Goal: Task Accomplishment & Management: Use online tool/utility

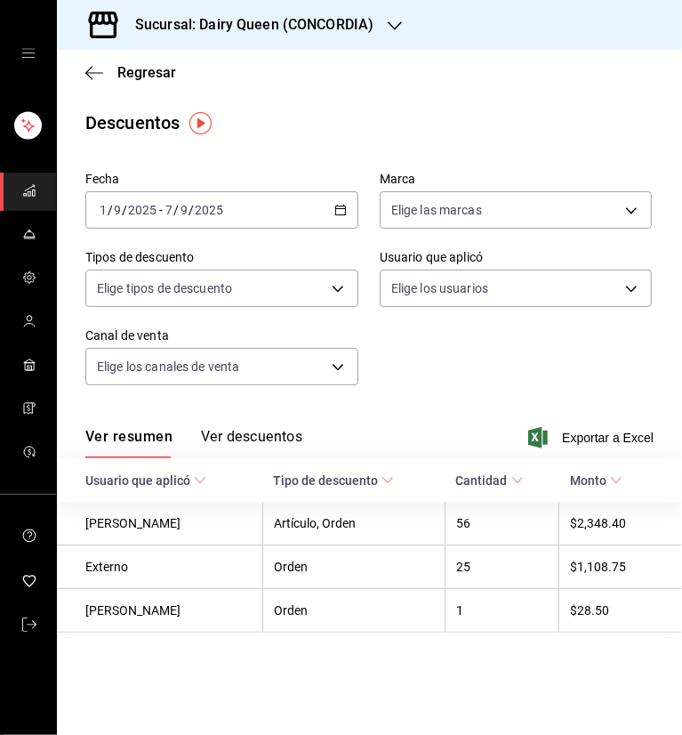
click at [388, 29] on icon "button" at bounding box center [395, 26] width 14 height 14
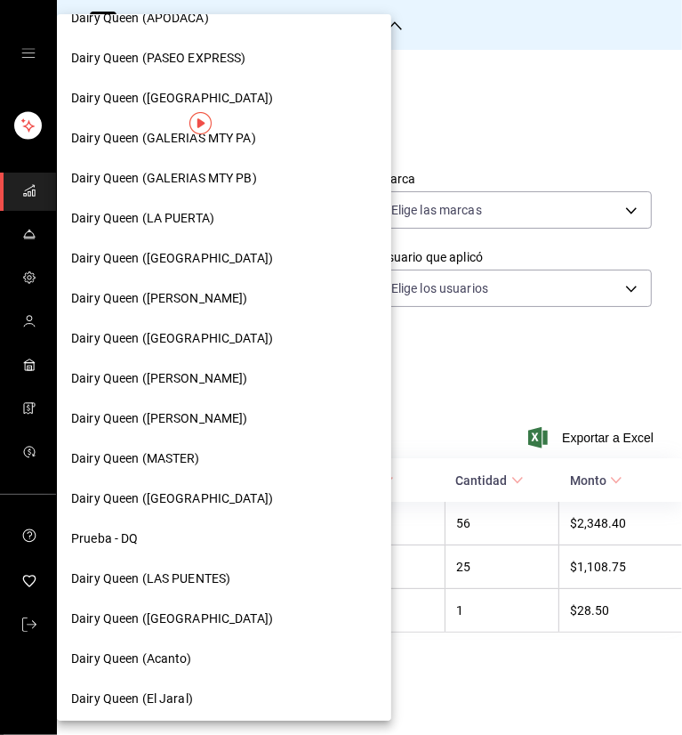
scroll to position [629, 0]
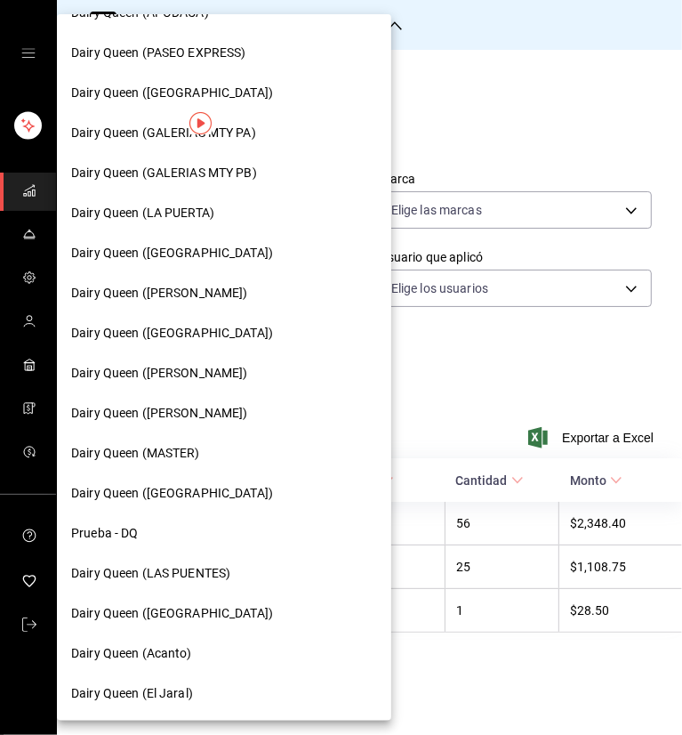
click at [238, 129] on span "Dairy Queen (GALERIAS MTY PA)" at bounding box center [163, 133] width 185 height 19
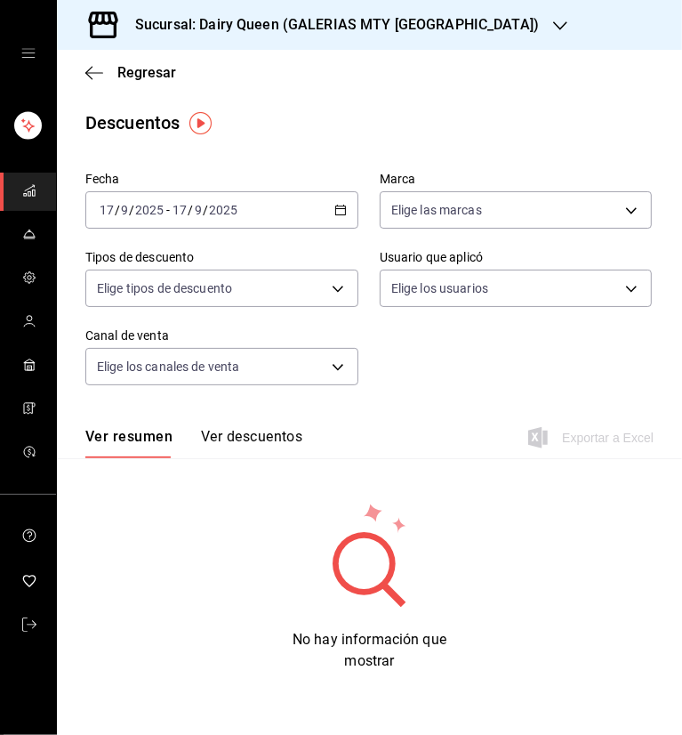
click at [345, 209] on icon "button" at bounding box center [340, 210] width 12 height 12
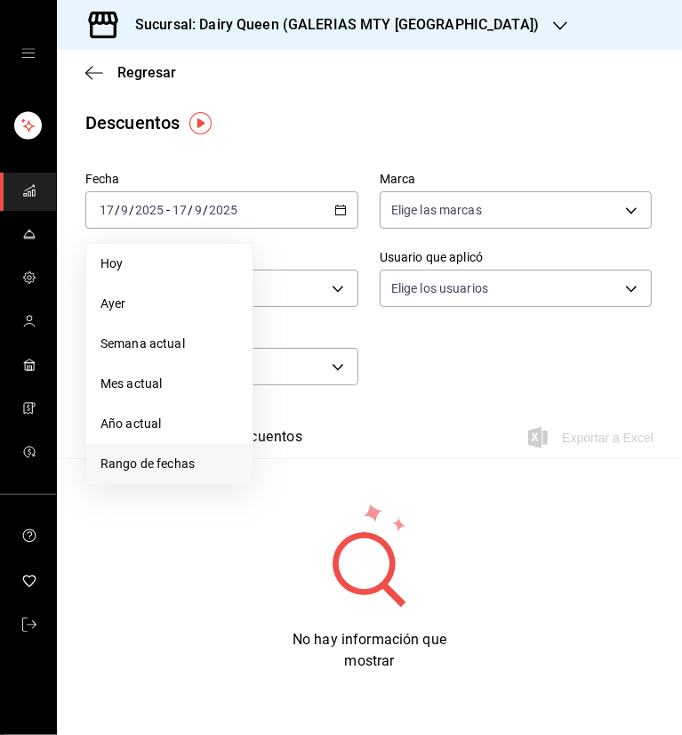
click at [205, 465] on span "Rango de fechas" at bounding box center [169, 463] width 138 height 19
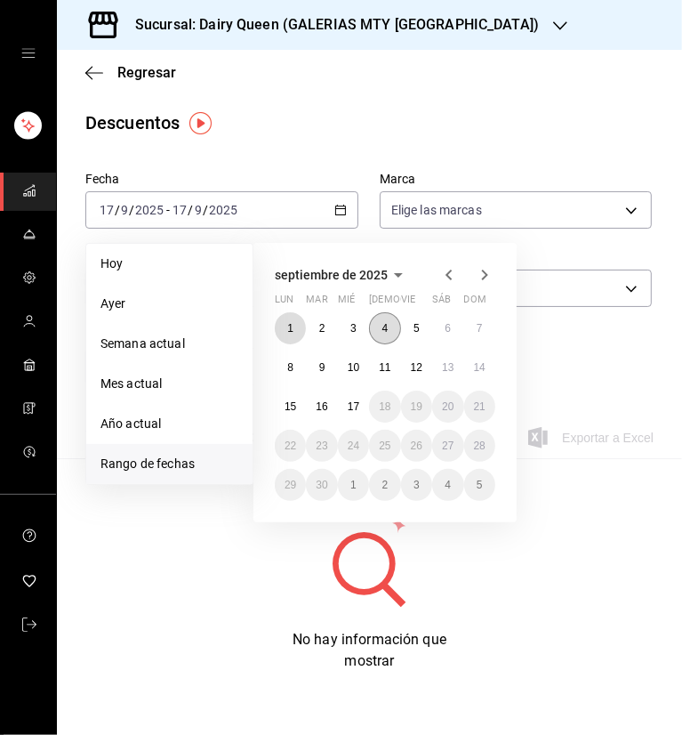
click at [284, 333] on button "1" at bounding box center [290, 328] width 31 height 32
click at [478, 318] on button "7" at bounding box center [479, 328] width 31 height 32
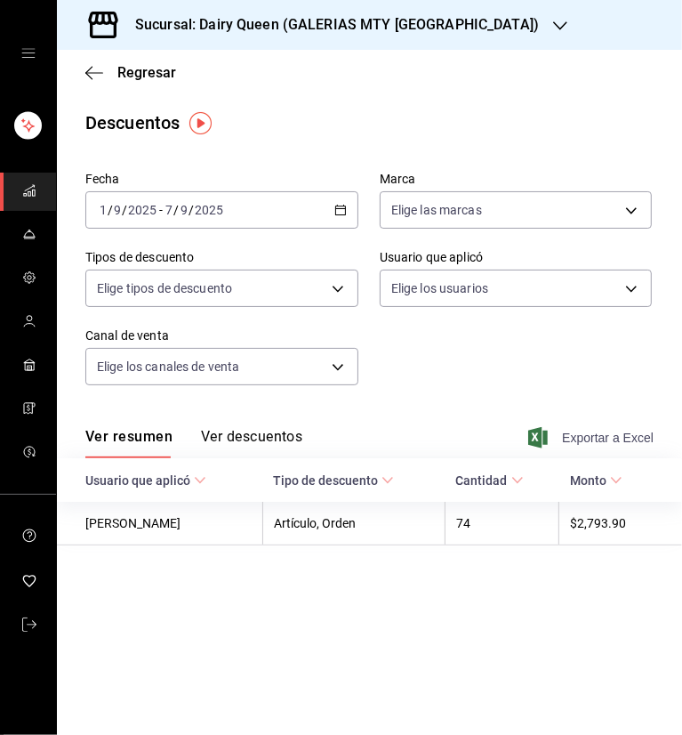
click at [582, 438] on span "Exportar a Excel" at bounding box center [593, 437] width 122 height 21
click at [553, 20] on icon "button" at bounding box center [560, 26] width 14 height 14
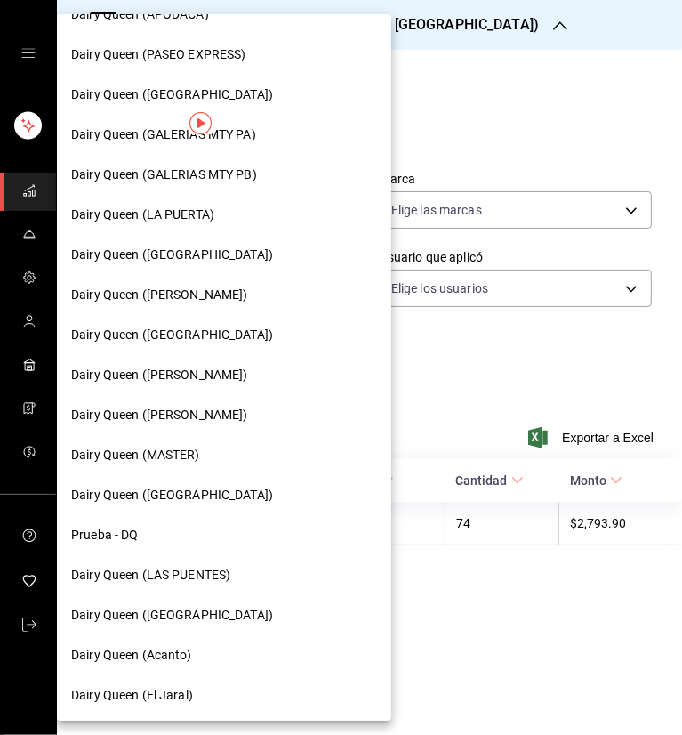
scroll to position [629, 0]
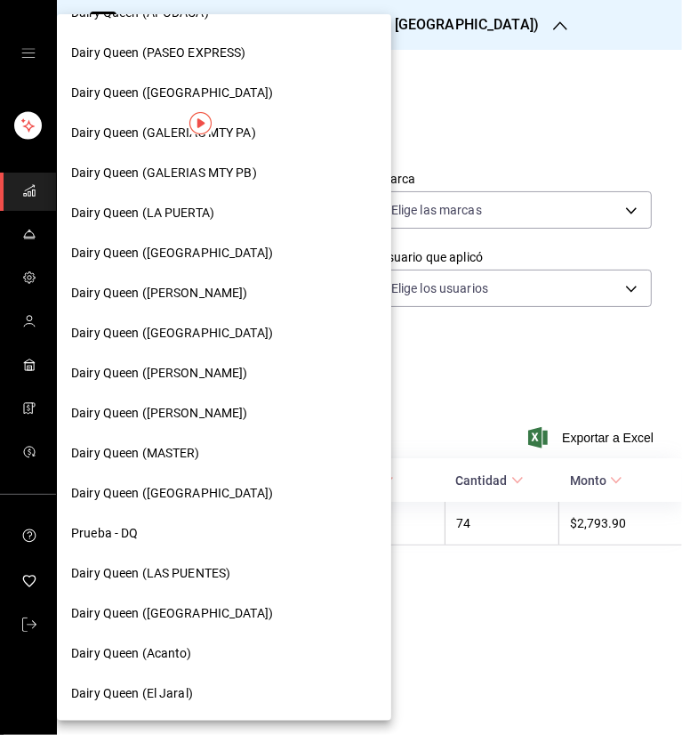
click at [181, 336] on span "Dairy Queen (Plaza Paraíso)" at bounding box center [172, 333] width 202 height 19
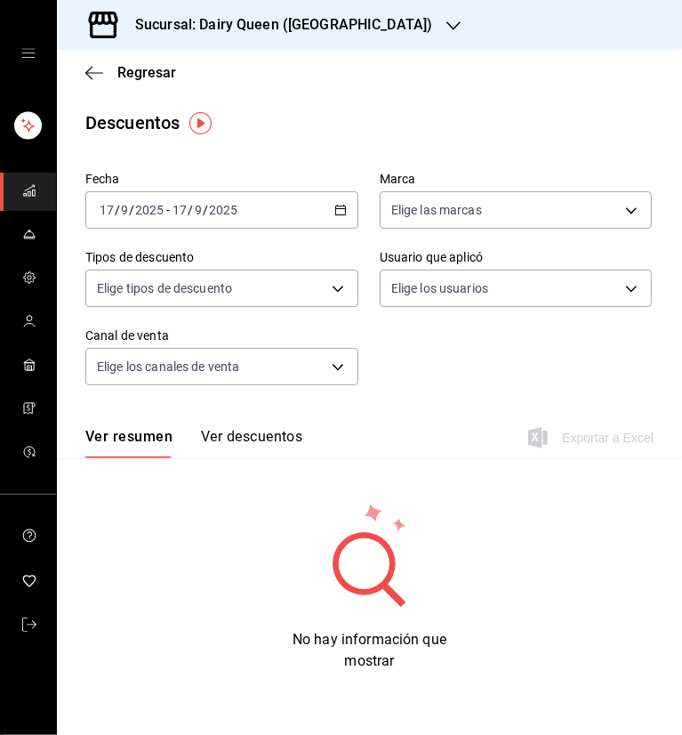
click at [337, 210] on icon "button" at bounding box center [340, 210] width 12 height 12
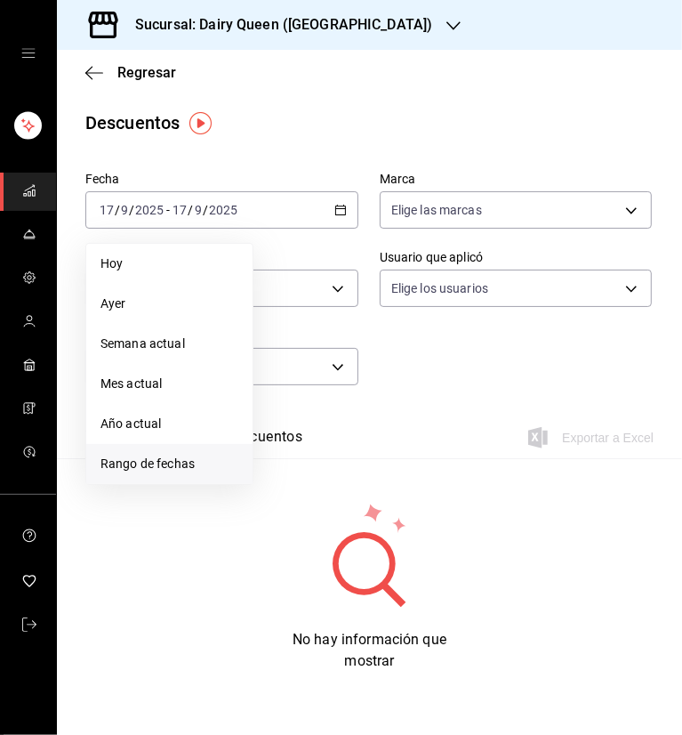
click at [163, 465] on span "Rango de fechas" at bounding box center [169, 463] width 138 height 19
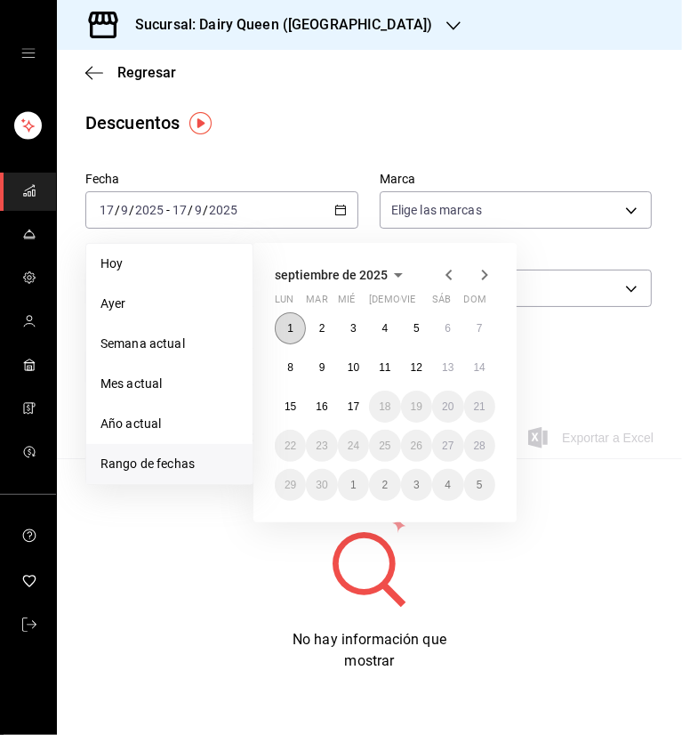
click at [301, 326] on button "1" at bounding box center [290, 328] width 31 height 32
click at [475, 332] on button "7" at bounding box center [479, 328] width 31 height 32
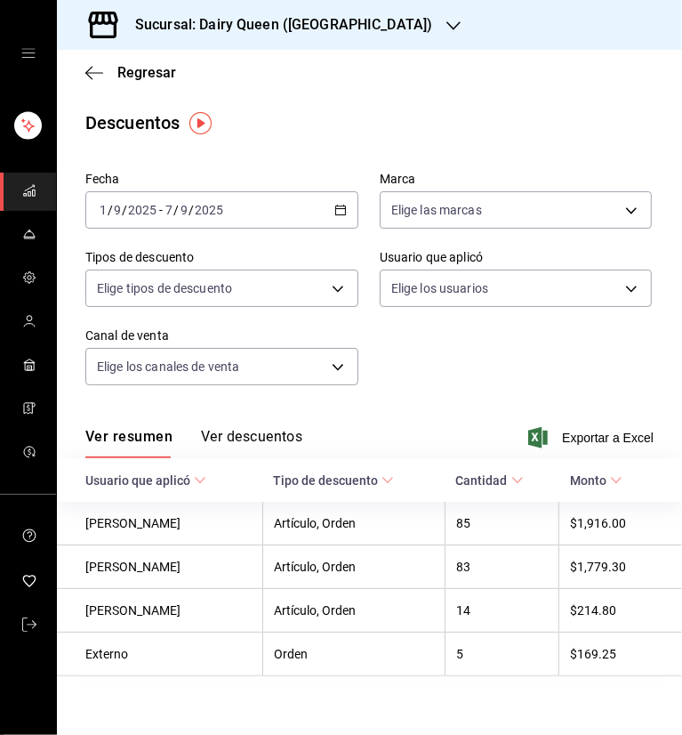
click at [438, 147] on main "Regresar Descuentos Fecha 2025-09-01 1 / 9 / 2025 - 2025-09-07 7 / 9 / 2025 Mar…" at bounding box center [369, 398] width 625 height 697
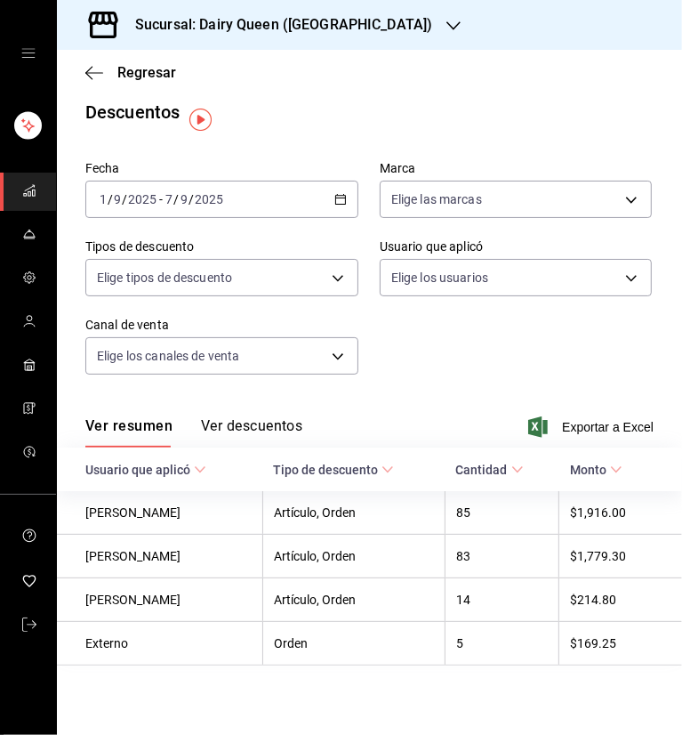
scroll to position [16, 0]
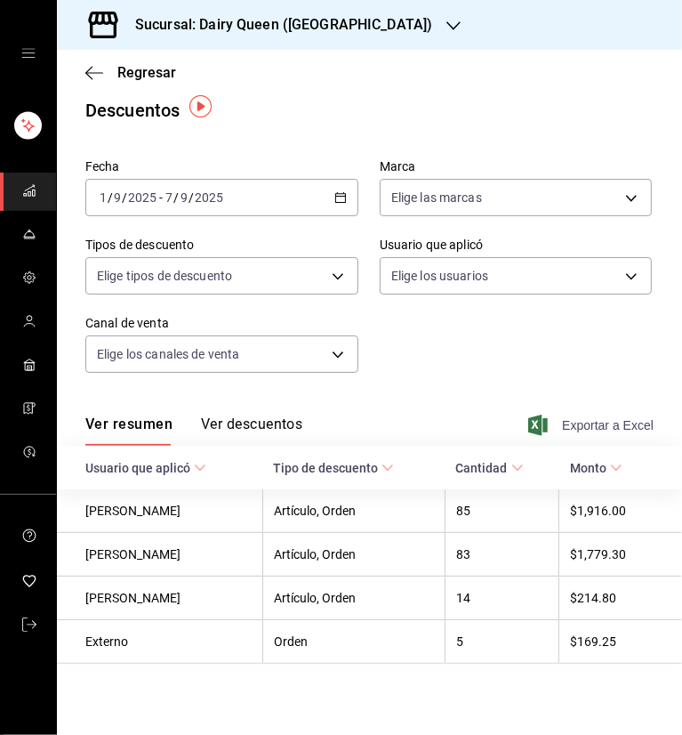
click at [577, 418] on span "Exportar a Excel" at bounding box center [593, 424] width 122 height 21
click at [391, 39] on div "Sucursal: Dairy Queen (Plaza Paraíso)" at bounding box center [269, 25] width 397 height 50
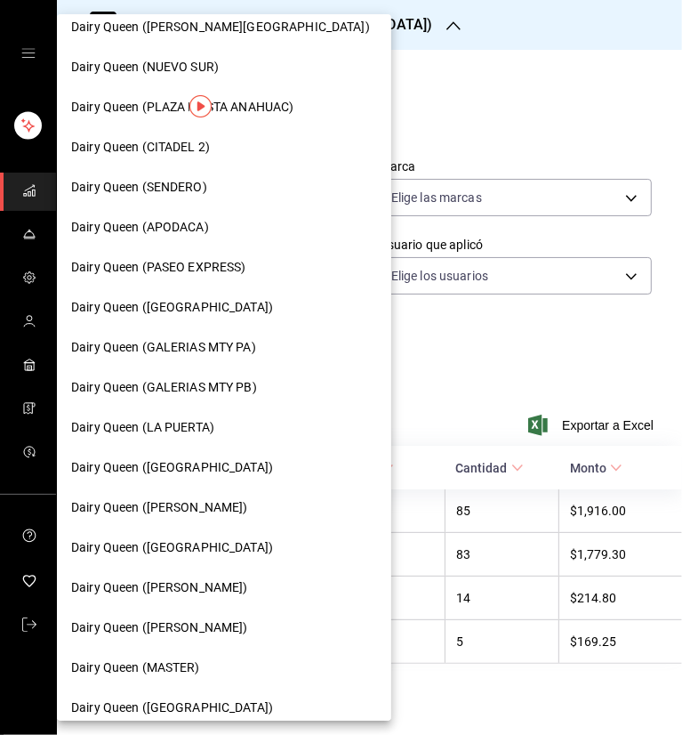
scroll to position [445, 0]
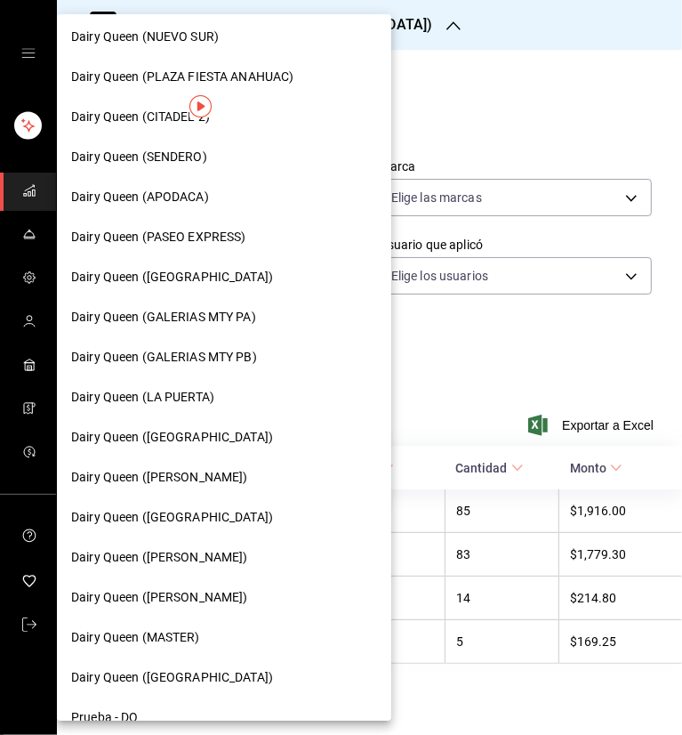
click at [223, 548] on span "Dairy Queen (Citadina Escobedo)" at bounding box center [159, 557] width 177 height 19
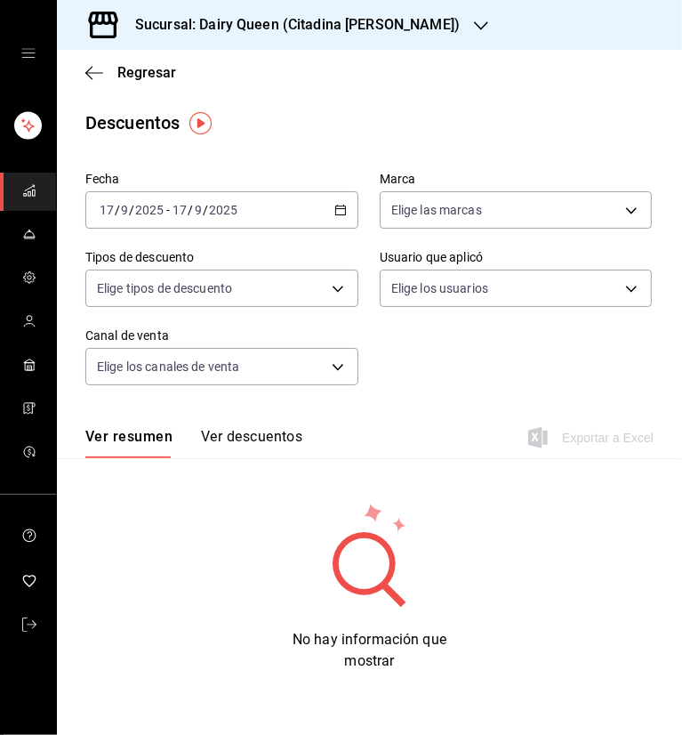
click at [341, 202] on div "[DATE] [DATE] - [DATE] [DATE]" at bounding box center [221, 209] width 273 height 37
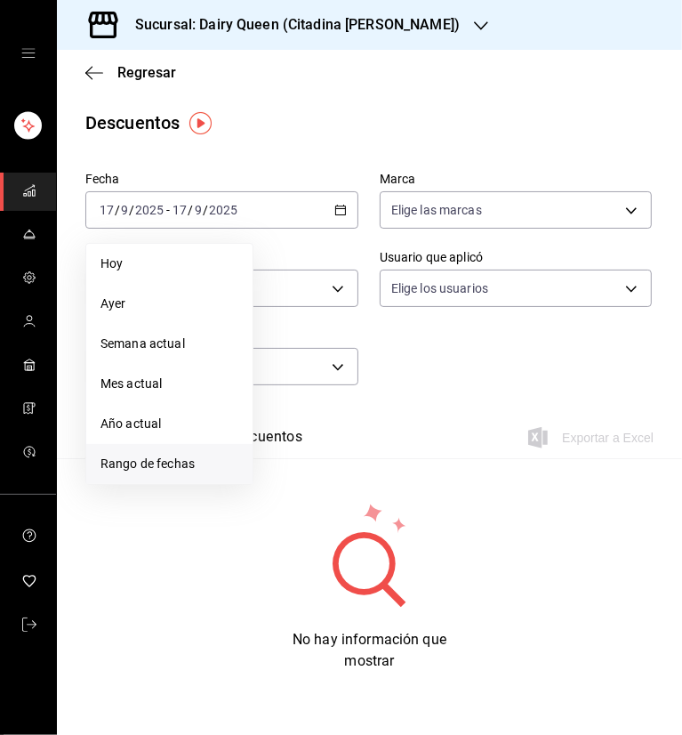
click at [142, 470] on span "Rango de fechas" at bounding box center [169, 463] width 138 height 19
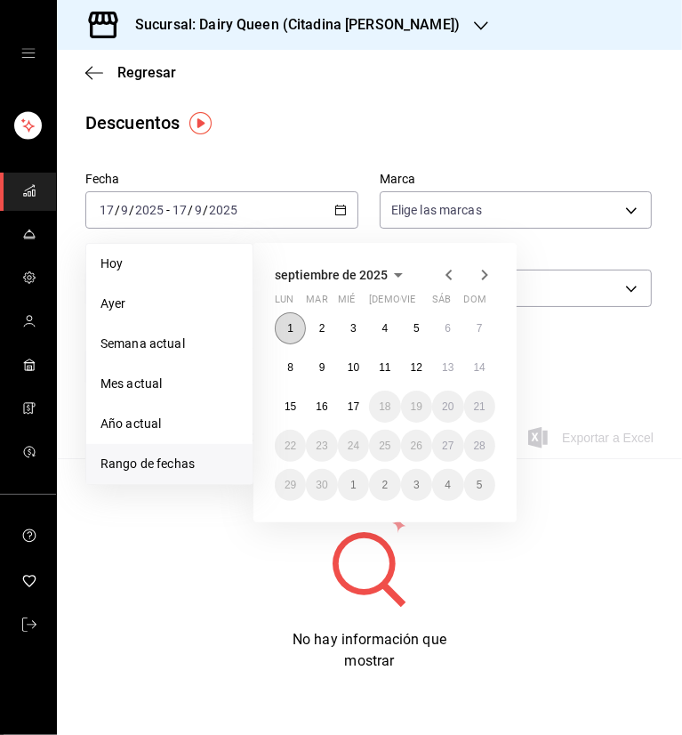
click at [288, 330] on abbr "1" at bounding box center [290, 328] width 6 height 12
click at [475, 327] on button "7" at bounding box center [479, 328] width 31 height 32
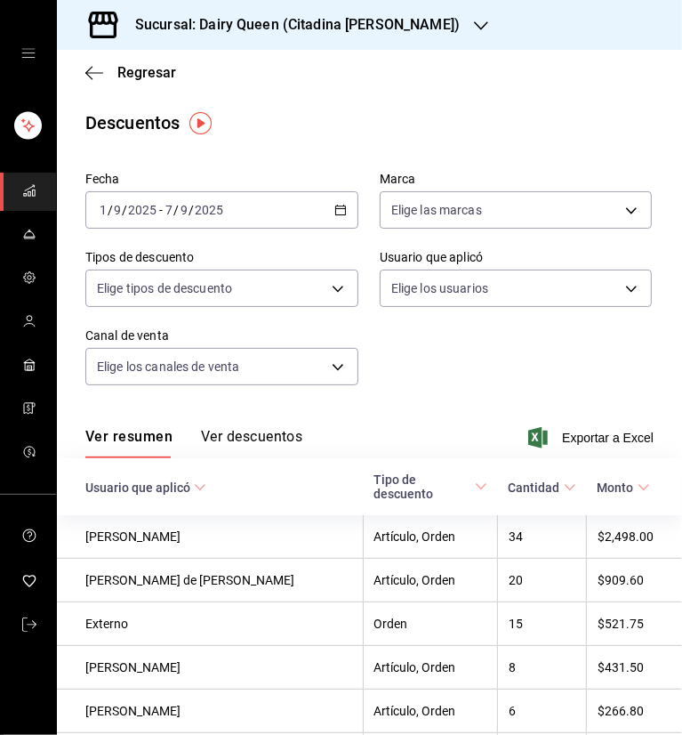
click at [438, 108] on main "Regresar Descuentos Fecha 2025-09-01 1 / 9 / 2025 - 2025-09-07 7 / 9 / 2025 Mar…" at bounding box center [369, 478] width 625 height 856
click at [573, 430] on span "Exportar a Excel" at bounding box center [593, 437] width 122 height 21
click at [402, 19] on h3 "Sucursal: Dairy Queen (Citadina Escobedo)" at bounding box center [290, 24] width 339 height 21
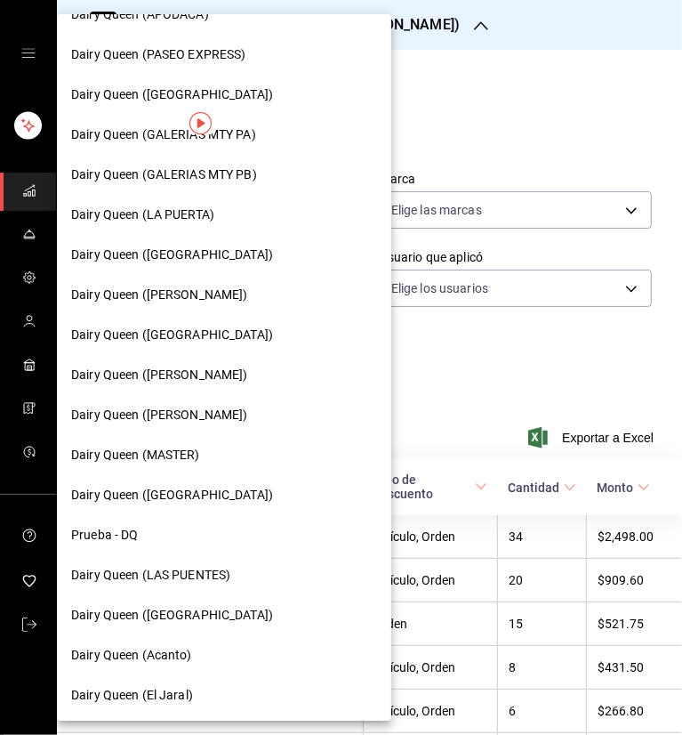
scroll to position [629, 0]
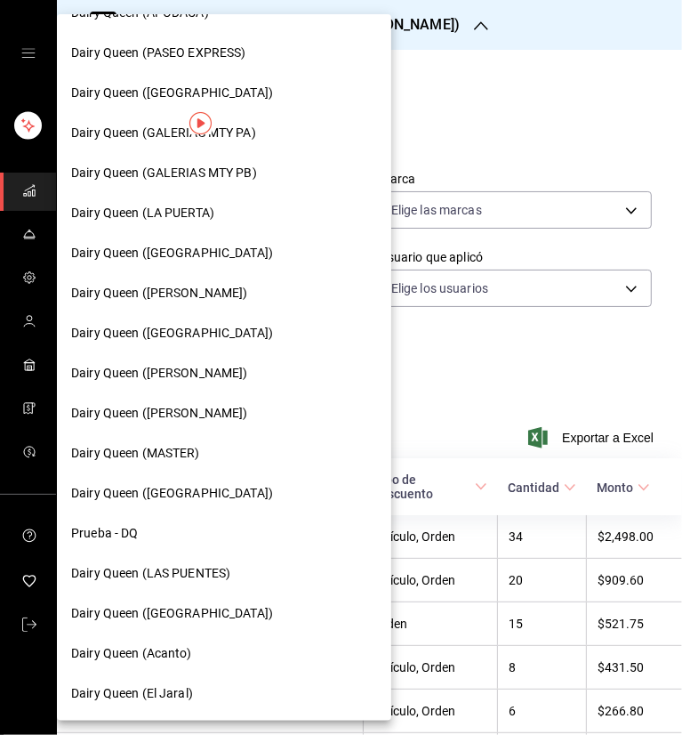
click at [213, 422] on div "Dairy Queen (Romulo Garza)" at bounding box center [224, 413] width 334 height 40
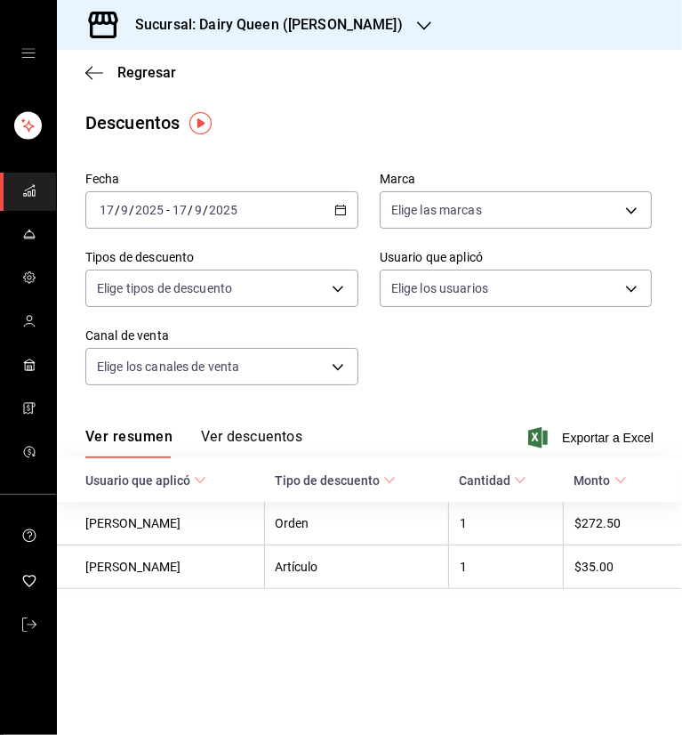
click at [350, 214] on div "[DATE] [DATE] - [DATE] [DATE]" at bounding box center [221, 209] width 273 height 37
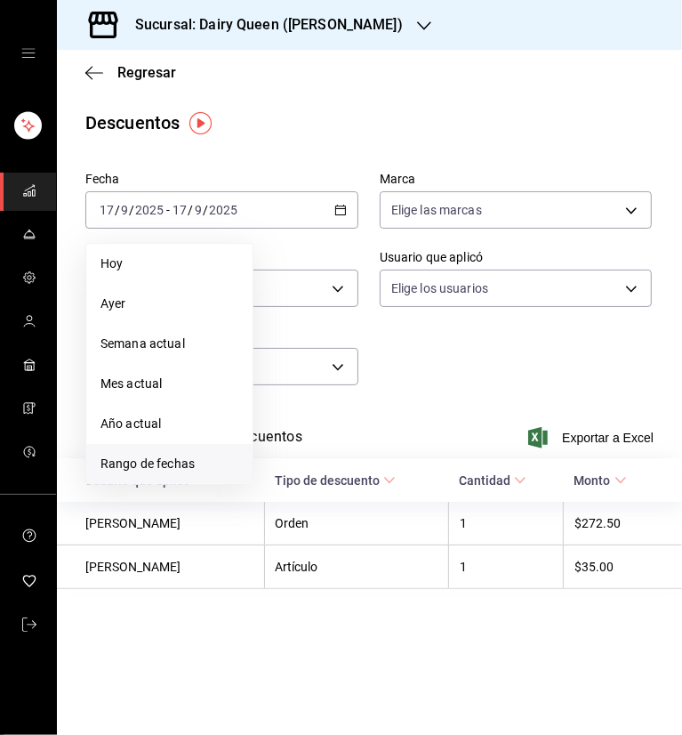
click at [164, 456] on span "Rango de fechas" at bounding box center [169, 463] width 138 height 19
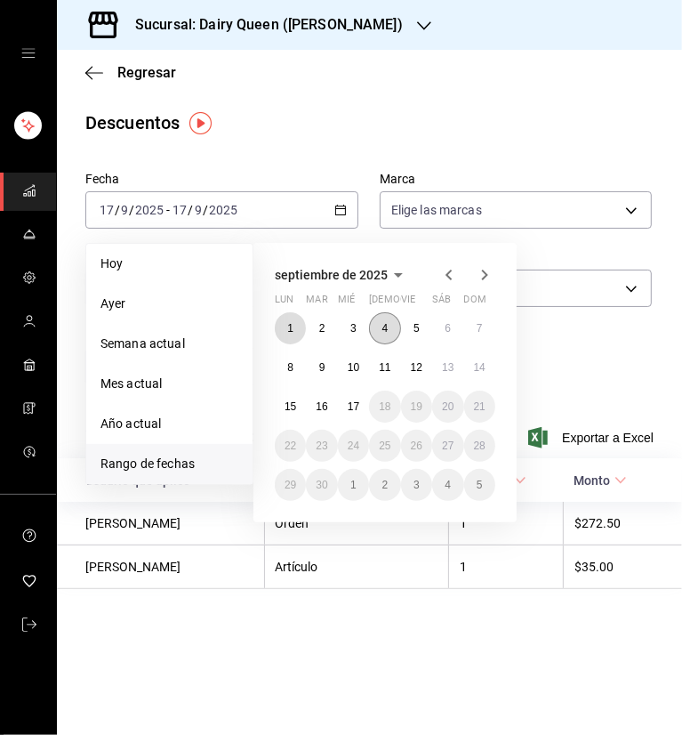
click at [292, 330] on abbr "1" at bounding box center [290, 328] width 6 height 12
click at [477, 332] on abbr "7" at bounding box center [480, 328] width 6 height 12
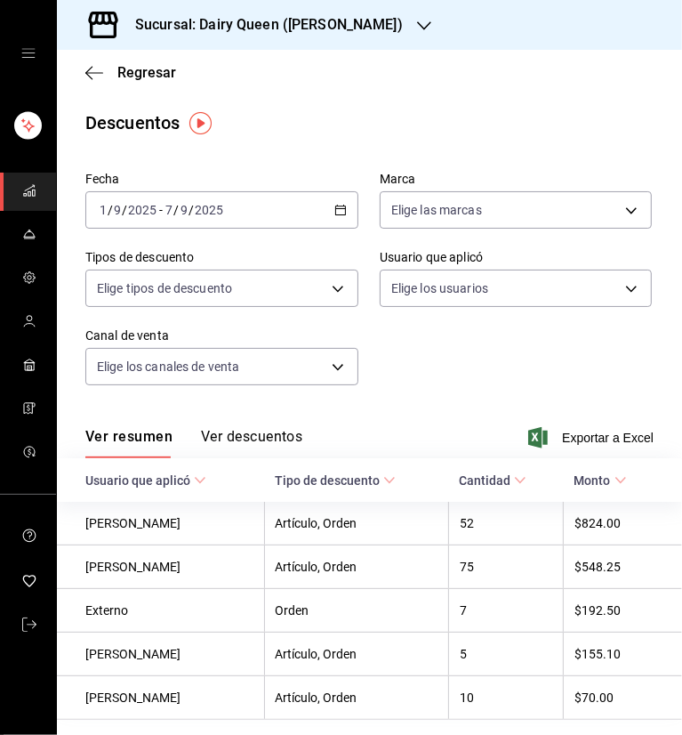
click at [428, 109] on div "Descuentos" at bounding box center [369, 122] width 625 height 27
click at [594, 436] on span "Exportar a Excel" at bounding box center [593, 437] width 122 height 21
click at [417, 21] on icon "button" at bounding box center [424, 26] width 14 height 14
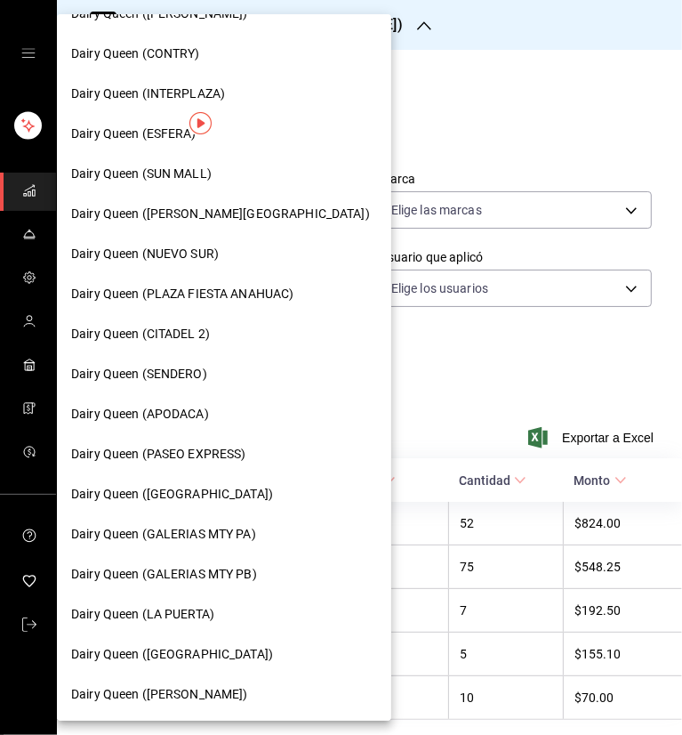
scroll to position [629, 0]
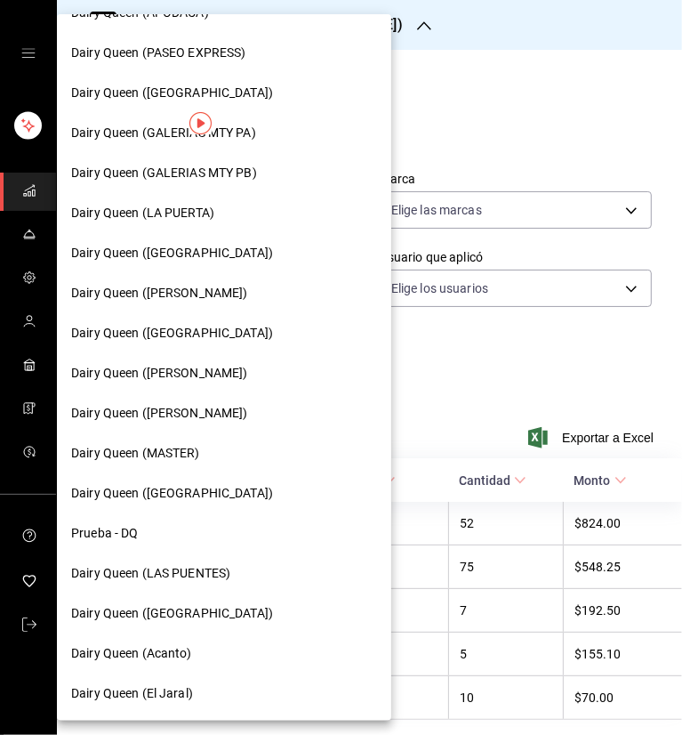
click at [178, 492] on span "Dairy Queen (Riviera del sol)" at bounding box center [172, 493] width 202 height 19
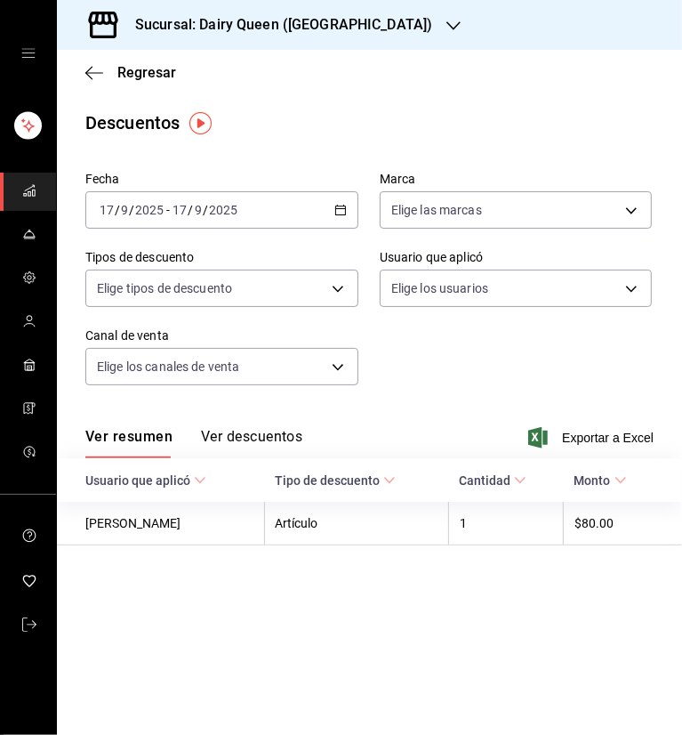
click at [342, 205] on icon "button" at bounding box center [340, 210] width 12 height 12
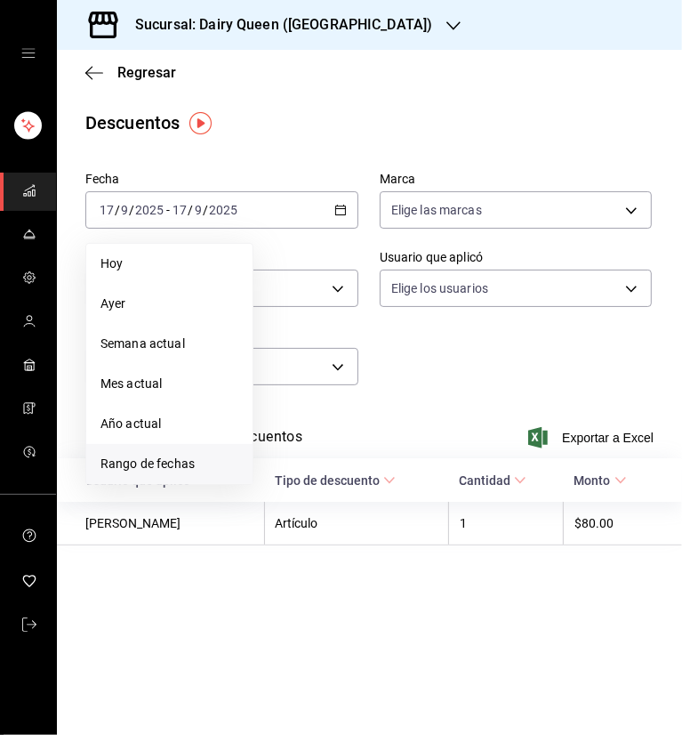
click at [167, 460] on span "Rango de fechas" at bounding box center [169, 463] width 138 height 19
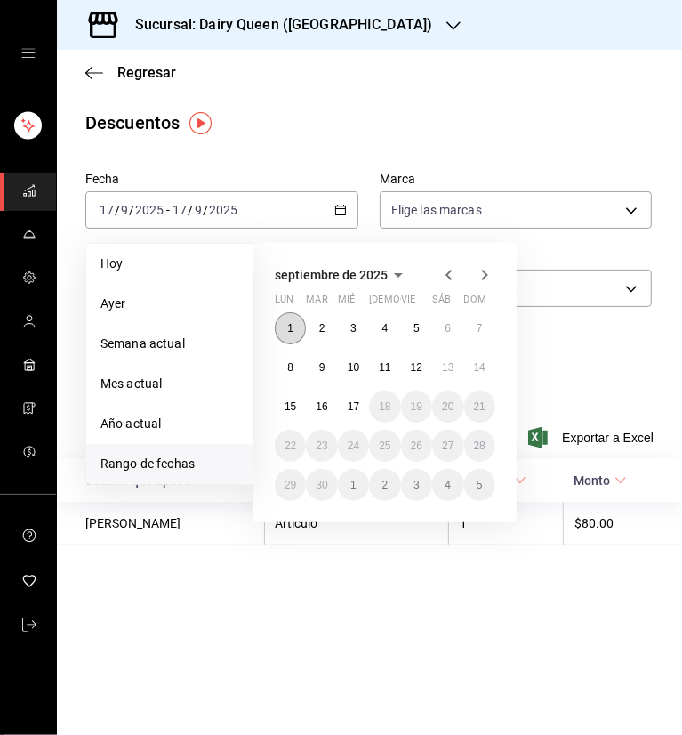
click at [298, 334] on button "1" at bounding box center [290, 328] width 31 height 32
click at [478, 327] on abbr "7" at bounding box center [480, 328] width 6 height 12
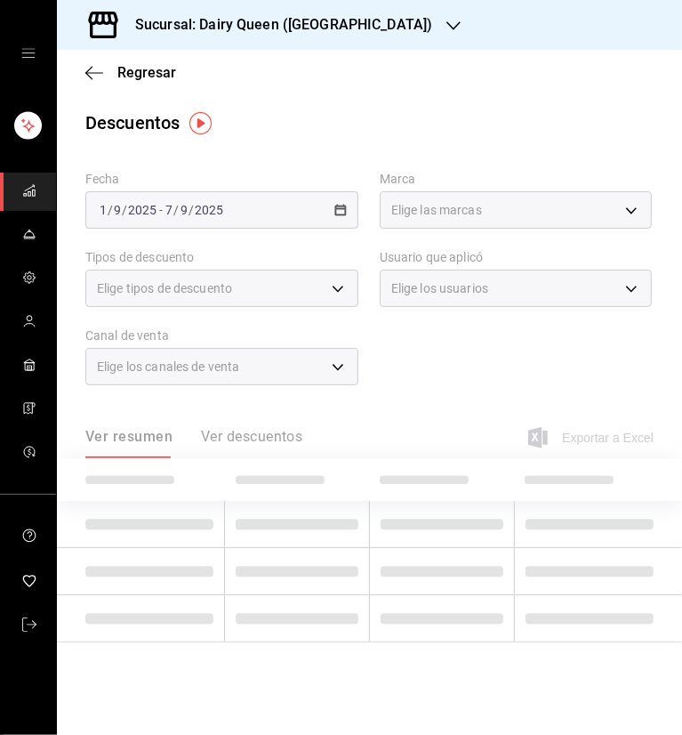
click at [414, 122] on div "Descuentos" at bounding box center [369, 122] width 625 height 27
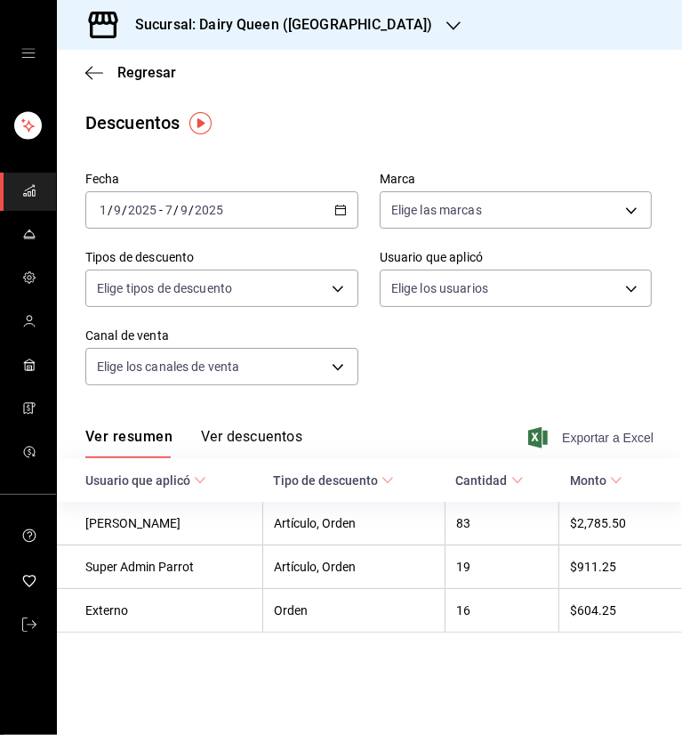
click at [598, 436] on span "Exportar a Excel" at bounding box center [593, 437] width 122 height 21
click at [446, 23] on icon "button" at bounding box center [453, 25] width 14 height 9
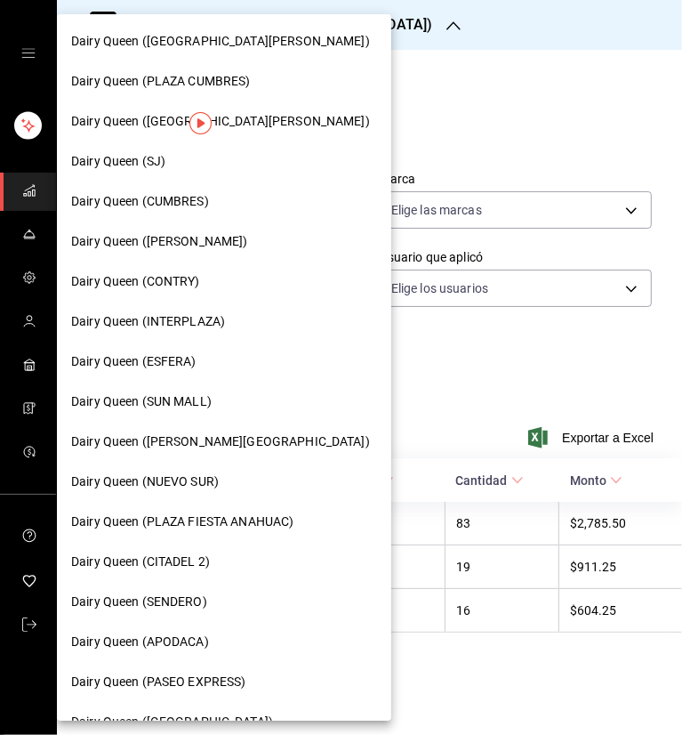
scroll to position [629, 0]
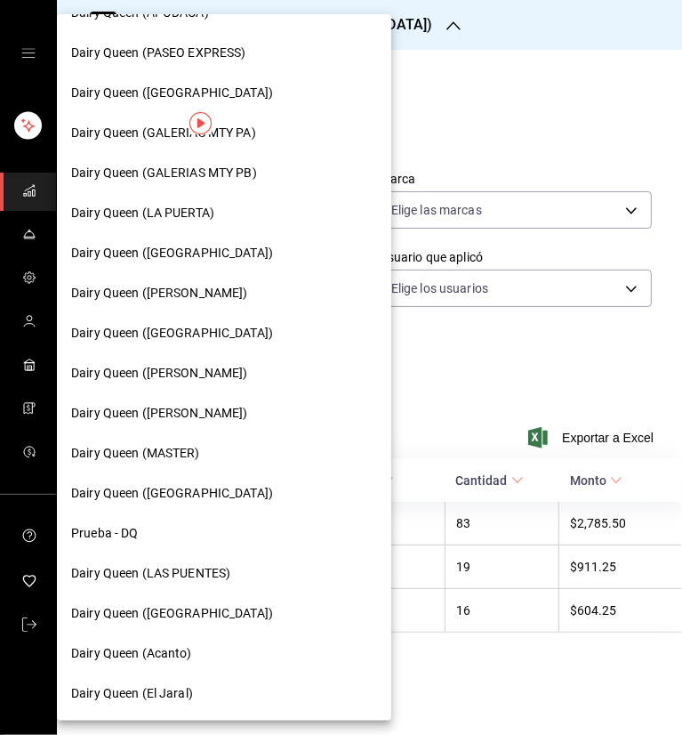
click at [184, 649] on span "Dairy Queen (Acanto)" at bounding box center [131, 653] width 121 height 19
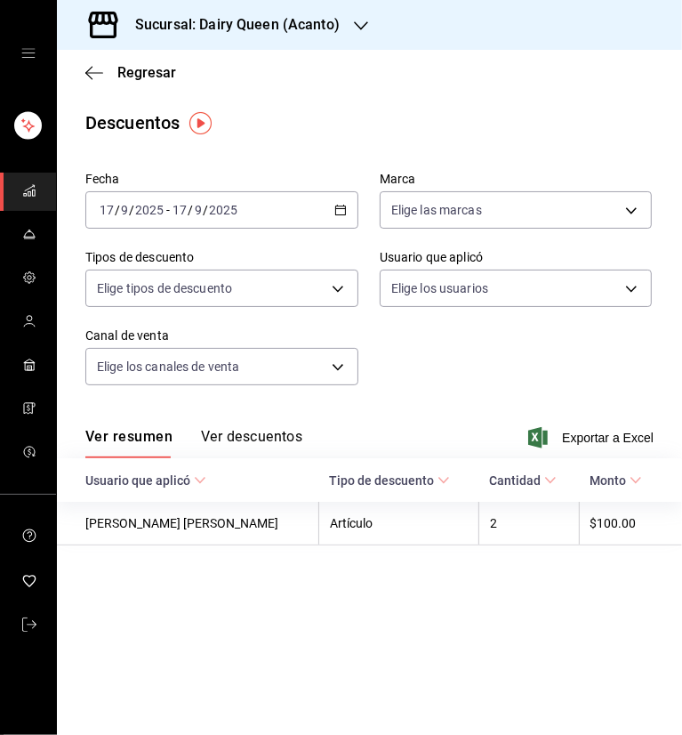
click at [340, 211] on icon "button" at bounding box center [340, 210] width 12 height 12
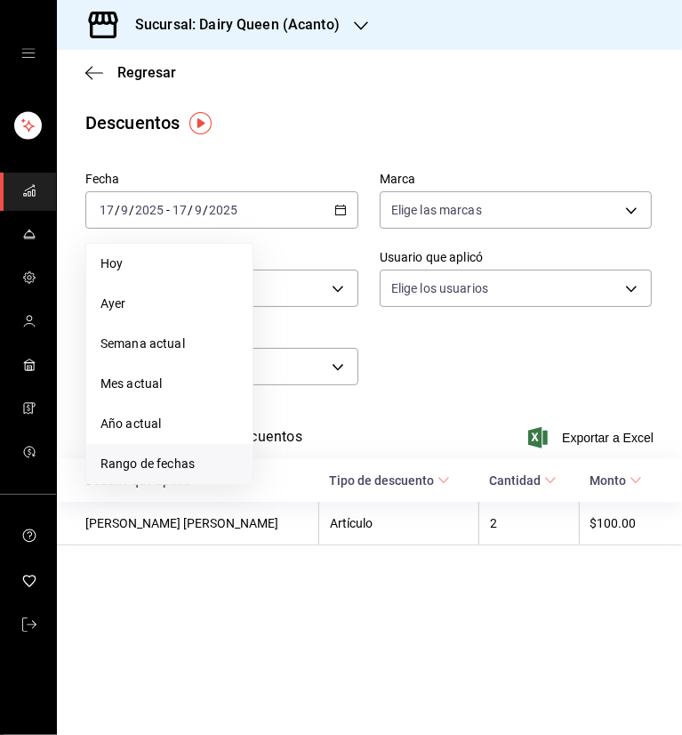
click at [195, 461] on span "Rango de fechas" at bounding box center [169, 463] width 138 height 19
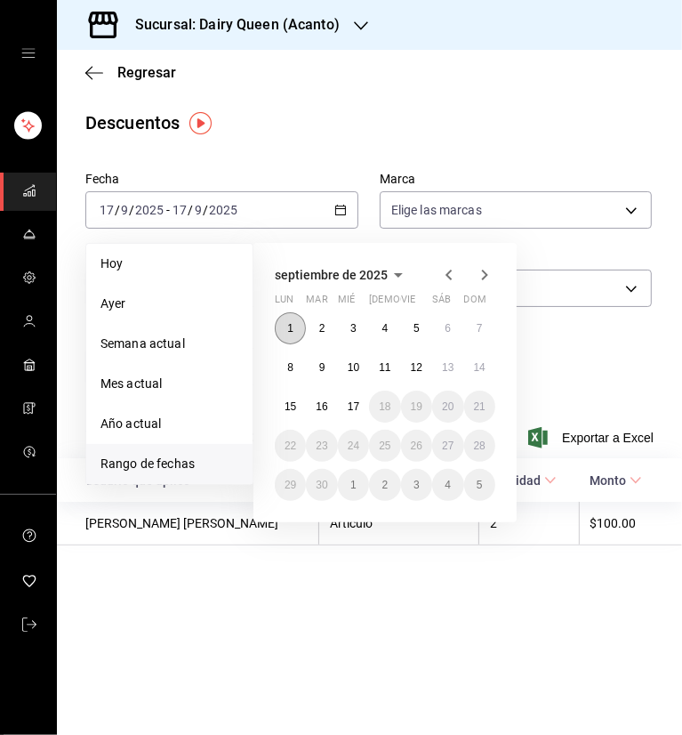
click at [293, 332] on abbr "1" at bounding box center [290, 328] width 6 height 12
click at [475, 336] on button "7" at bounding box center [479, 328] width 31 height 32
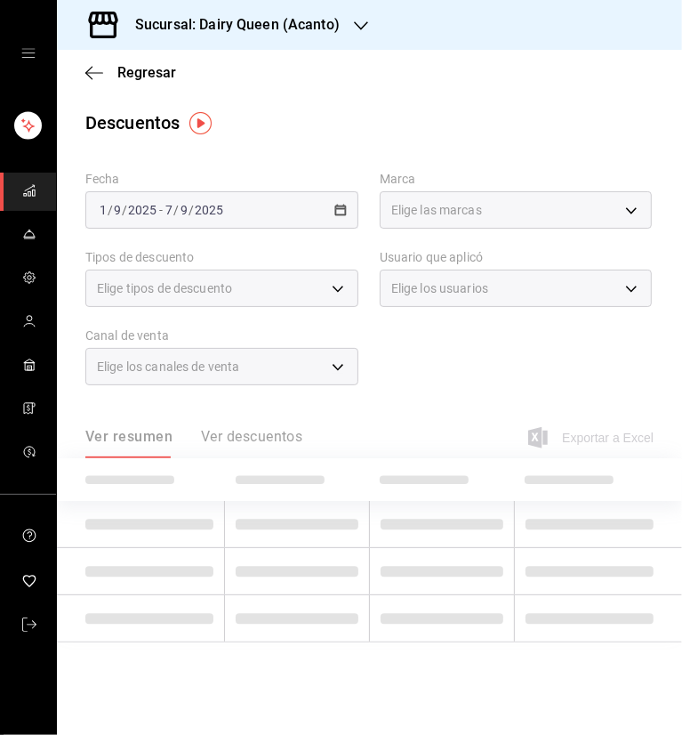
click at [453, 107] on main "Regresar Descuentos Fecha 2025-09-01 1 / 9 / 2025 - 2025-09-07 7 / 9 / 2025 Mar…" at bounding box center [369, 392] width 625 height 685
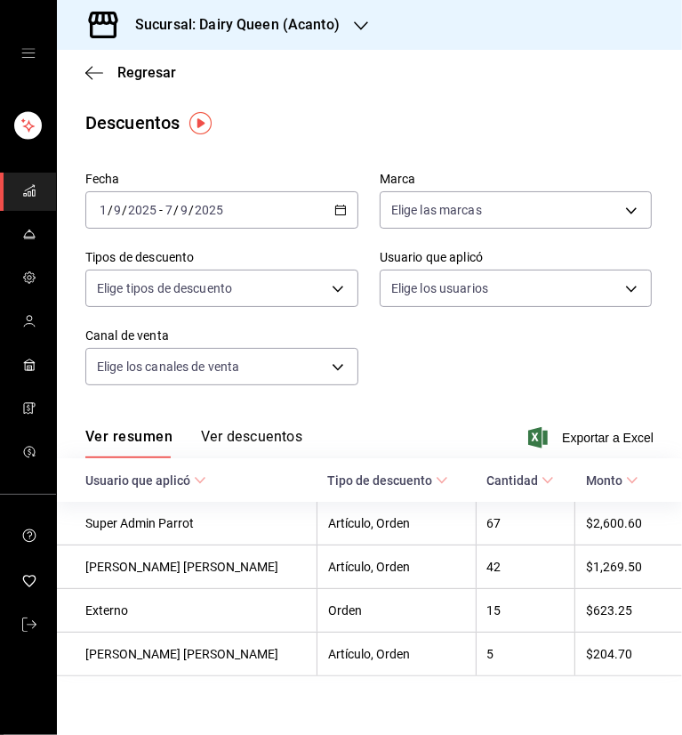
scroll to position [16, 0]
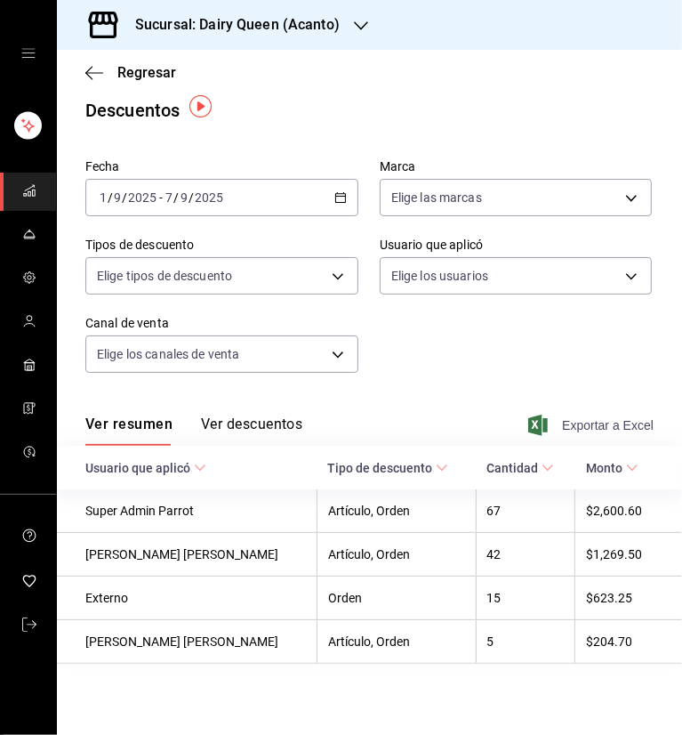
click at [594, 423] on span "Exportar a Excel" at bounding box center [593, 424] width 122 height 21
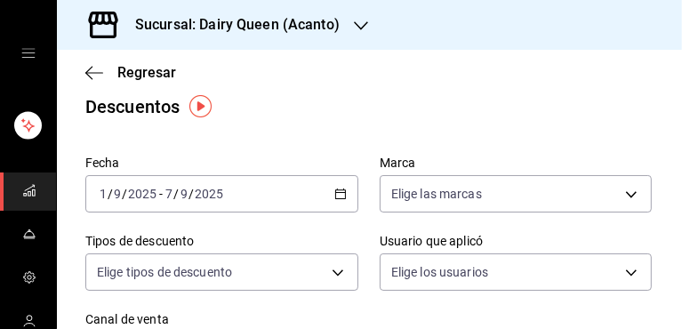
drag, startPoint x: 370, startPoint y: 135, endPoint x: 391, endPoint y: 130, distance: 22.0
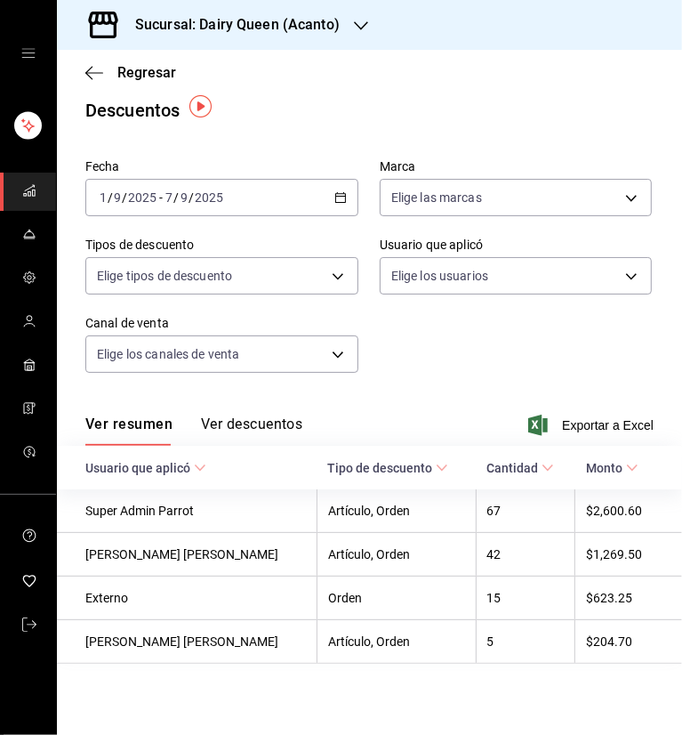
click at [360, 25] on icon "button" at bounding box center [361, 26] width 14 height 14
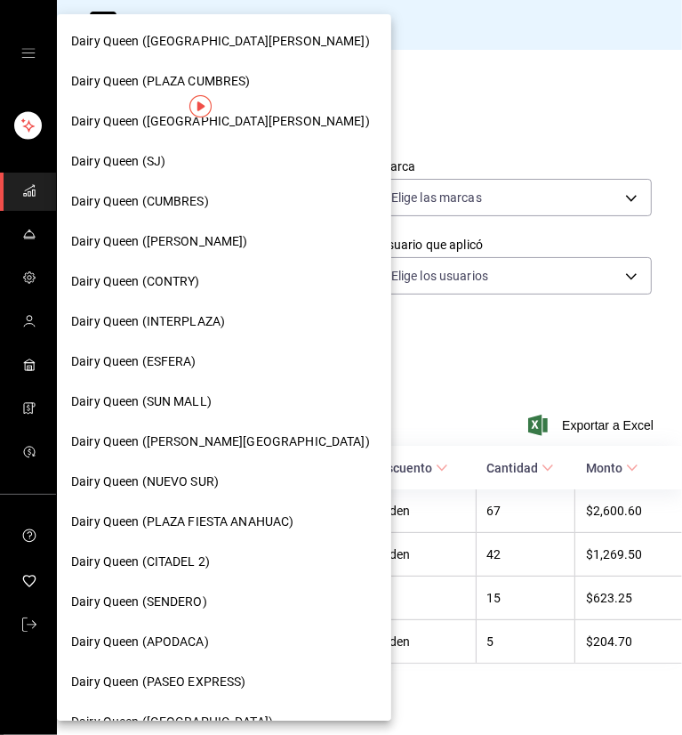
click at [291, 128] on span "Dairy Queen (PLAZA FIESTA SAN AGUSTIN)" at bounding box center [220, 121] width 299 height 19
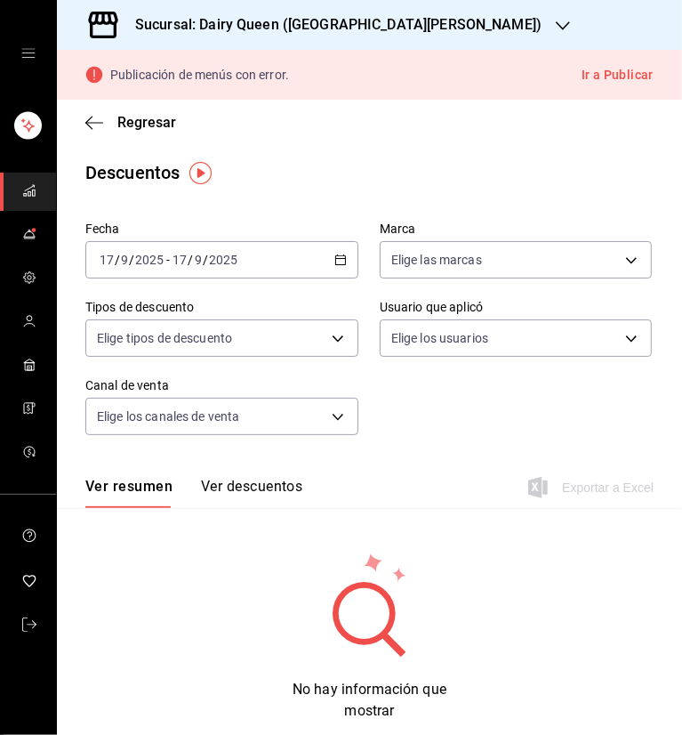
scroll to position [15, 0]
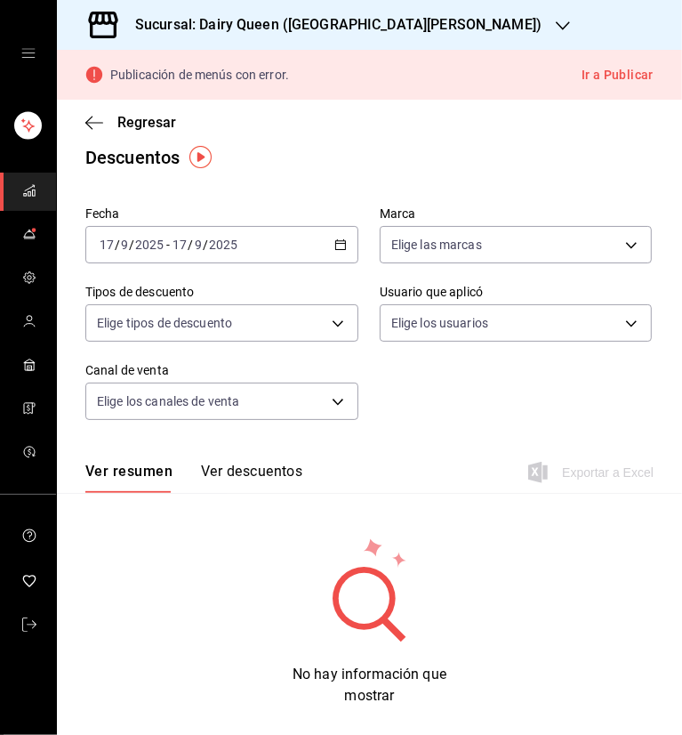
click at [336, 245] on icon "button" at bounding box center [340, 244] width 12 height 12
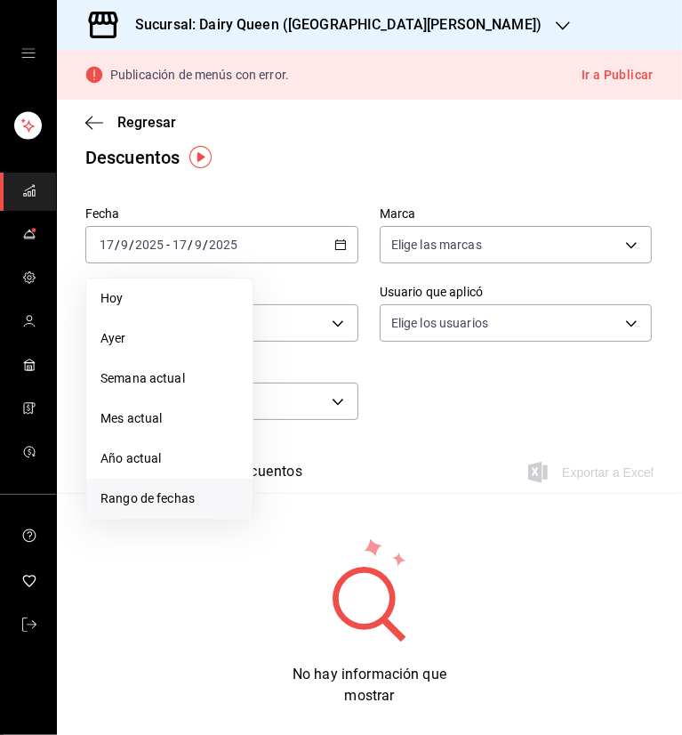
click at [178, 515] on li "Rango de fechas" at bounding box center [169, 498] width 166 height 40
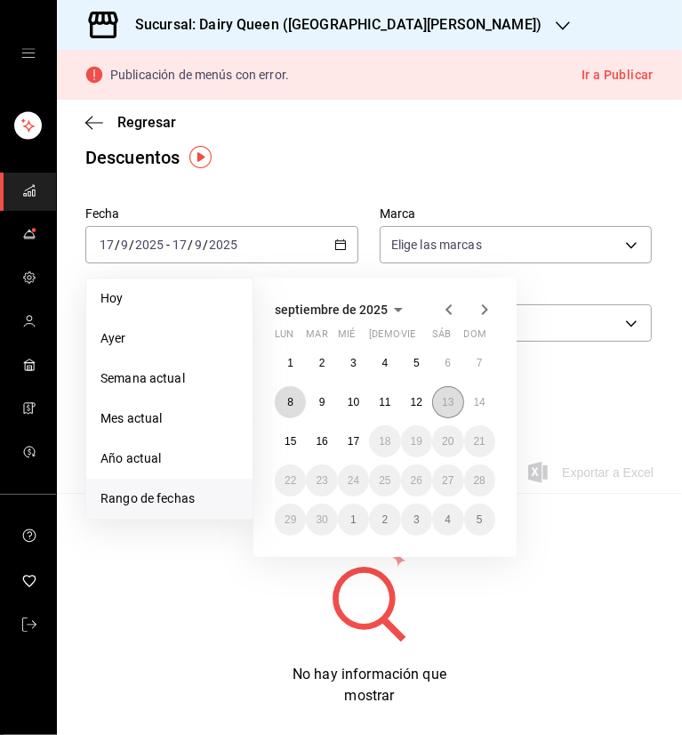
click at [294, 398] on button "8" at bounding box center [290, 402] width 31 height 32
click at [483, 402] on abbr "14" at bounding box center [480, 402] width 12 height 12
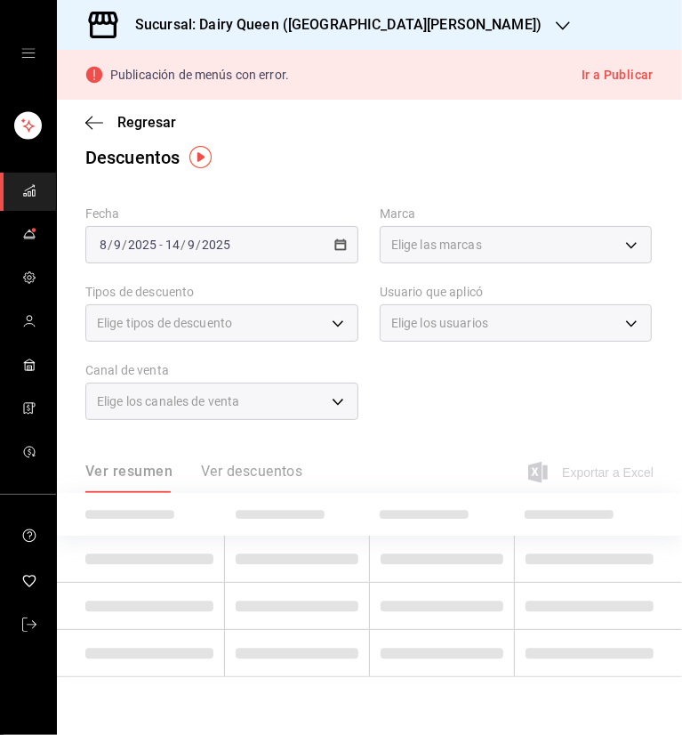
click at [438, 189] on main "Regresar Descuentos Fecha [DATE] [DATE] - [DATE] [DATE] Marca Elige las marcas …" at bounding box center [369, 415] width 625 height 663
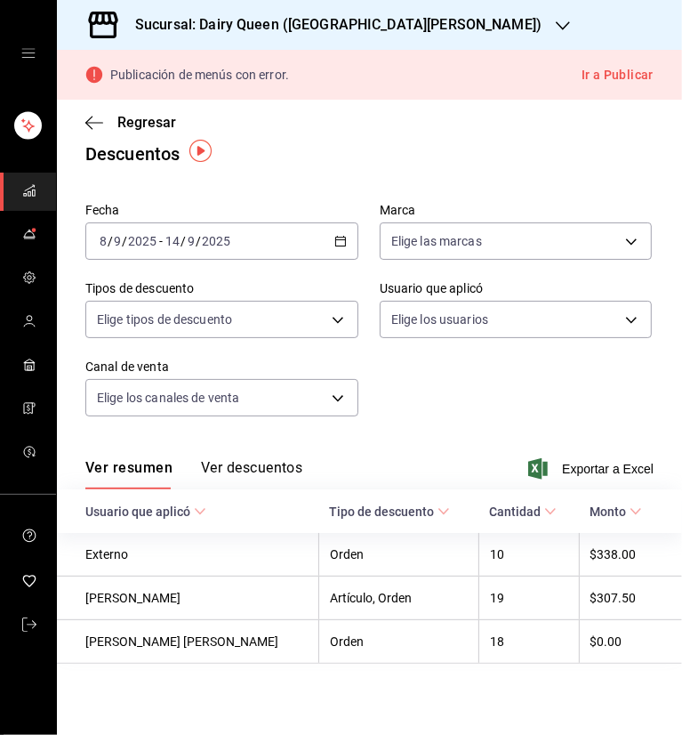
scroll to position [21, 0]
click at [245, 468] on button "Ver descuentos" at bounding box center [251, 474] width 101 height 30
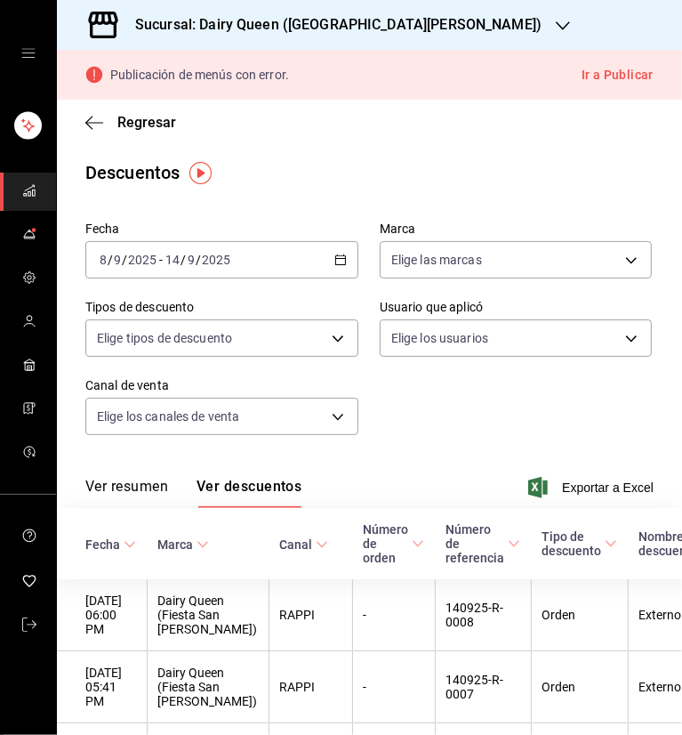
click at [556, 24] on icon "button" at bounding box center [563, 26] width 14 height 14
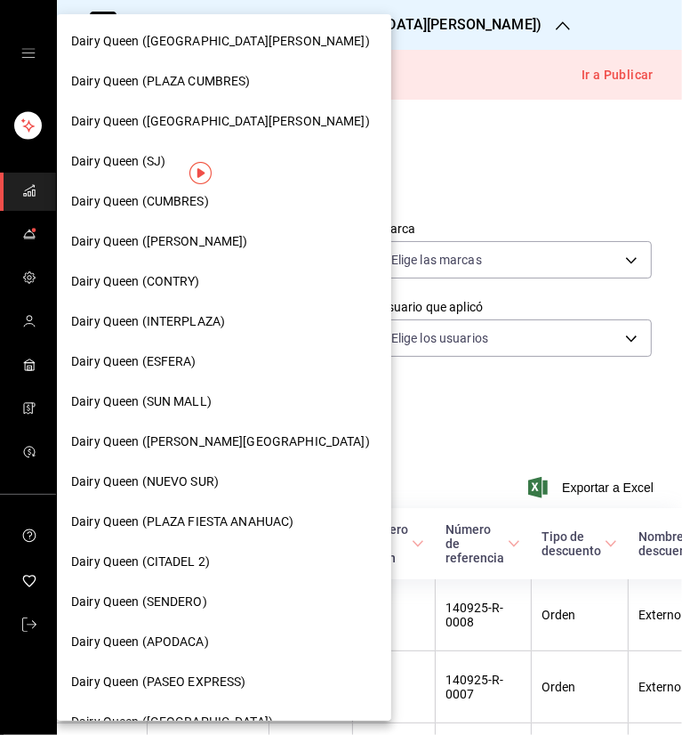
click at [491, 157] on div at bounding box center [341, 367] width 682 height 735
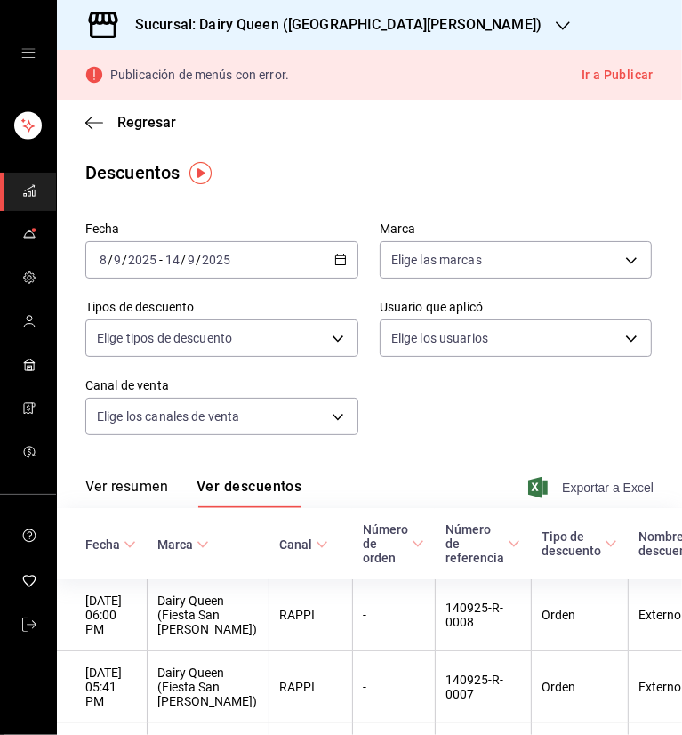
click at [587, 480] on span "Exportar a Excel" at bounding box center [593, 487] width 122 height 21
click at [446, 22] on h3 "Sucursal: Dairy Queen (PLAZA FIESTA SAN AGUSTIN)" at bounding box center [331, 24] width 421 height 21
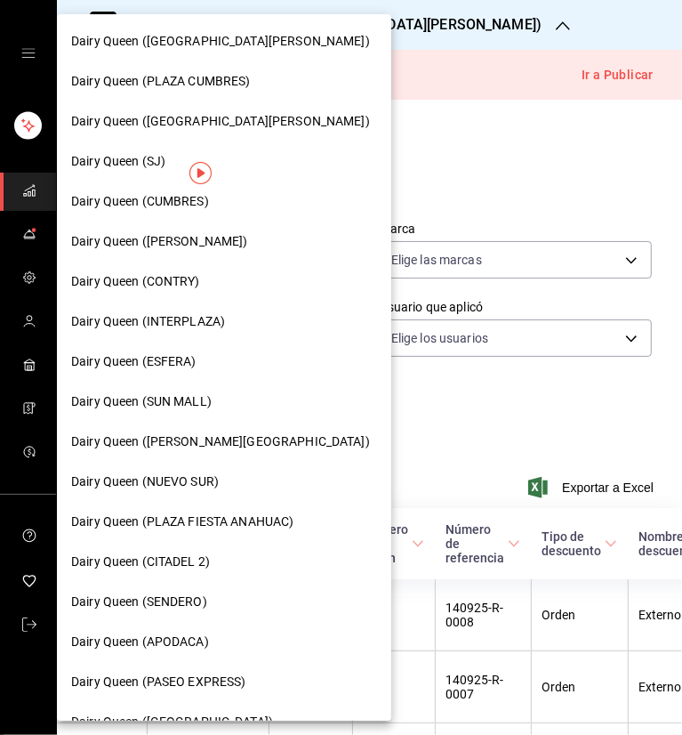
click at [205, 607] on span "Dairy Queen (SENDERO)" at bounding box center [139, 601] width 136 height 19
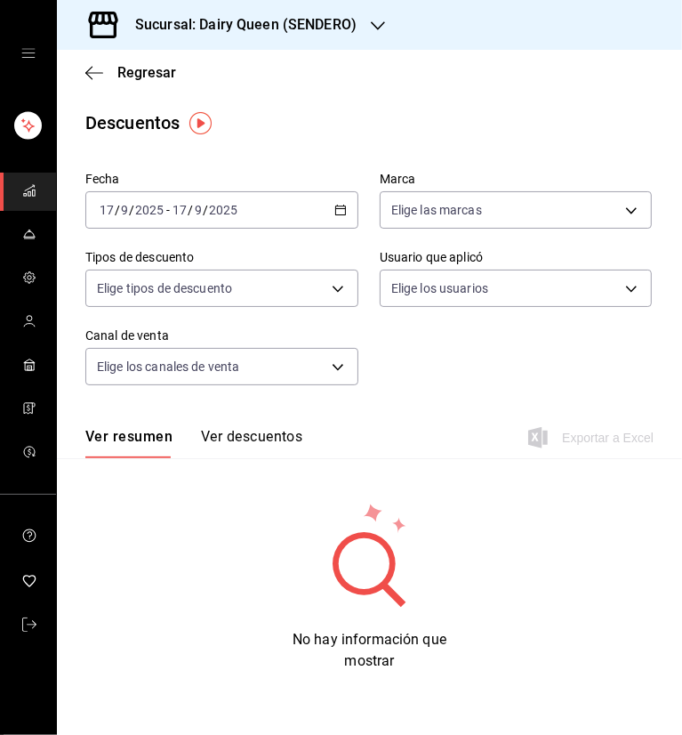
click at [341, 208] on \(Stroke\) "button" at bounding box center [340, 208] width 10 height 1
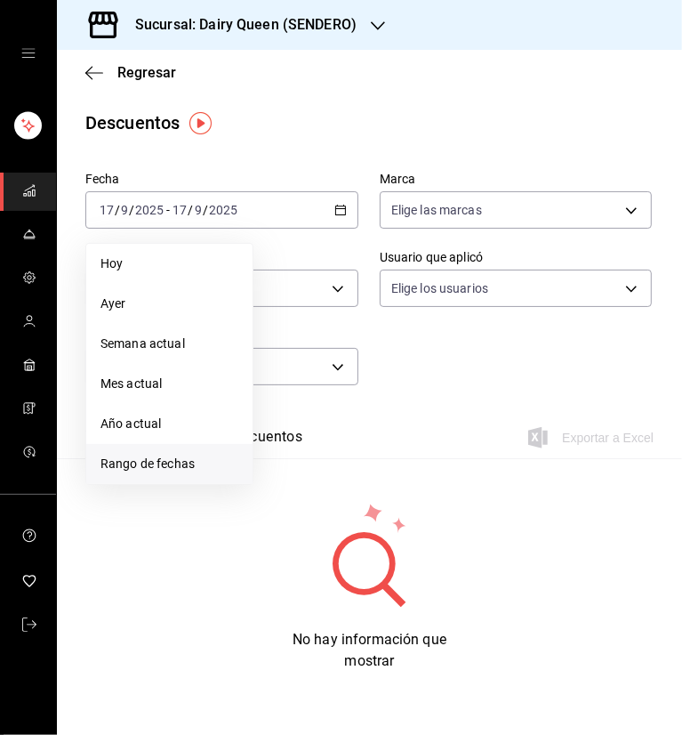
click at [189, 466] on span "Rango de fechas" at bounding box center [169, 463] width 138 height 19
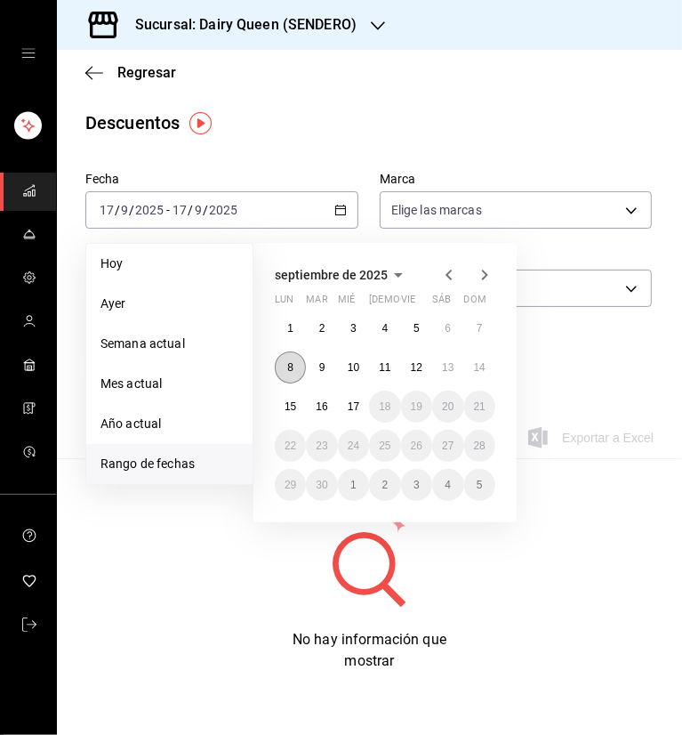
click at [286, 369] on button "8" at bounding box center [290, 367] width 31 height 32
click at [482, 370] on abbr "14" at bounding box center [480, 367] width 12 height 12
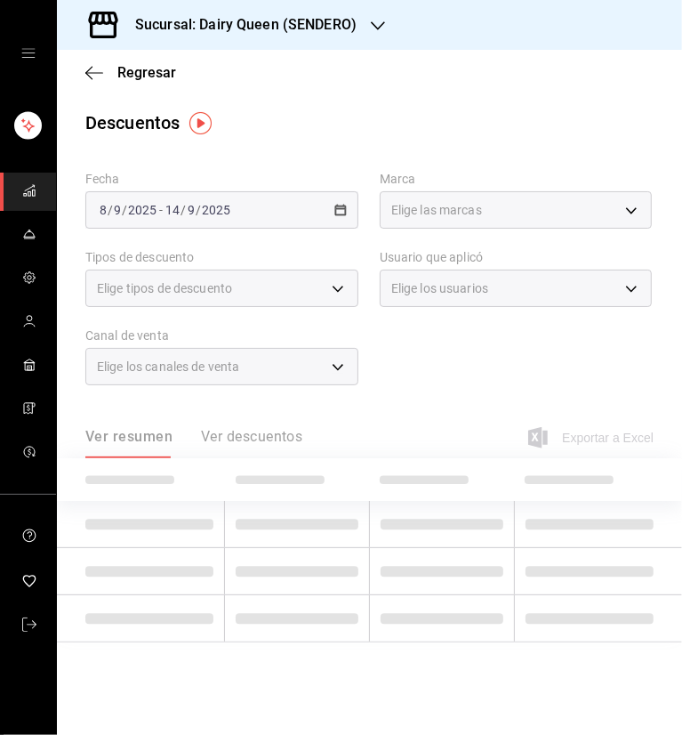
click at [470, 87] on div "Regresar" at bounding box center [369, 72] width 625 height 45
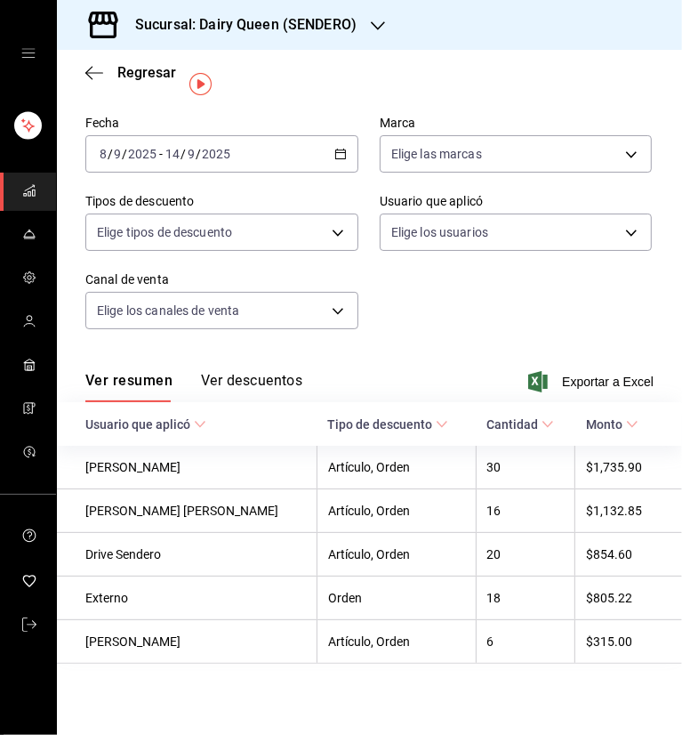
scroll to position [60, 0]
click at [567, 376] on span "Exportar a Excel" at bounding box center [593, 381] width 122 height 21
click at [375, 27] on icon "button" at bounding box center [378, 26] width 14 height 14
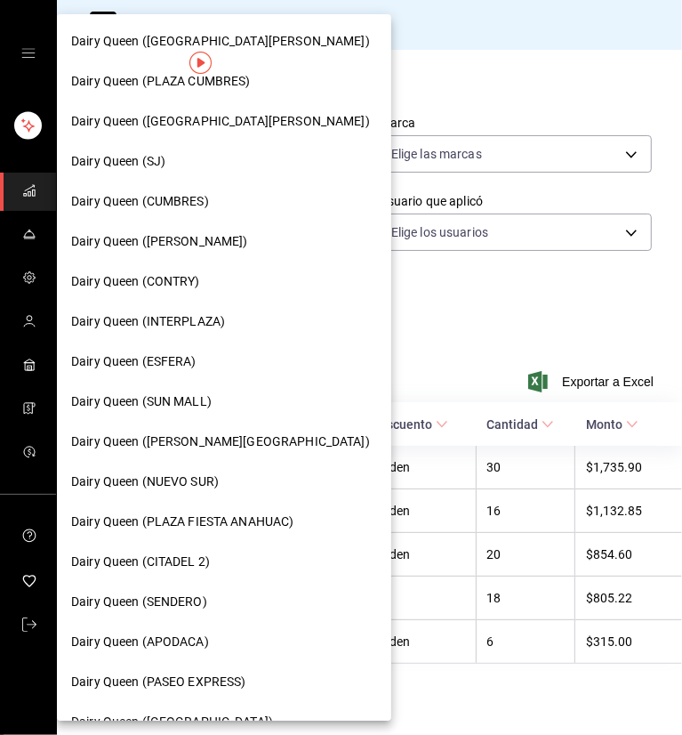
click at [219, 313] on span "Dairy Queen (INTERPLAZA)" at bounding box center [148, 321] width 154 height 19
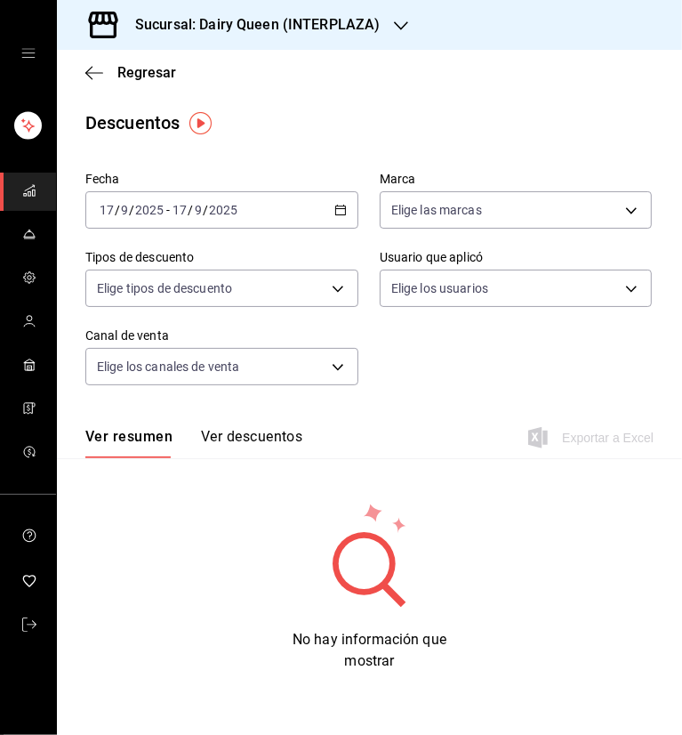
click at [338, 213] on icon "button" at bounding box center [340, 210] width 12 height 12
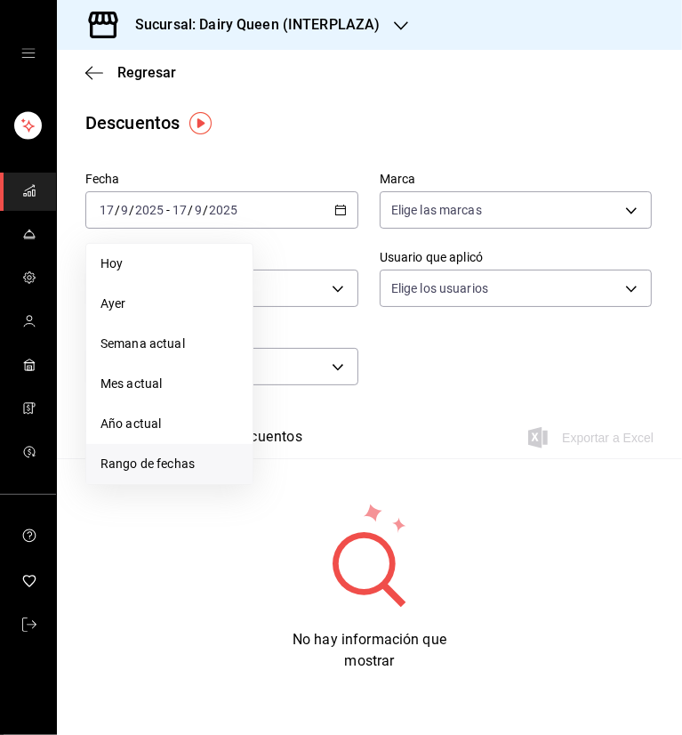
click at [174, 472] on span "Rango de fechas" at bounding box center [169, 463] width 138 height 19
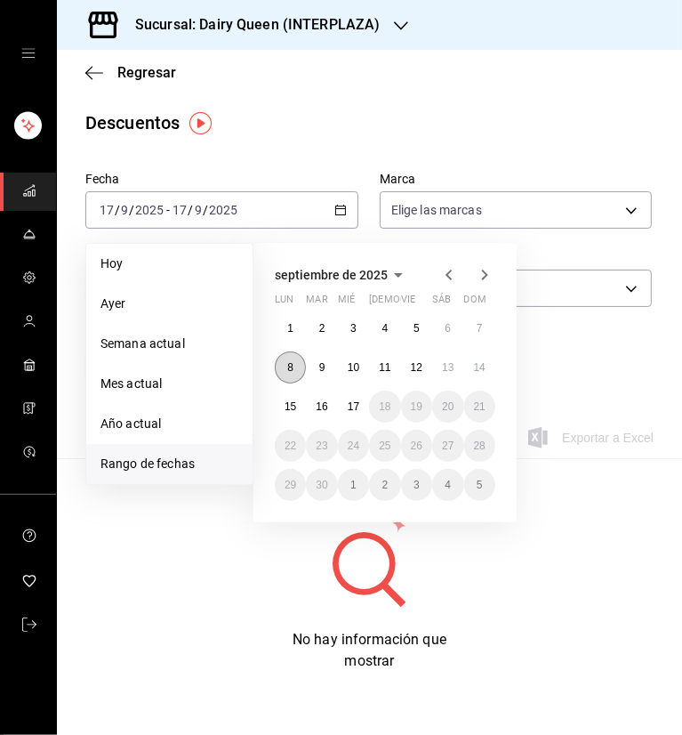
click at [288, 373] on button "8" at bounding box center [290, 367] width 31 height 32
click at [292, 362] on abbr "8" at bounding box center [290, 367] width 6 height 12
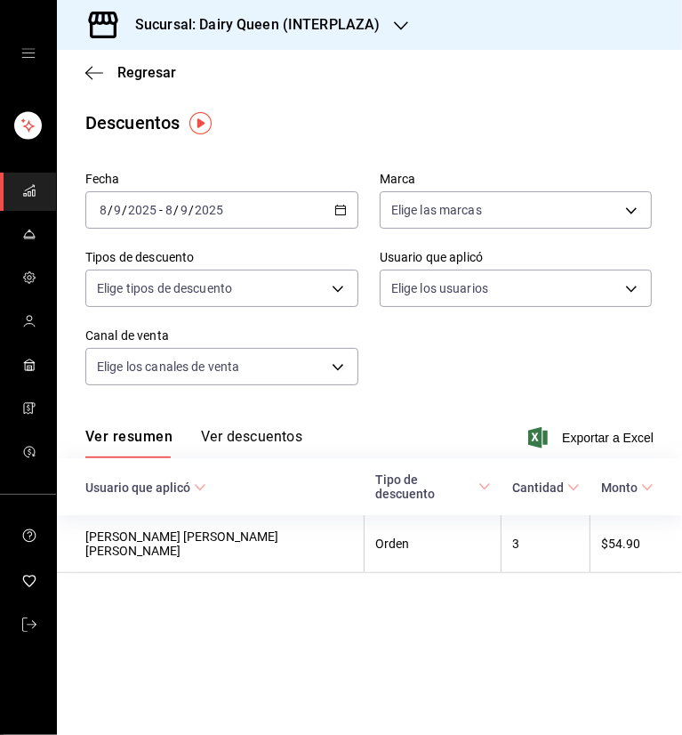
click at [348, 210] on div "2025-09-08 8 / 9 / 2025 - 2025-09-08 8 / 9 / 2025" at bounding box center [221, 209] width 273 height 37
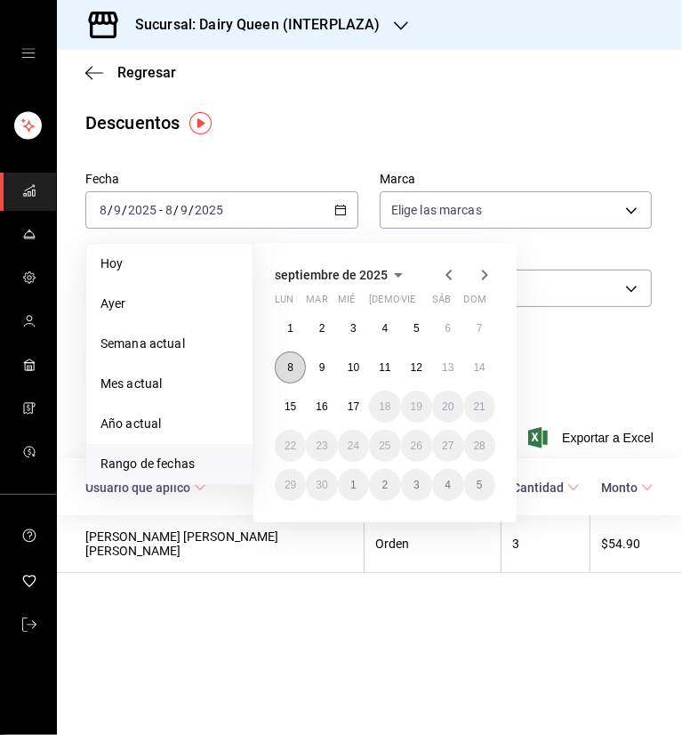
click at [288, 371] on abbr "8" at bounding box center [290, 367] width 6 height 12
click at [484, 371] on abbr "14" at bounding box center [480, 367] width 12 height 12
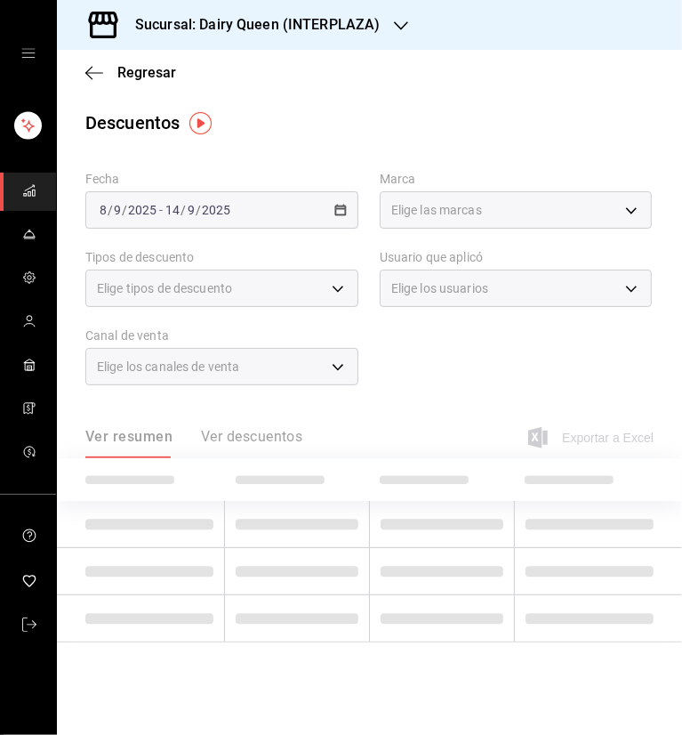
click at [394, 98] on main "Regresar Descuentos Fecha [DATE] [DATE] - [DATE] [DATE] Marca Elige las marcas …" at bounding box center [369, 392] width 625 height 685
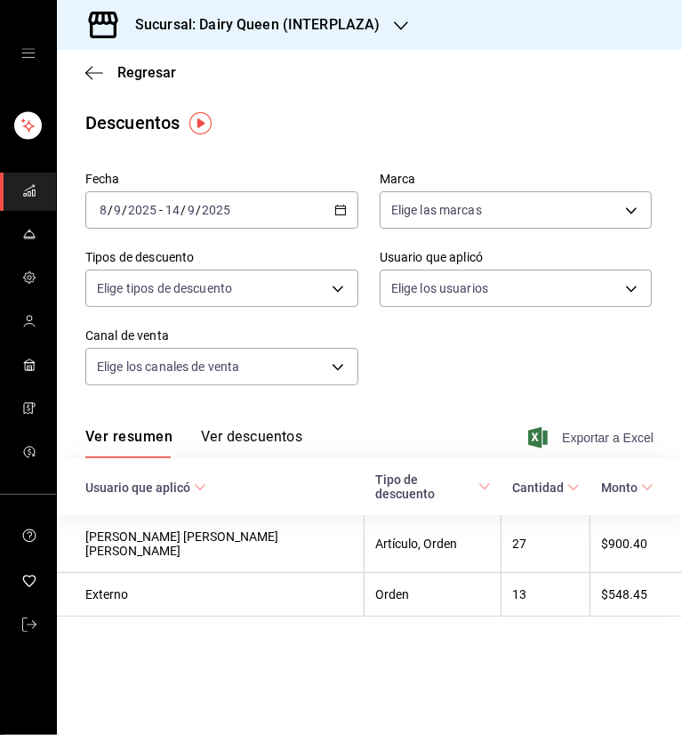
click at [607, 433] on span "Exportar a Excel" at bounding box center [593, 437] width 122 height 21
click at [395, 22] on icon "button" at bounding box center [401, 26] width 14 height 14
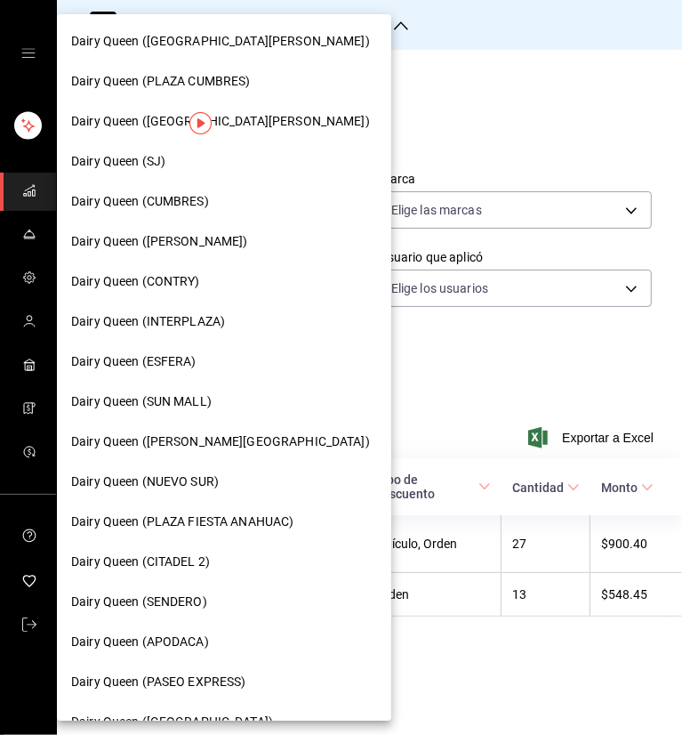
click at [167, 206] on span "Dairy Queen (CUMBRES)" at bounding box center [140, 201] width 138 height 19
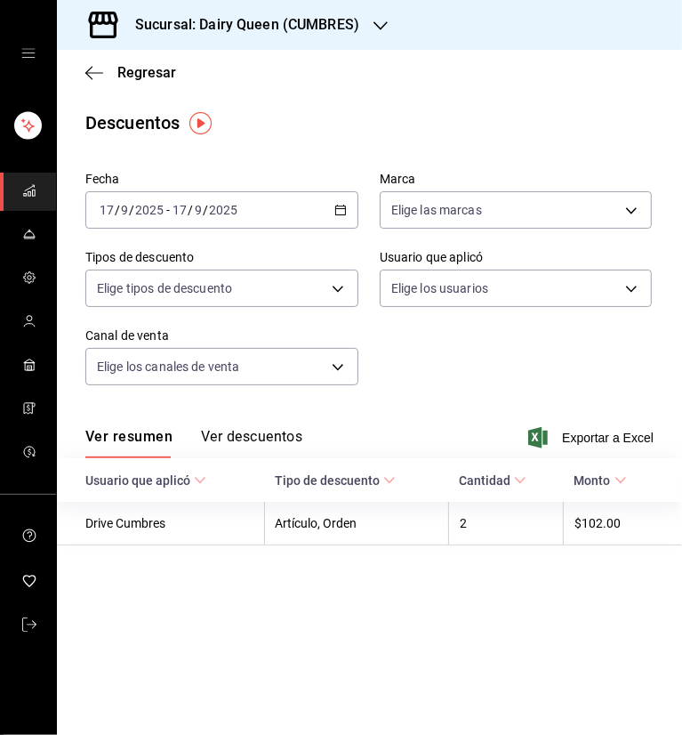
click at [333, 203] on div "[DATE] [DATE] - [DATE] [DATE]" at bounding box center [221, 209] width 273 height 37
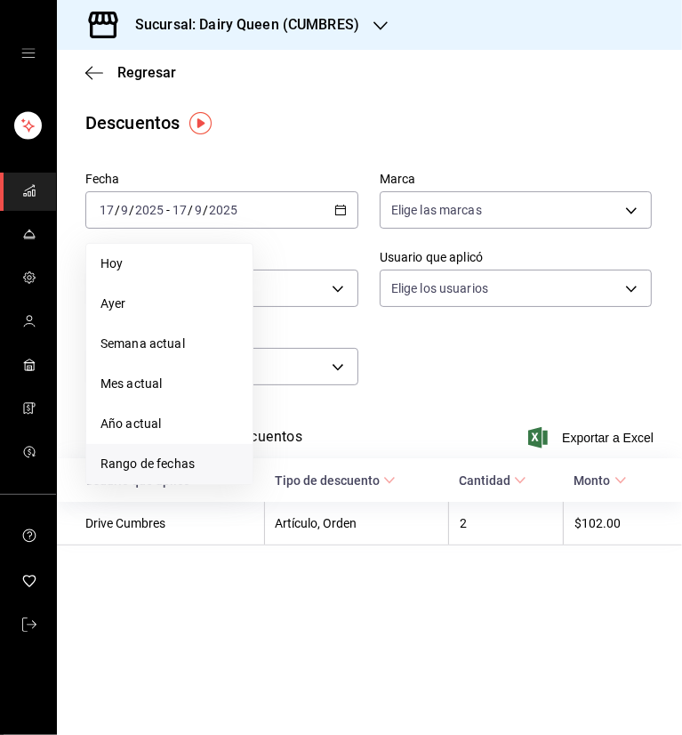
click at [157, 454] on span "Rango de fechas" at bounding box center [169, 463] width 138 height 19
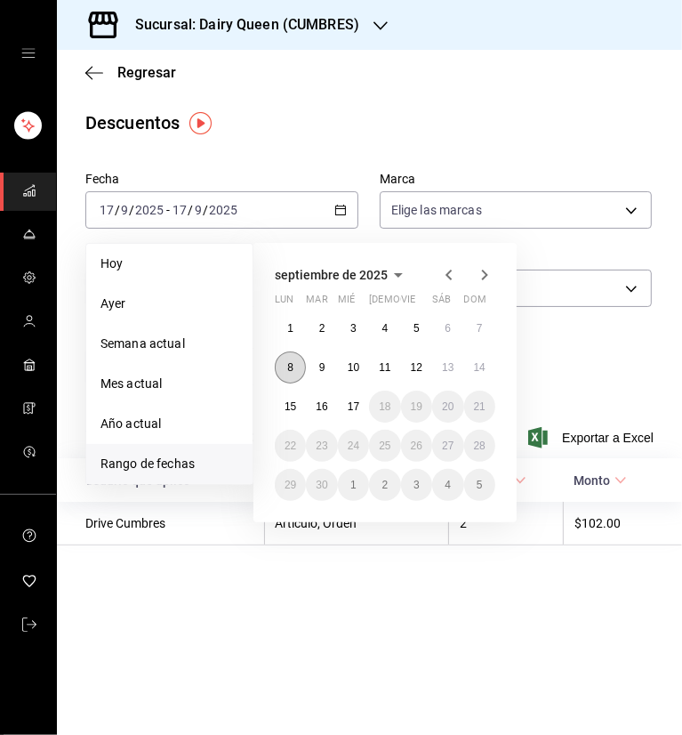
click at [295, 358] on button "8" at bounding box center [290, 367] width 31 height 32
click at [485, 367] on abbr "14" at bounding box center [480, 367] width 12 height 12
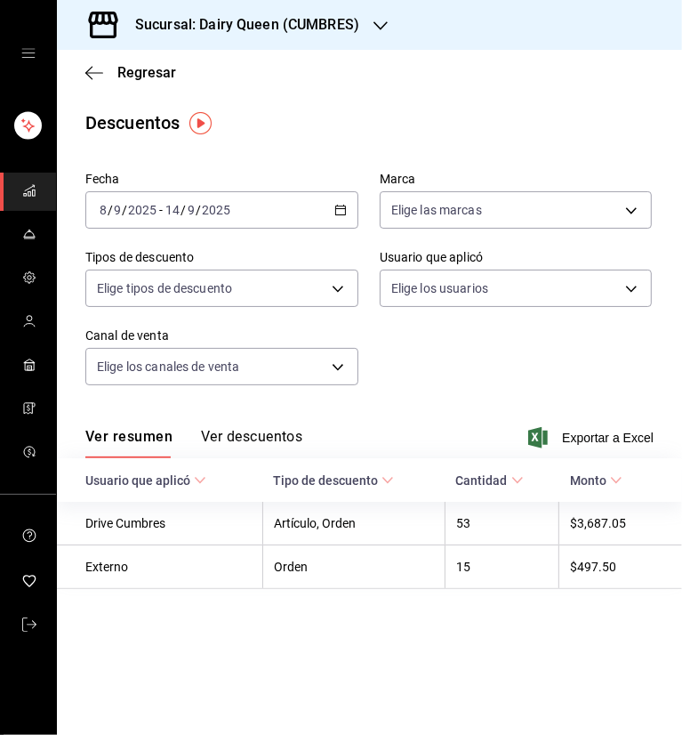
click at [333, 41] on div "Sucursal: Dairy Queen (CUMBRES)" at bounding box center [233, 25] width 324 height 50
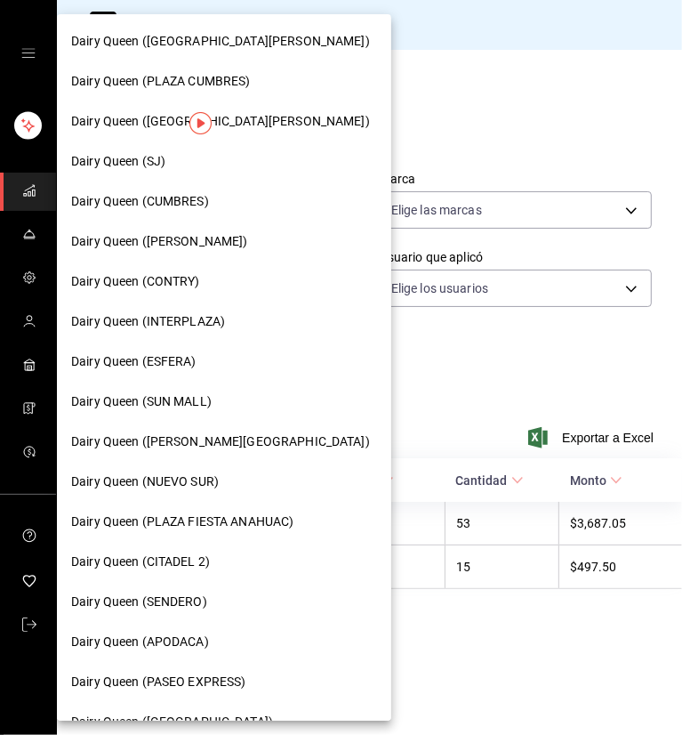
click at [382, 53] on div at bounding box center [341, 367] width 682 height 735
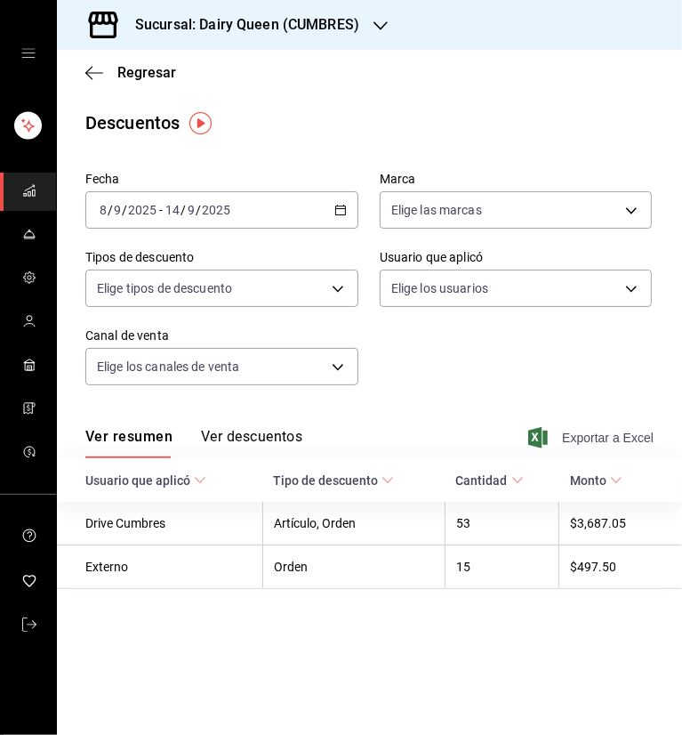
click at [605, 442] on span "Exportar a Excel" at bounding box center [593, 437] width 122 height 21
click at [366, 18] on div "Sucursal: Dairy Queen (CUMBRES)" at bounding box center [233, 25] width 324 height 50
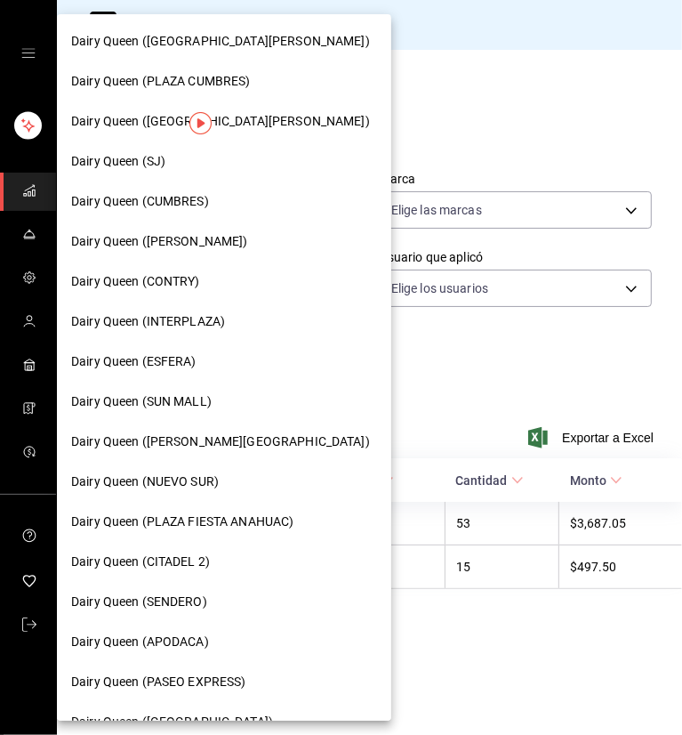
click at [183, 402] on span "Dairy Queen (SUN MALL)" at bounding box center [141, 401] width 141 height 19
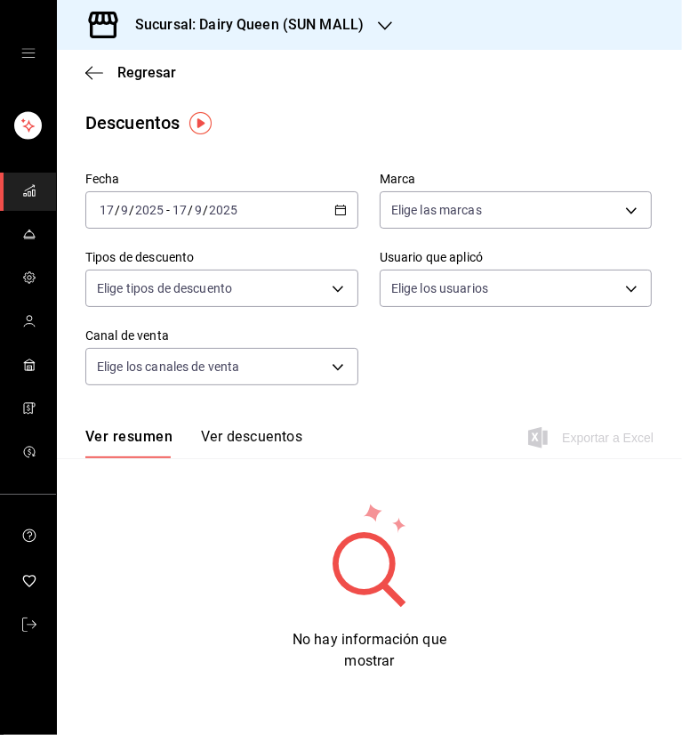
click at [335, 207] on icon "button" at bounding box center [340, 210] width 12 height 12
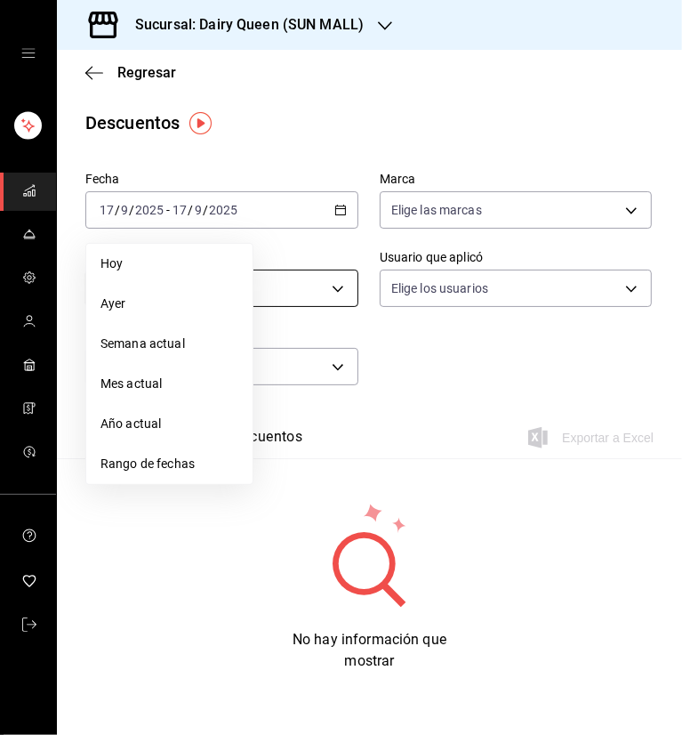
click at [156, 462] on span "Rango de fechas" at bounding box center [169, 463] width 138 height 19
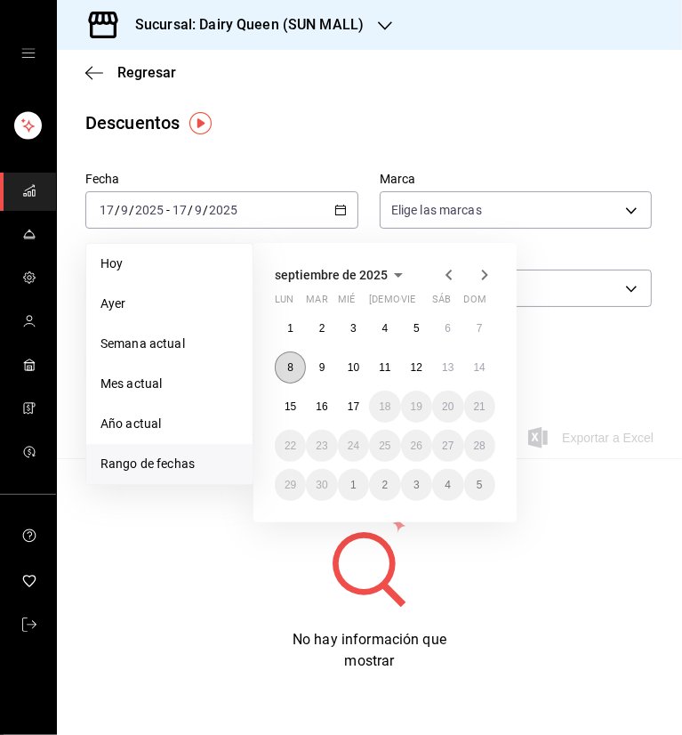
click at [292, 362] on abbr "8" at bounding box center [290, 367] width 6 height 12
click at [468, 360] on button "14" at bounding box center [479, 367] width 31 height 32
click at [479, 360] on div "Fecha 2025-09-17 17 / 9 / 2025 - 2025-09-17 17 / 9 / 2025 Hoy Ayer Semana actua…" at bounding box center [369, 286] width 568 height 242
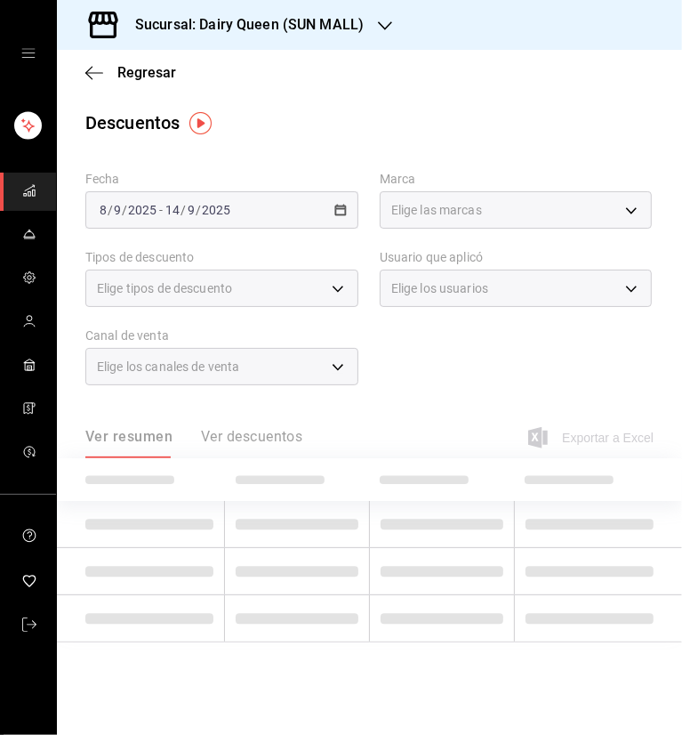
click at [414, 79] on div "Regresar" at bounding box center [369, 72] width 625 height 45
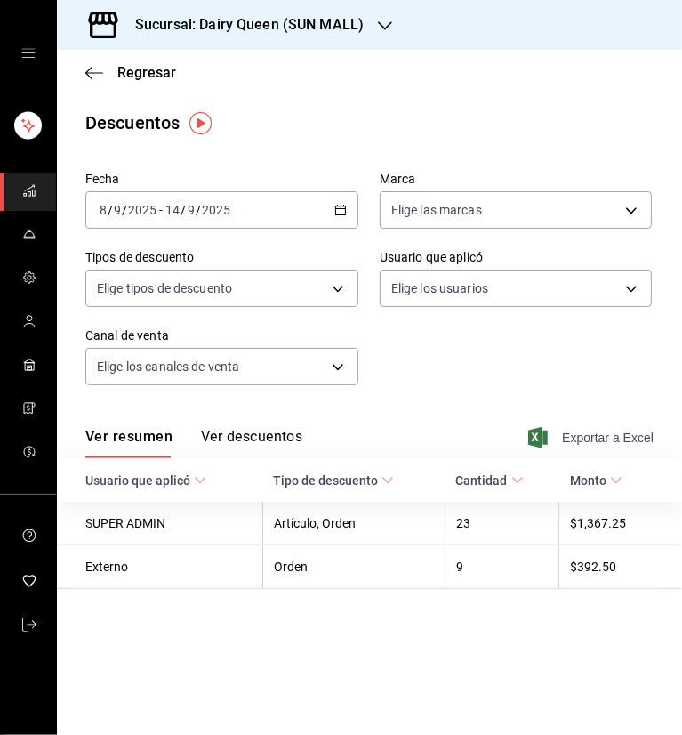
click at [586, 436] on span "Exportar a Excel" at bounding box center [593, 437] width 122 height 21
click at [503, 300] on body "Sucursal: Dairy Queen (SUN MALL) Regresar Descuentos Fecha 2025-09-08 8 / 9 / 2…" at bounding box center [341, 367] width 682 height 735
click at [384, 35] on div "Sucursal: Dairy Queen (SUN MALL)" at bounding box center [235, 25] width 328 height 50
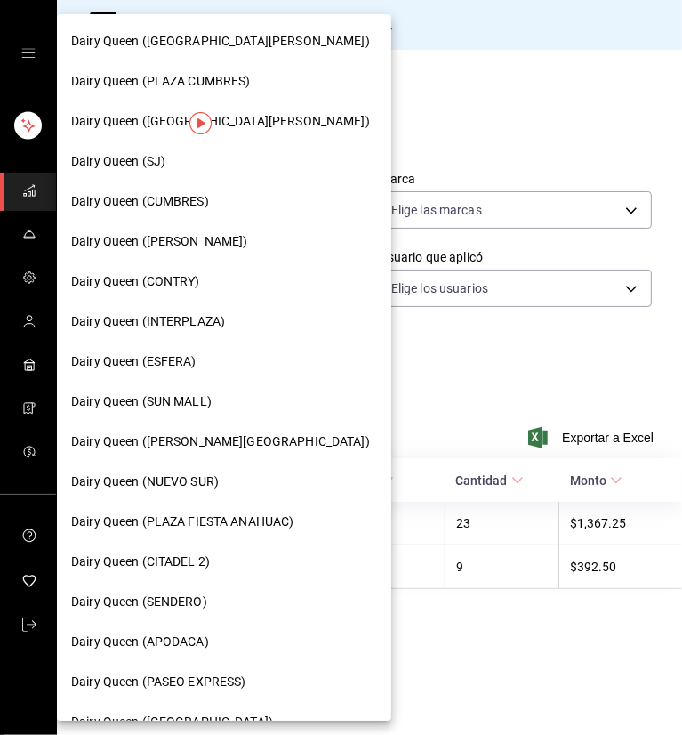
click at [173, 635] on span "Dairy Queen (APODACA)" at bounding box center [140, 641] width 138 height 19
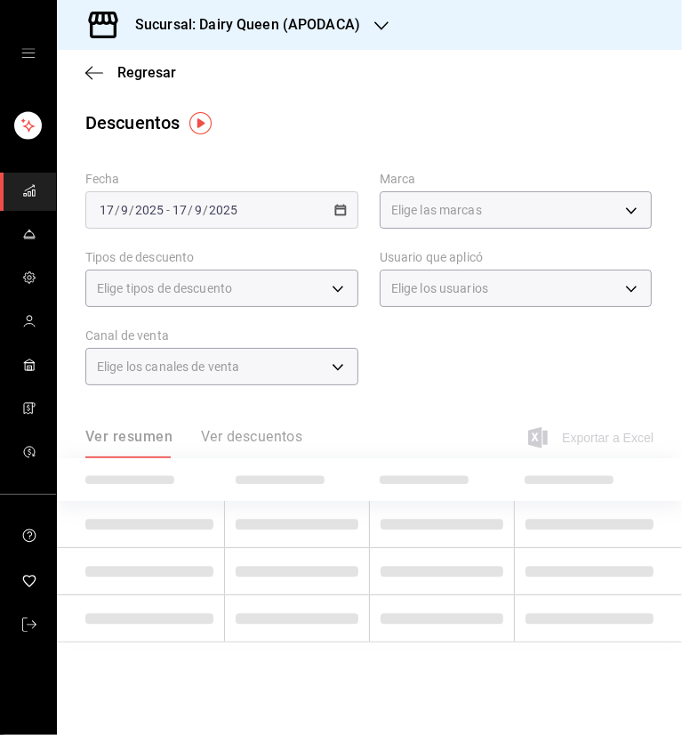
click at [335, 108] on main "Regresar Descuentos Fecha 2025-09-17 17 / 9 / 2025 - 2025-09-17 17 / 9 / 2025 M…" at bounding box center [369, 392] width 625 height 685
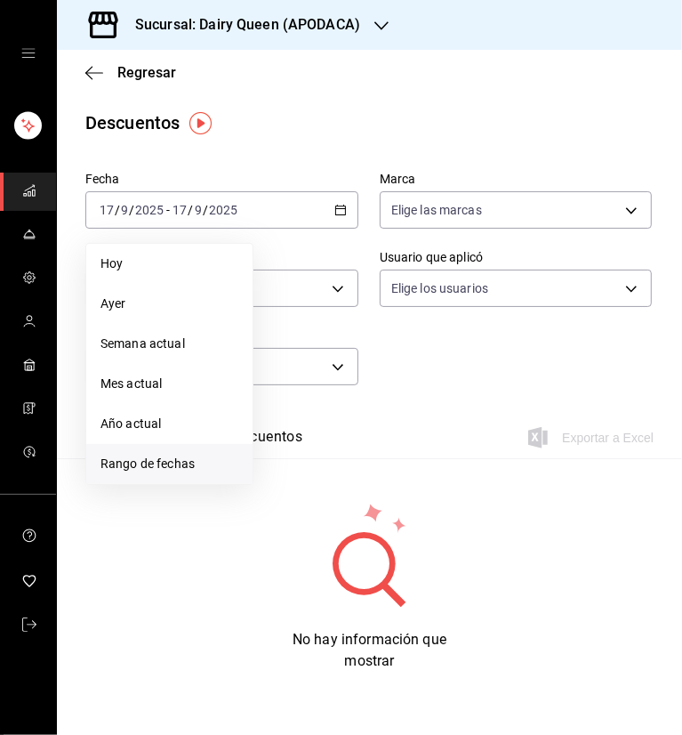
click at [182, 470] on span "Rango de fechas" at bounding box center [169, 463] width 138 height 19
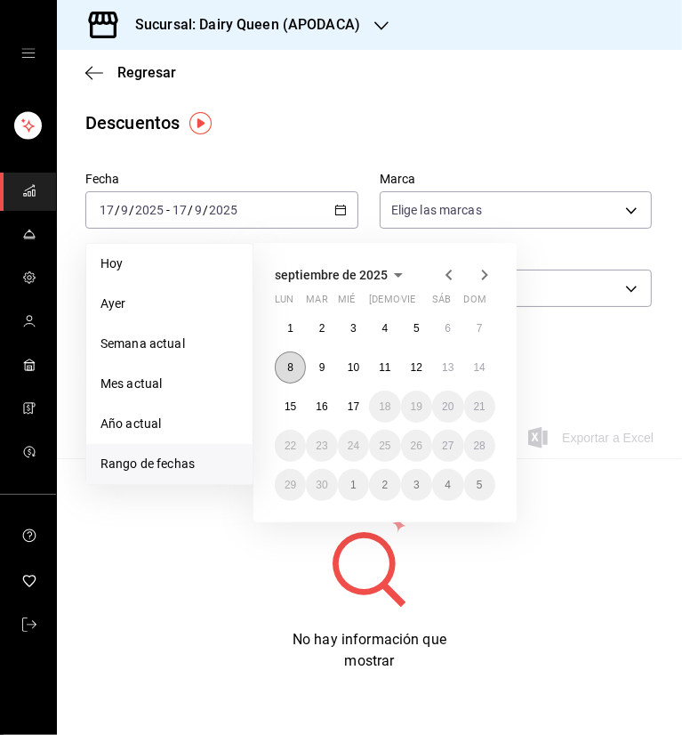
click at [285, 371] on button "8" at bounding box center [290, 367] width 31 height 32
click at [475, 365] on abbr "14" at bounding box center [480, 367] width 12 height 12
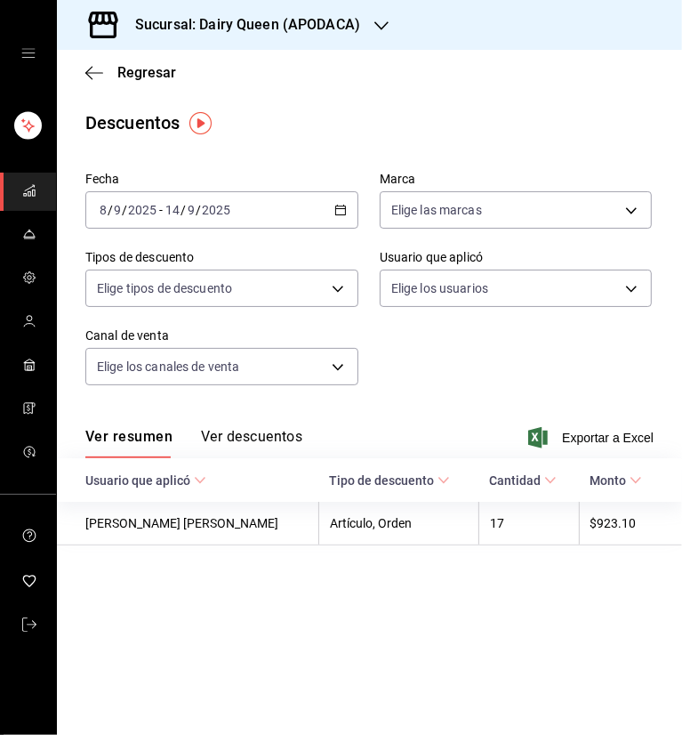
click at [398, 157] on main "Regresar Descuentos Fecha 2025-09-08 8 / 9 / 2025 - 2025-09-14 14 / 9 / 2025 Ma…" at bounding box center [369, 392] width 625 height 685
click at [593, 436] on span "Exportar a Excel" at bounding box center [593, 437] width 122 height 21
click at [351, 20] on h3 "Sucursal: Dairy Queen (APODACA)" at bounding box center [240, 24] width 239 height 21
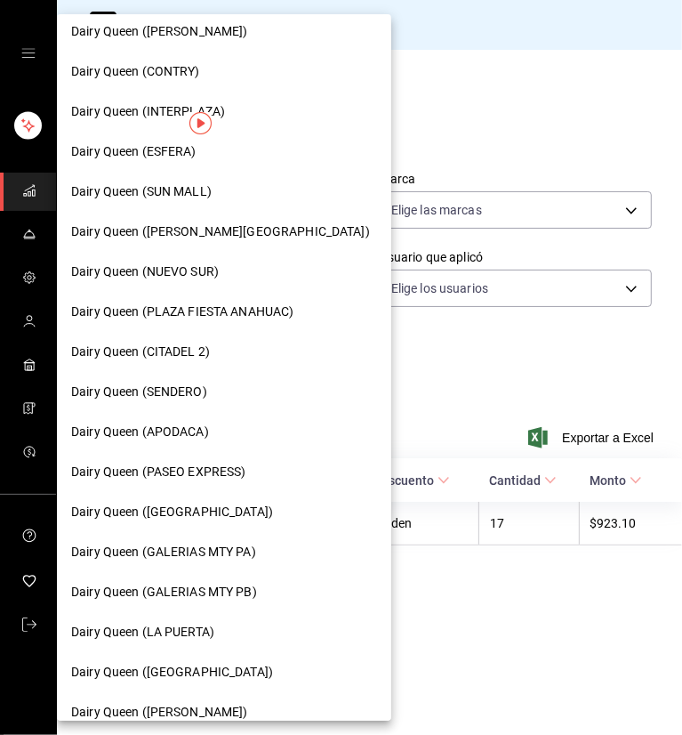
scroll to position [629, 0]
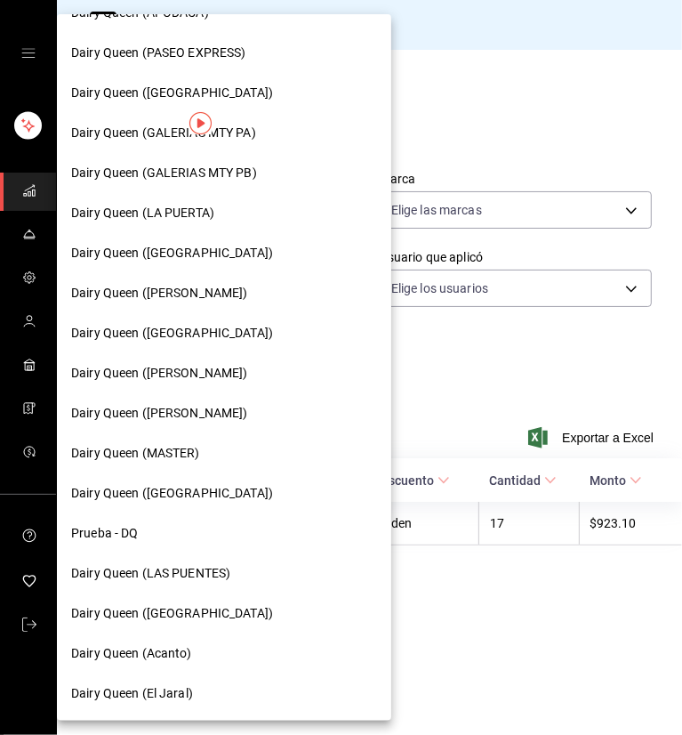
click at [200, 563] on div "Dairy Queen (LAS PUENTES)" at bounding box center [224, 573] width 334 height 40
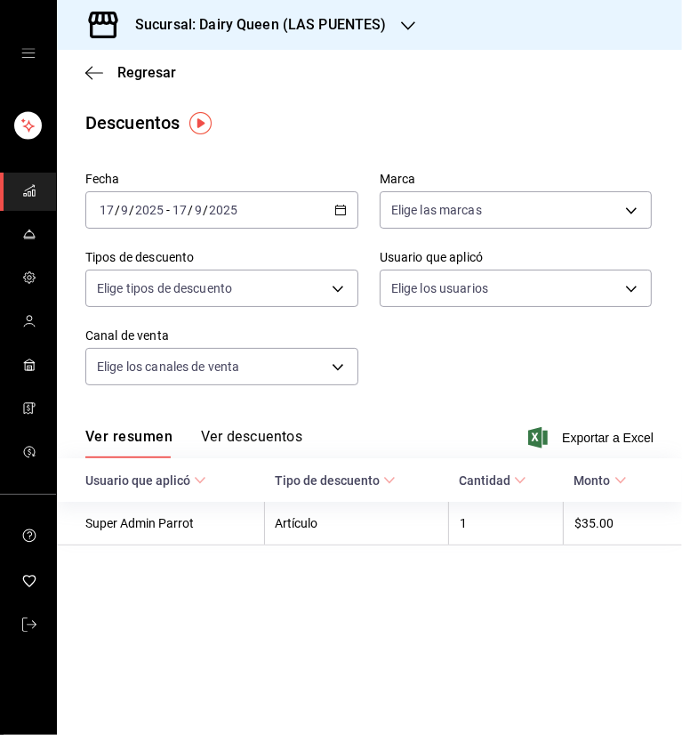
click at [332, 209] on div "[DATE] [DATE] - [DATE] [DATE]" at bounding box center [221, 209] width 273 height 37
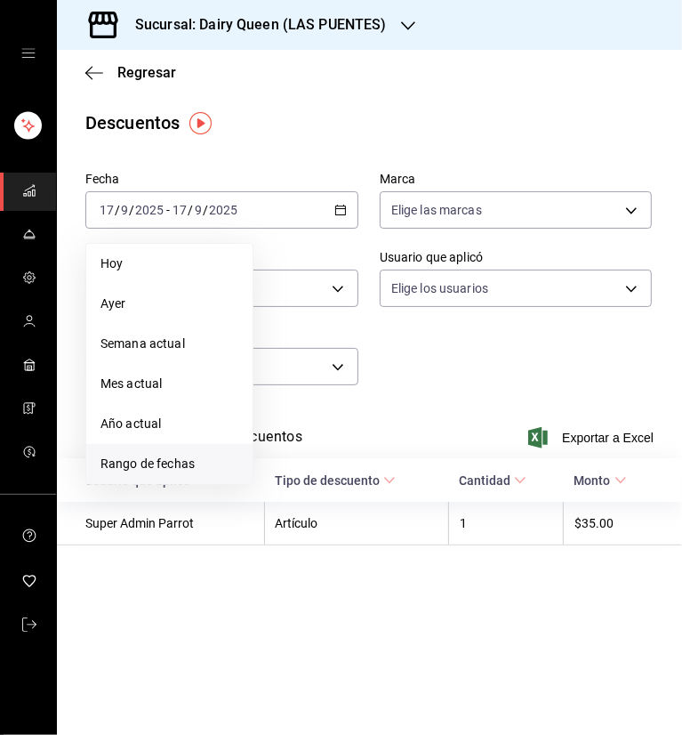
click at [171, 468] on span "Rango de fechas" at bounding box center [169, 463] width 138 height 19
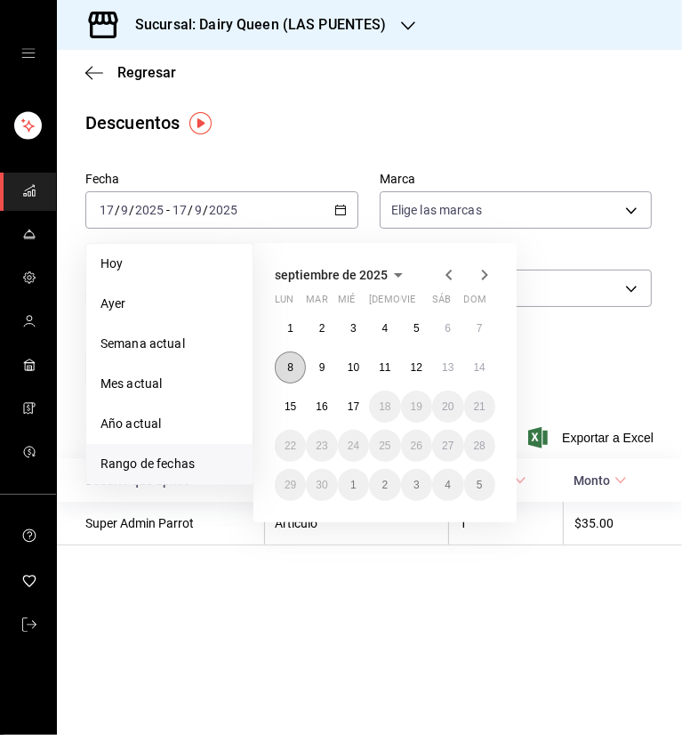
click at [292, 371] on abbr "8" at bounding box center [290, 367] width 6 height 12
click at [480, 362] on abbr "14" at bounding box center [480, 367] width 12 height 12
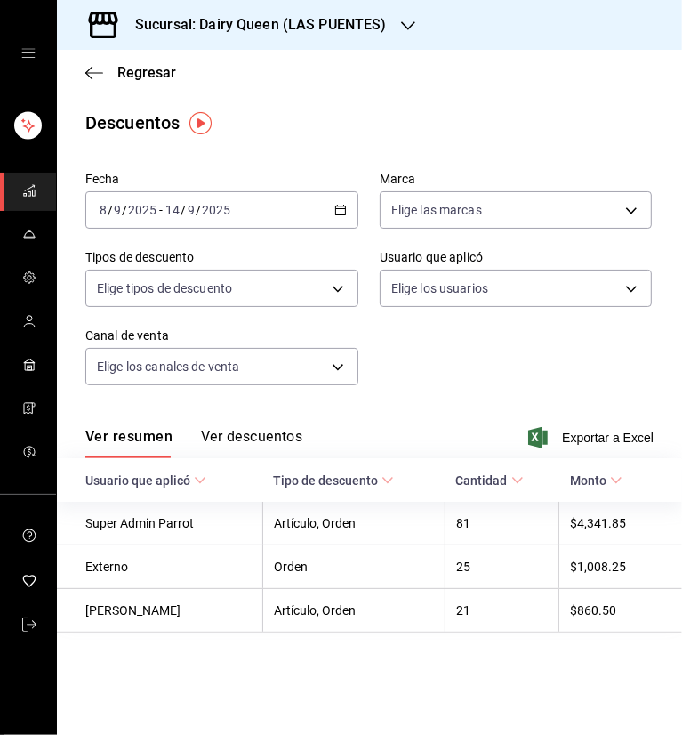
click at [282, 435] on button "Ver descuentos" at bounding box center [251, 443] width 101 height 30
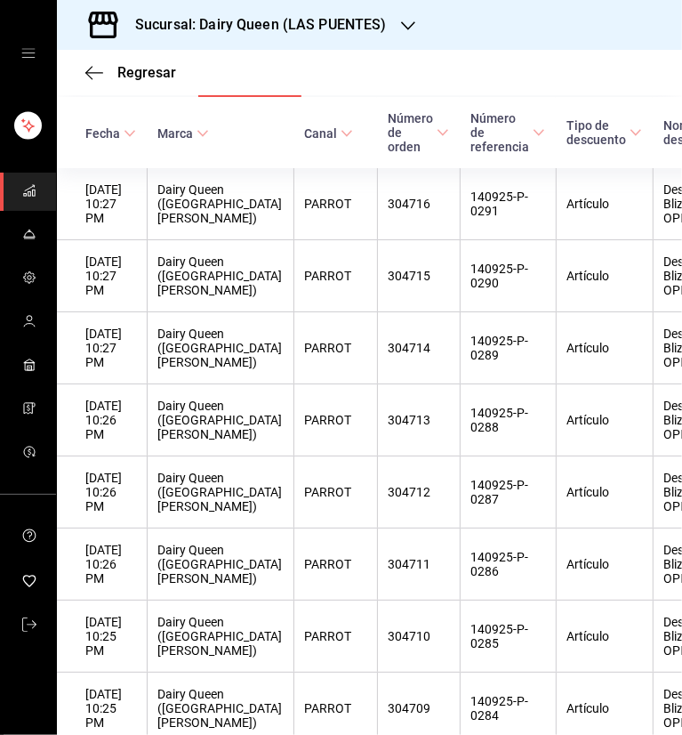
scroll to position [124, 0]
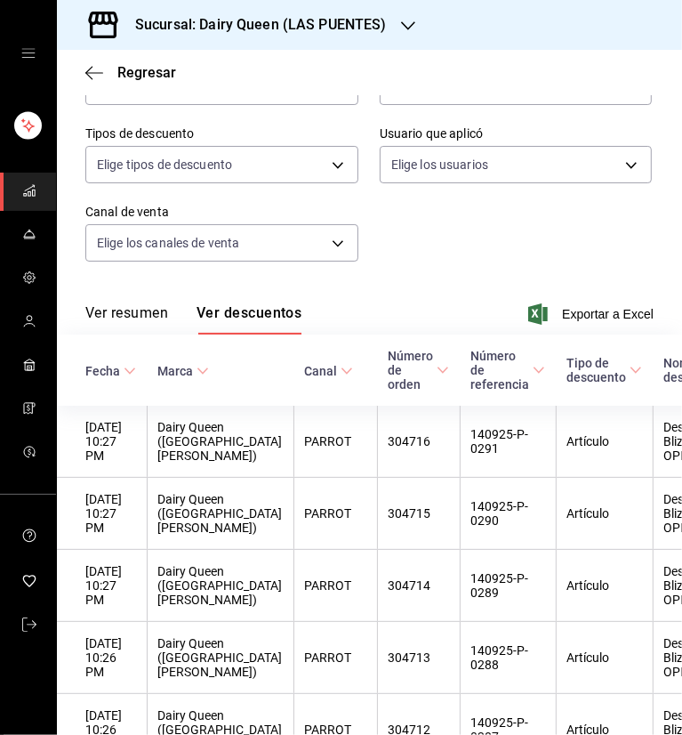
click at [401, 29] on icon "button" at bounding box center [408, 26] width 14 height 14
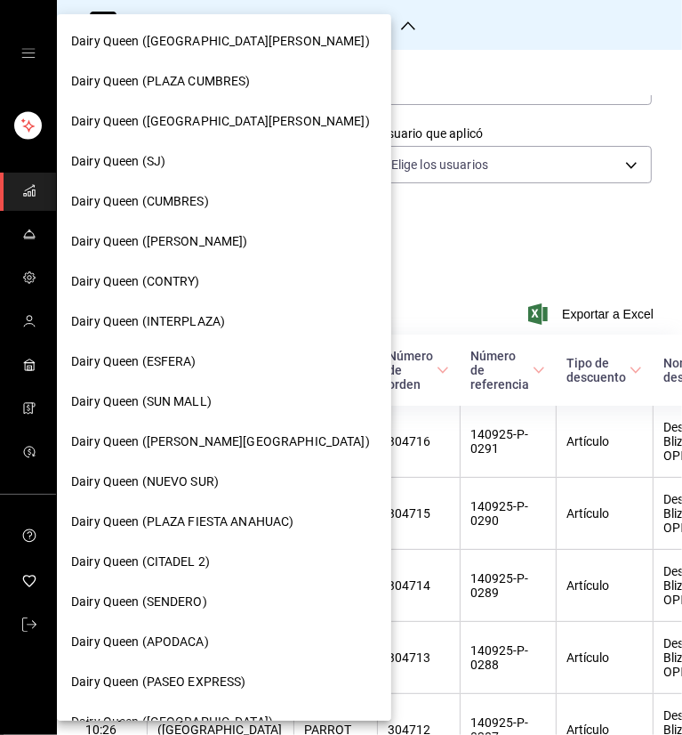
click at [192, 486] on span "Dairy Queen (NUEVO SUR)" at bounding box center [145, 481] width 148 height 19
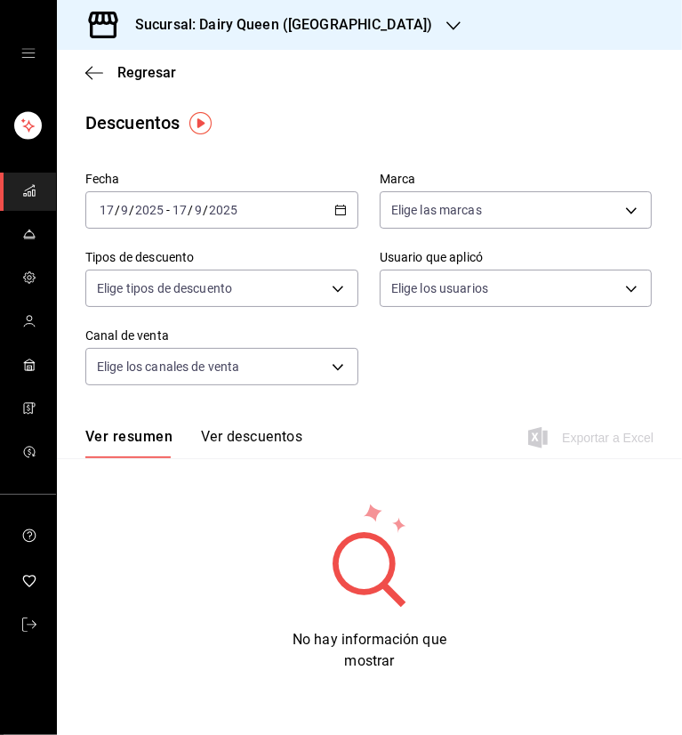
click at [334, 205] on div "[DATE] [DATE] - [DATE] [DATE]" at bounding box center [221, 209] width 273 height 37
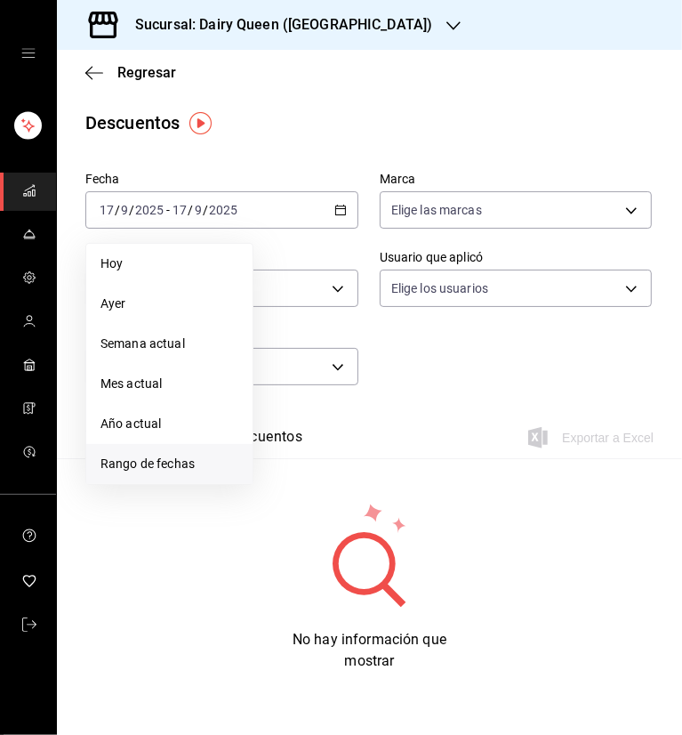
click at [181, 459] on span "Rango de fechas" at bounding box center [169, 463] width 138 height 19
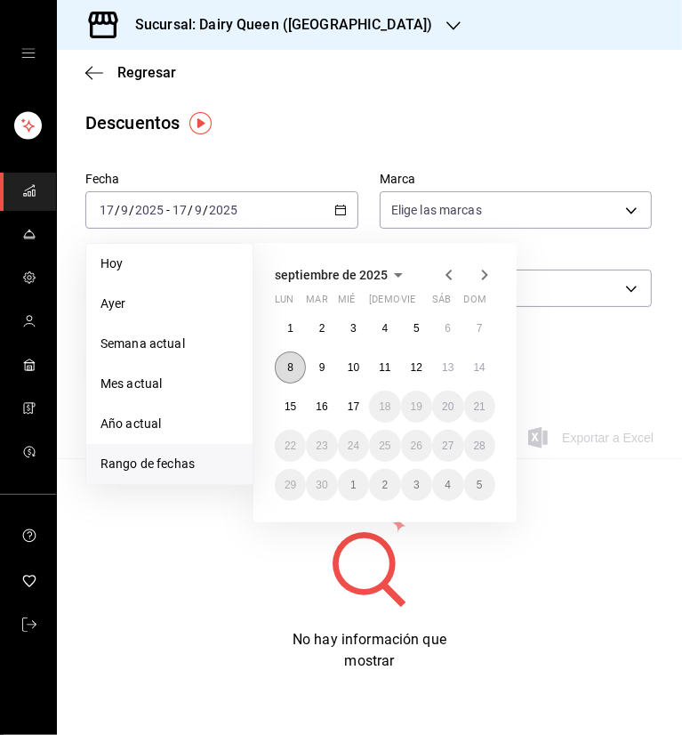
click at [279, 373] on button "8" at bounding box center [290, 367] width 31 height 32
click at [480, 367] on abbr "14" at bounding box center [480, 367] width 12 height 12
click at [294, 367] on button "8" at bounding box center [290, 367] width 31 height 32
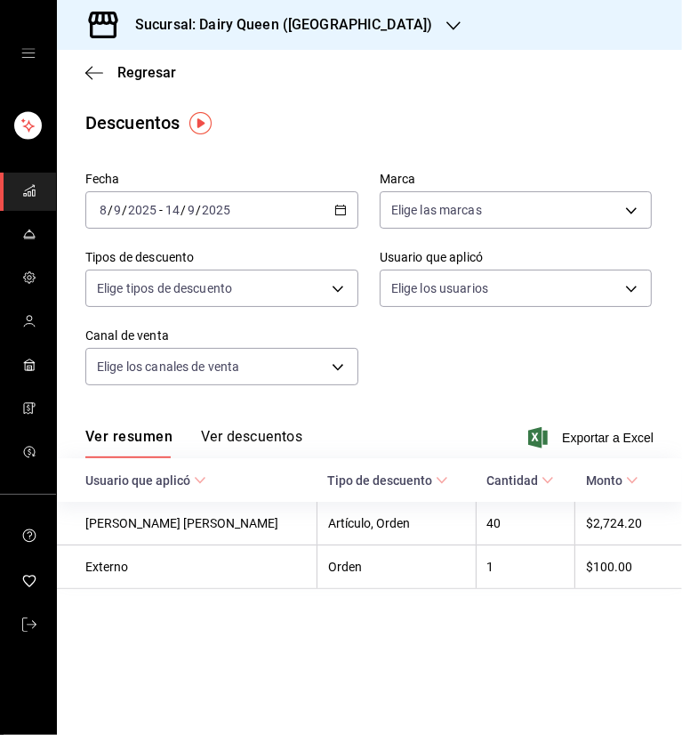
click at [572, 442] on span "Exportar a Excel" at bounding box center [593, 437] width 122 height 21
click at [446, 31] on icon "button" at bounding box center [453, 26] width 14 height 14
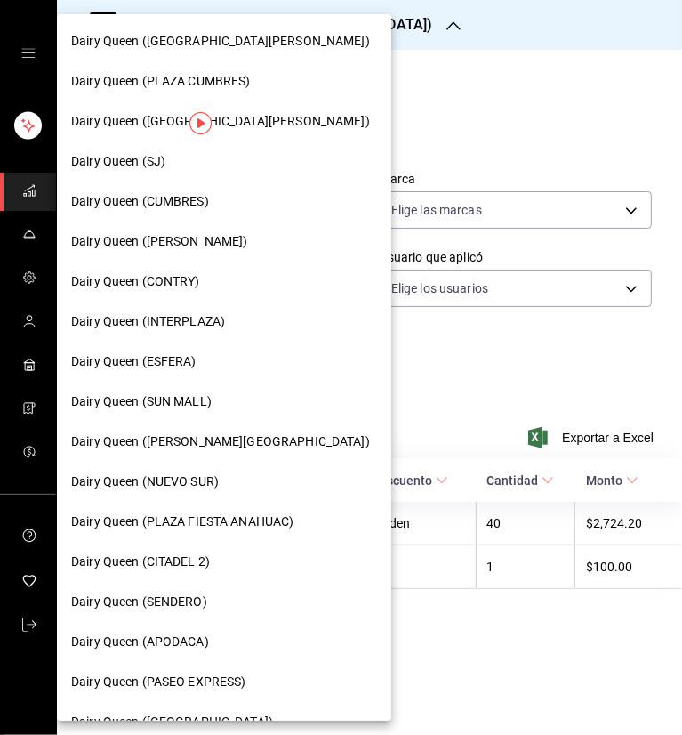
click at [196, 358] on div "Dairy Queen (ESFERA)" at bounding box center [224, 361] width 306 height 19
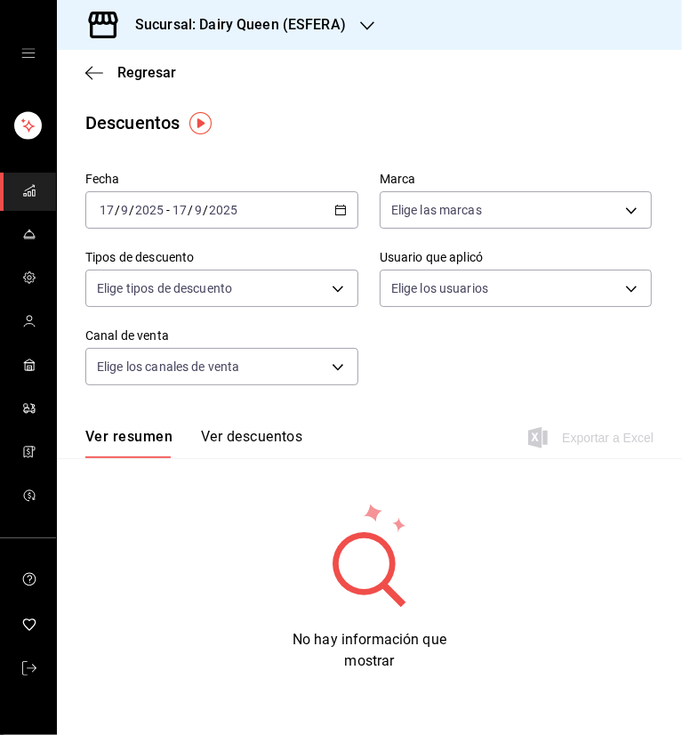
click at [340, 210] on icon "button" at bounding box center [340, 210] width 12 height 12
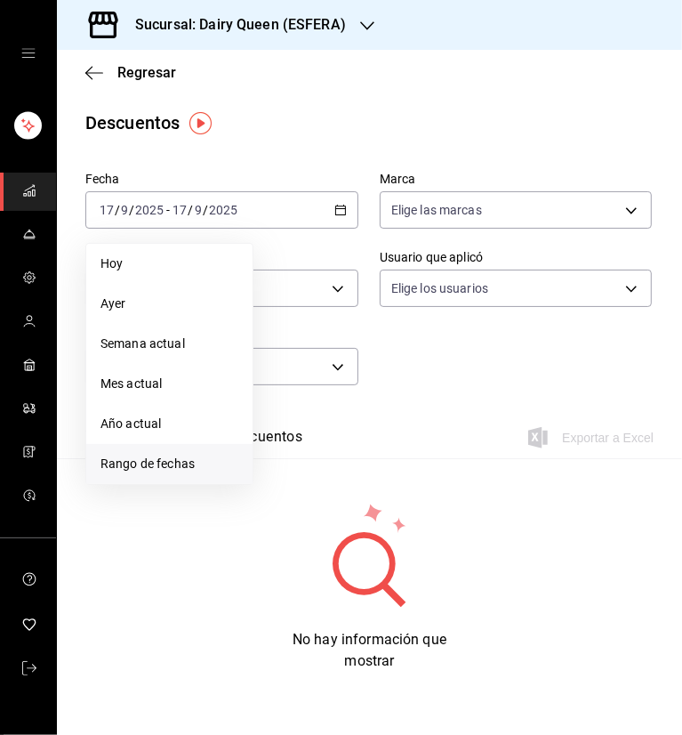
click at [181, 464] on span "Rango de fechas" at bounding box center [169, 463] width 138 height 19
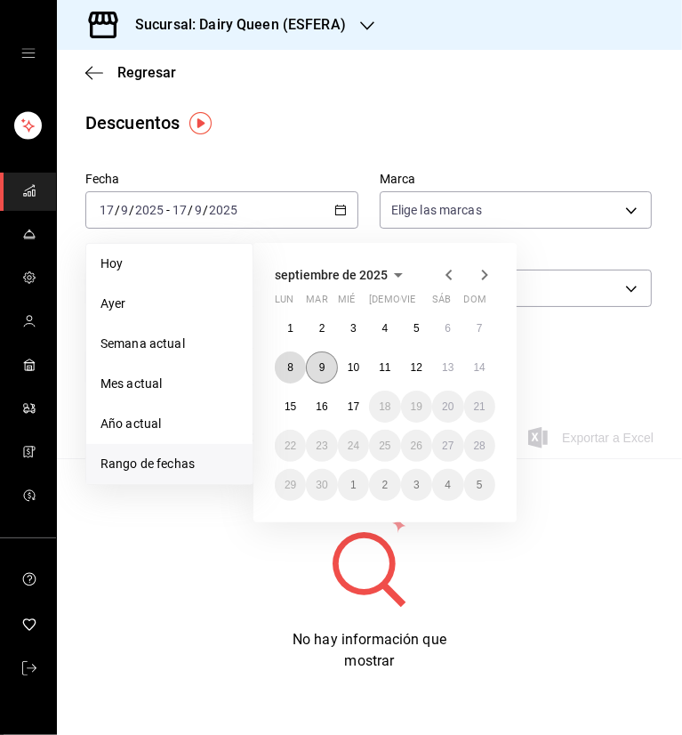
click at [285, 368] on button "8" at bounding box center [290, 367] width 31 height 32
click at [289, 365] on abbr "8" at bounding box center [290, 367] width 6 height 12
click at [485, 372] on abbr "14" at bounding box center [480, 367] width 12 height 12
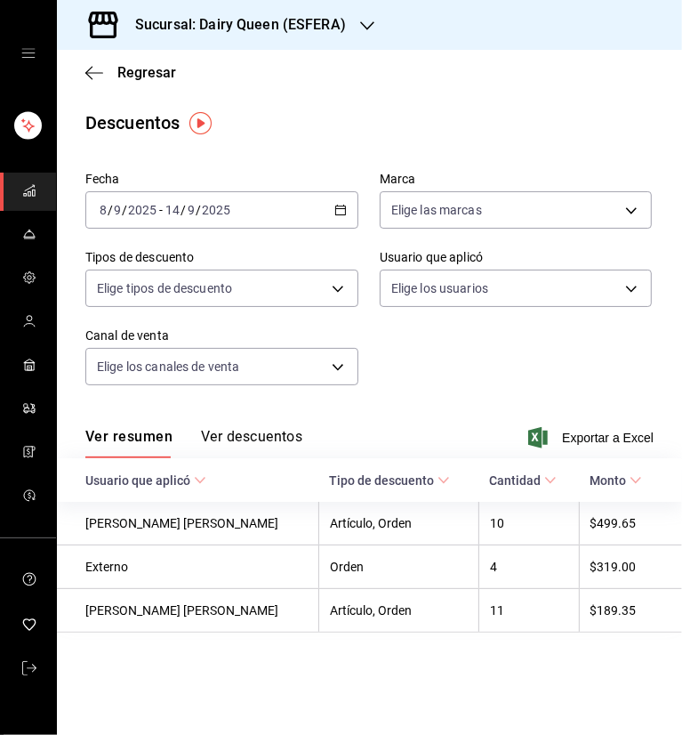
click at [398, 100] on main "Regresar Descuentos Fecha 2025-09-08 8 / 9 / 2025 - 2025-09-14 14 / 9 / 2025 Ma…" at bounding box center [369, 392] width 625 height 685
click at [434, 56] on div "Regresar" at bounding box center [369, 72] width 625 height 45
click at [575, 434] on span "Exportar a Excel" at bounding box center [593, 437] width 122 height 21
click at [376, 20] on div "Sucursal: Dairy Queen (ESFERA)" at bounding box center [226, 25] width 310 height 50
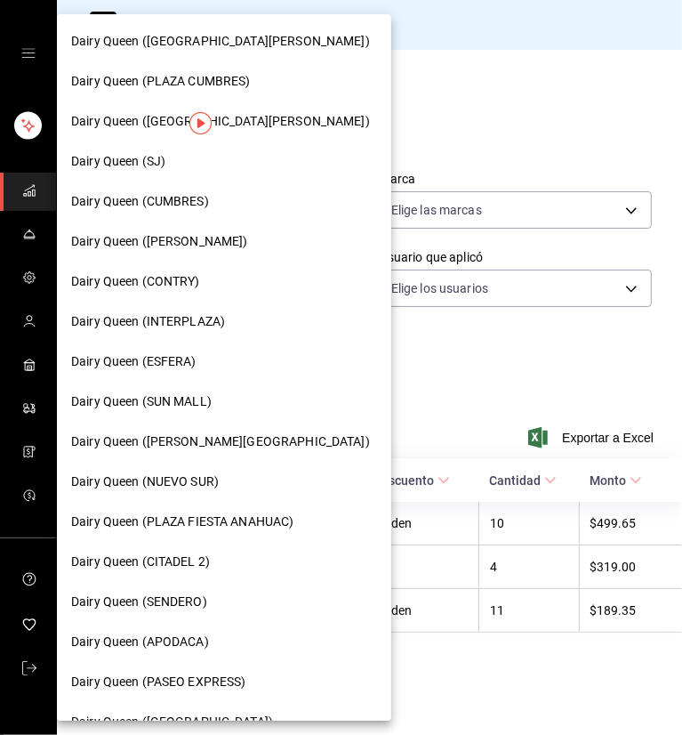
click at [184, 677] on span "Dairy Queen (PASEO EXPRESS)" at bounding box center [158, 681] width 175 height 19
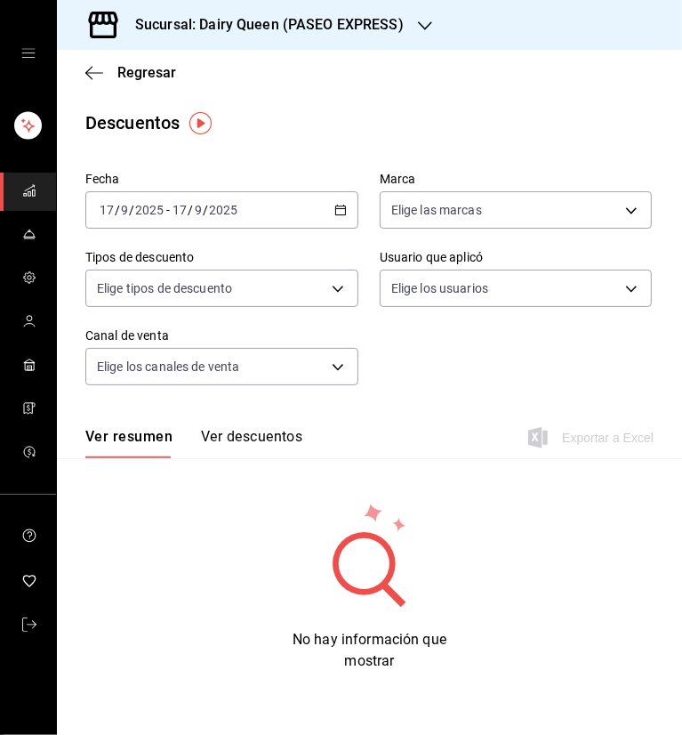
click at [335, 203] on div "[DATE] [DATE] - [DATE] [DATE]" at bounding box center [221, 209] width 273 height 37
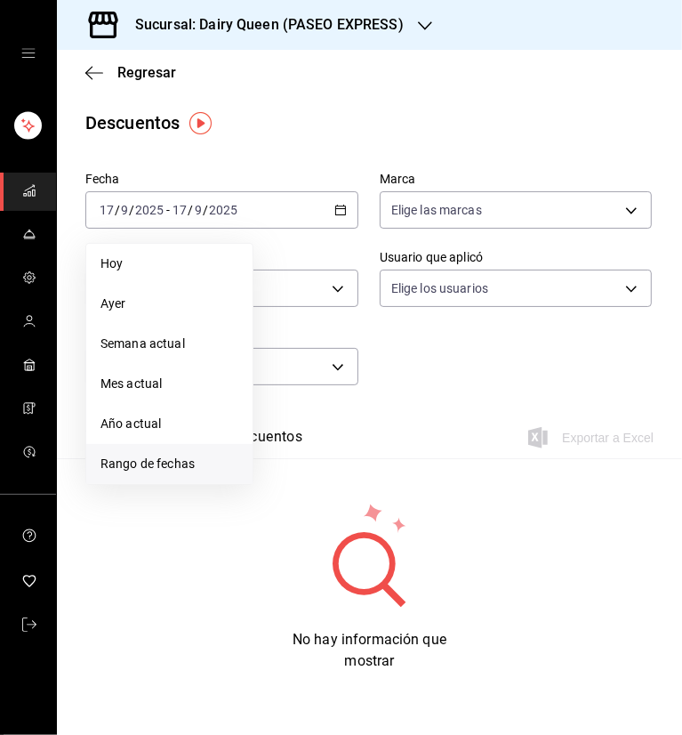
click at [184, 456] on span "Rango de fechas" at bounding box center [169, 463] width 138 height 19
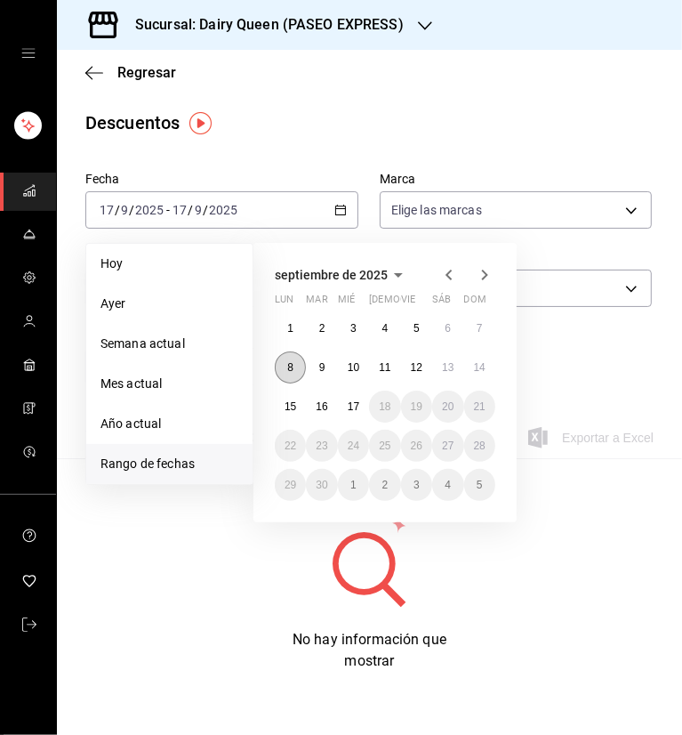
click at [298, 358] on button "8" at bounding box center [290, 367] width 31 height 32
click at [481, 358] on button "14" at bounding box center [479, 367] width 31 height 32
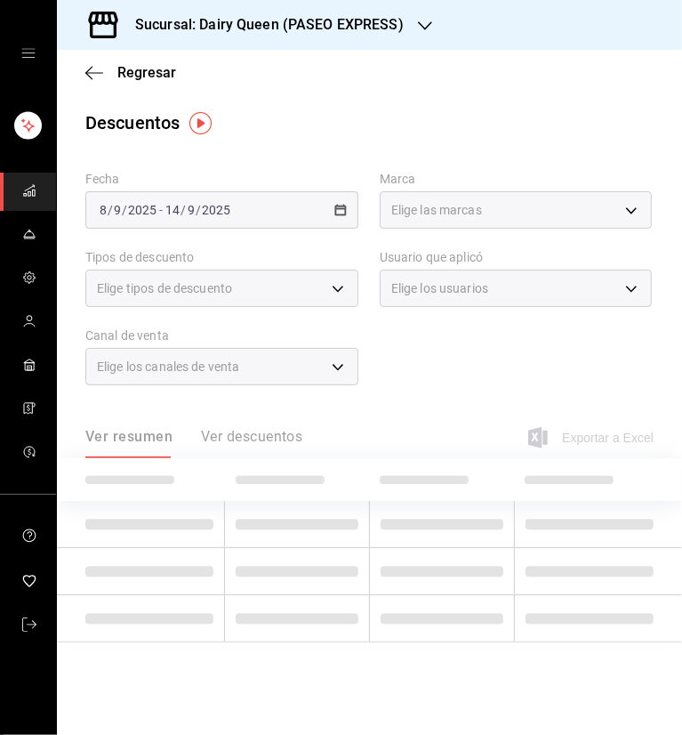
click at [490, 120] on div "Descuentos" at bounding box center [369, 122] width 625 height 27
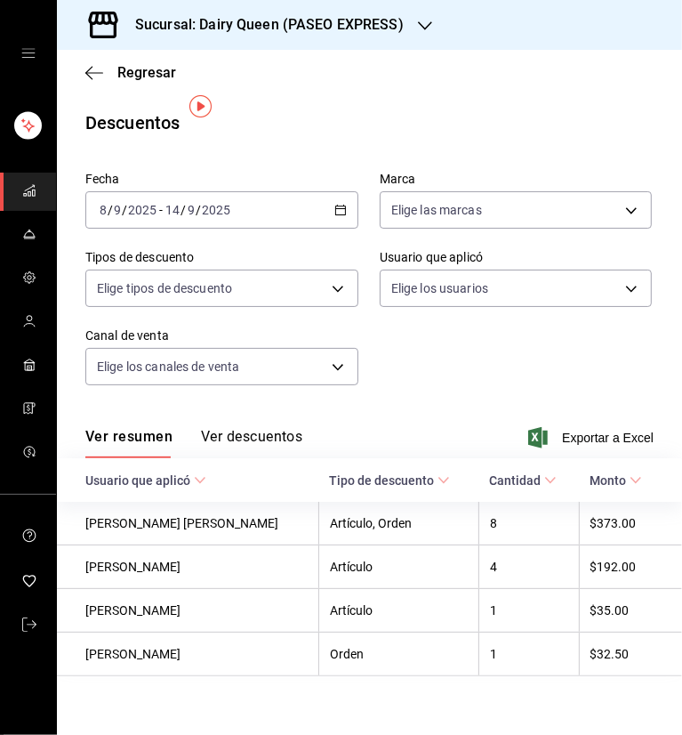
scroll to position [16, 0]
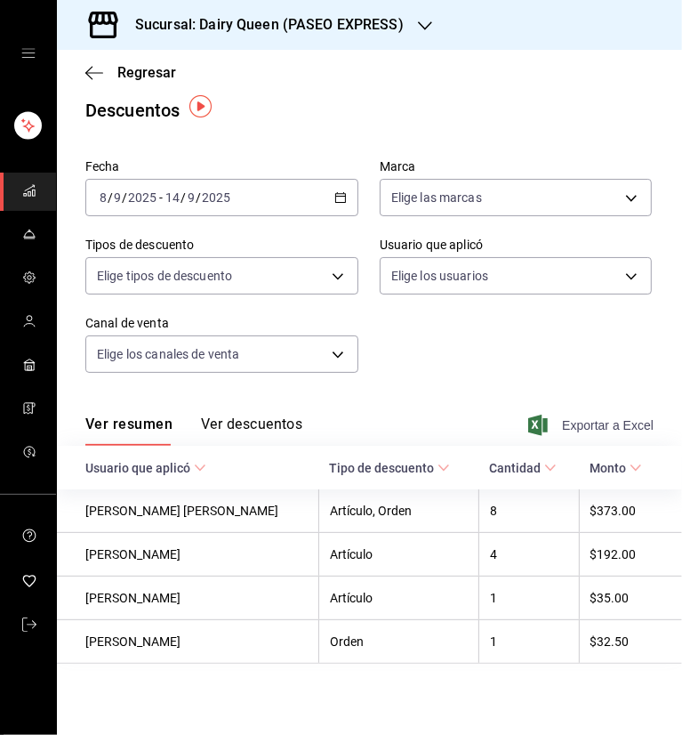
click at [583, 423] on span "Exportar a Excel" at bounding box center [593, 424] width 122 height 21
click at [423, 29] on icon "button" at bounding box center [425, 26] width 14 height 14
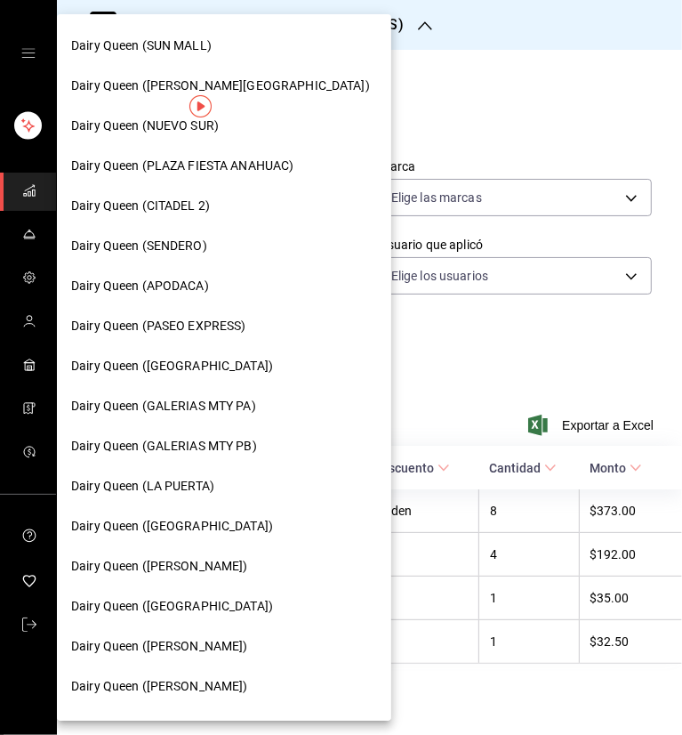
scroll to position [445, 0]
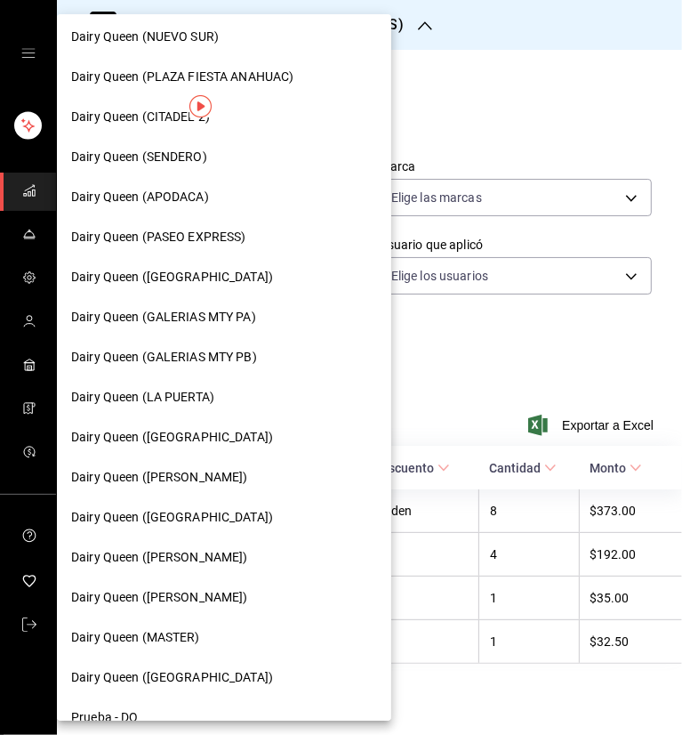
click at [157, 469] on span "Dairy Queen (GARCIA)" at bounding box center [159, 477] width 177 height 19
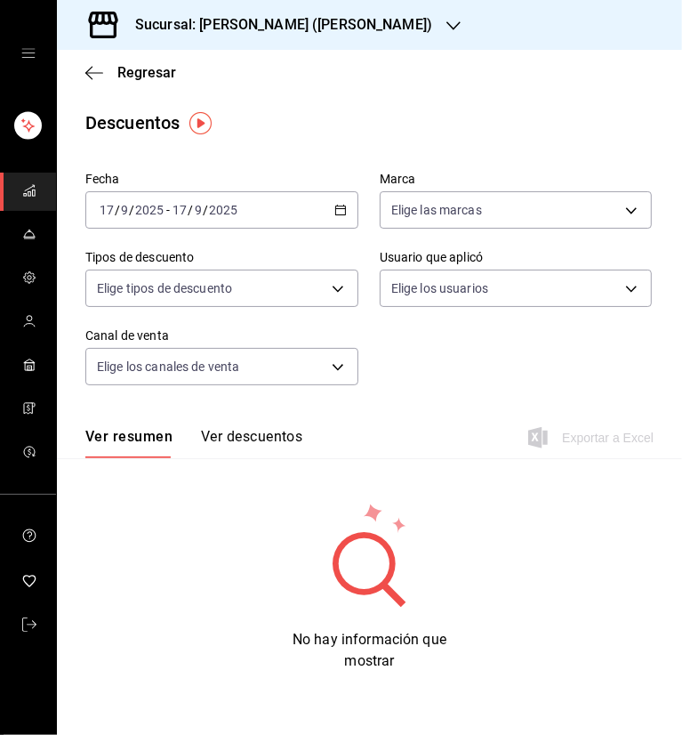
click at [339, 215] on icon "button" at bounding box center [340, 210] width 12 height 12
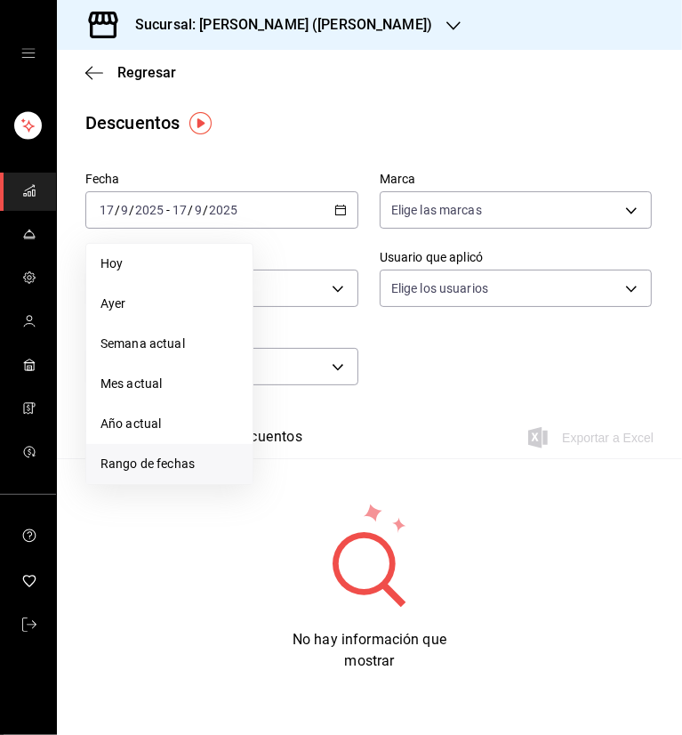
click at [199, 454] on span "Rango de fechas" at bounding box center [169, 463] width 138 height 19
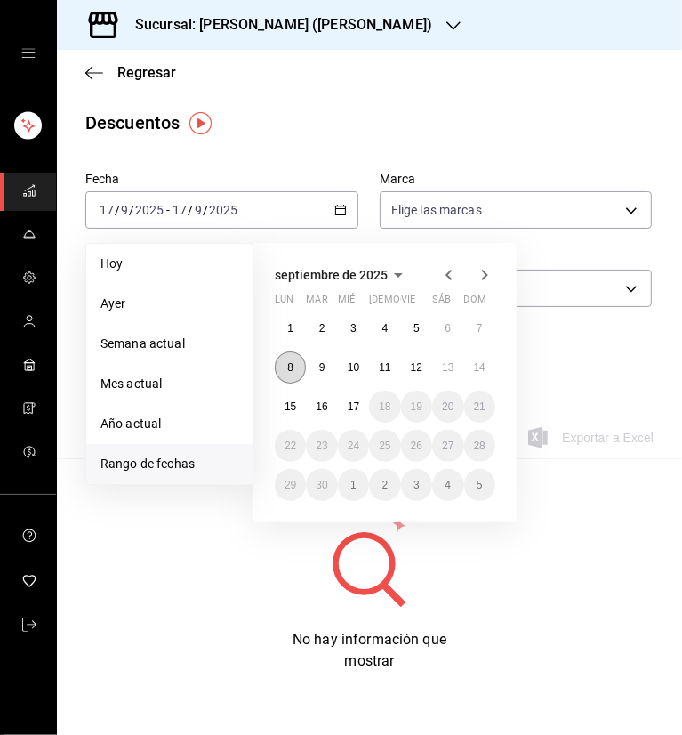
click at [295, 370] on button "8" at bounding box center [290, 367] width 31 height 32
click at [489, 367] on button "14" at bounding box center [479, 367] width 31 height 32
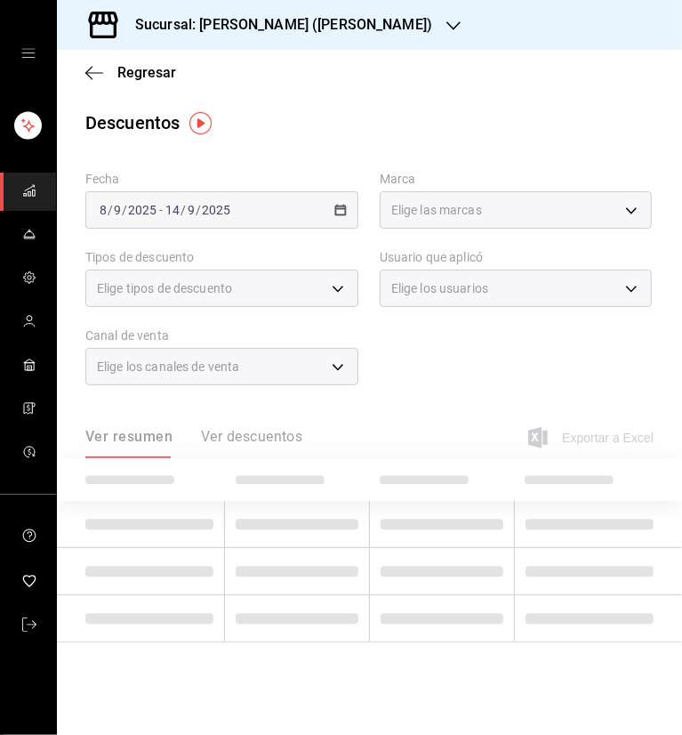
click at [438, 102] on main "Regresar Descuentos Fecha [DATE] [DATE] - [DATE] [DATE] Marca Elige las marcas …" at bounding box center [369, 392] width 625 height 685
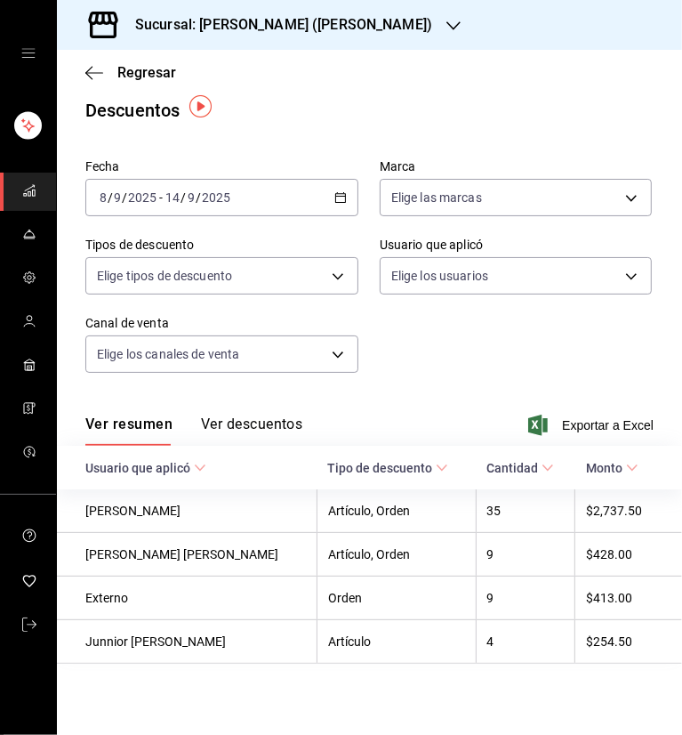
scroll to position [16, 0]
click at [559, 422] on span "Exportar a Excel" at bounding box center [593, 424] width 122 height 21
click at [399, 329] on div "Fecha 2025-09-08 8 / 9 / 2025 - 2025-09-14 14 / 9 / 2025 Marca Elige las marcas…" at bounding box center [369, 273] width 568 height 242
click at [347, 14] on div "Sucursal: Dairy Queen (GARCIA)" at bounding box center [269, 25] width 397 height 50
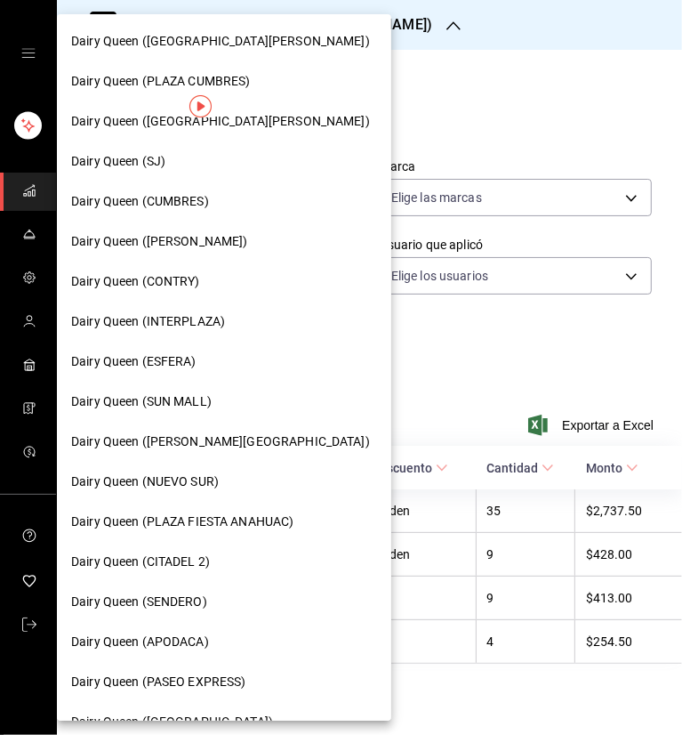
click at [133, 152] on span "Dairy Queen (SJ)" at bounding box center [118, 161] width 94 height 19
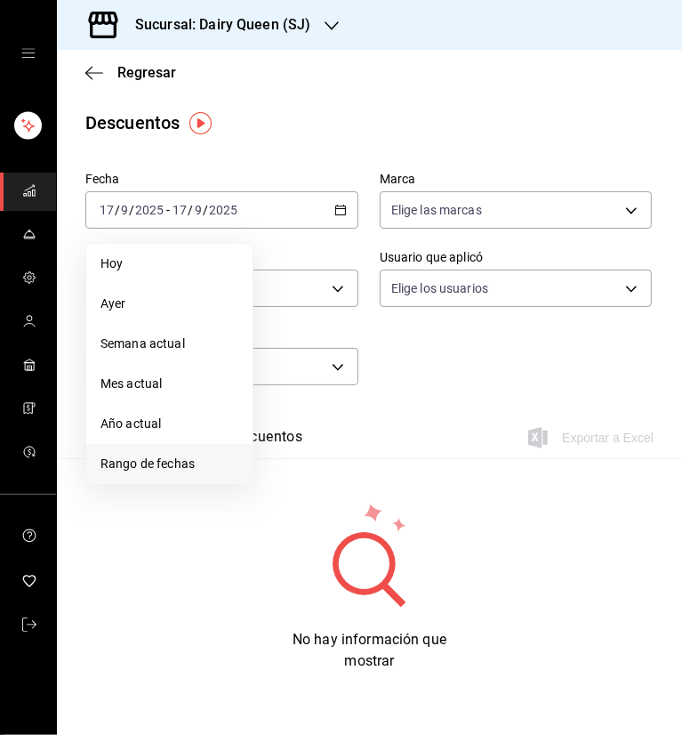
click at [163, 467] on span "Rango de fechas" at bounding box center [169, 463] width 138 height 19
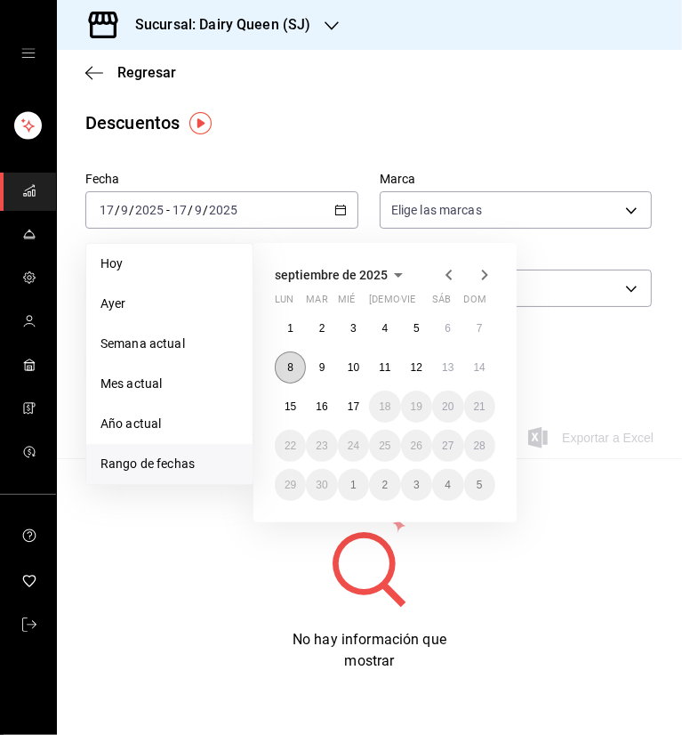
click at [295, 368] on button "8" at bounding box center [290, 367] width 31 height 32
click at [483, 371] on abbr "14" at bounding box center [480, 367] width 12 height 12
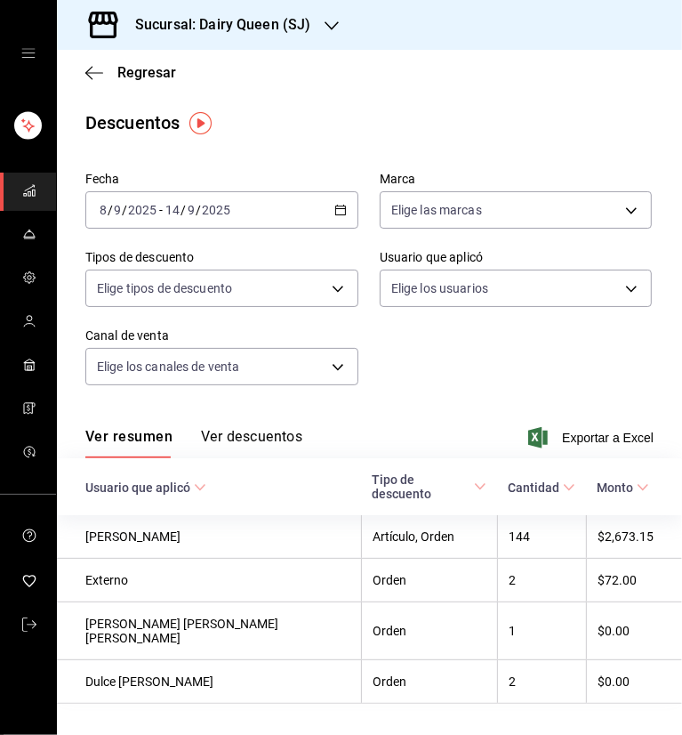
click at [511, 134] on div "Descuentos" at bounding box center [369, 122] width 625 height 27
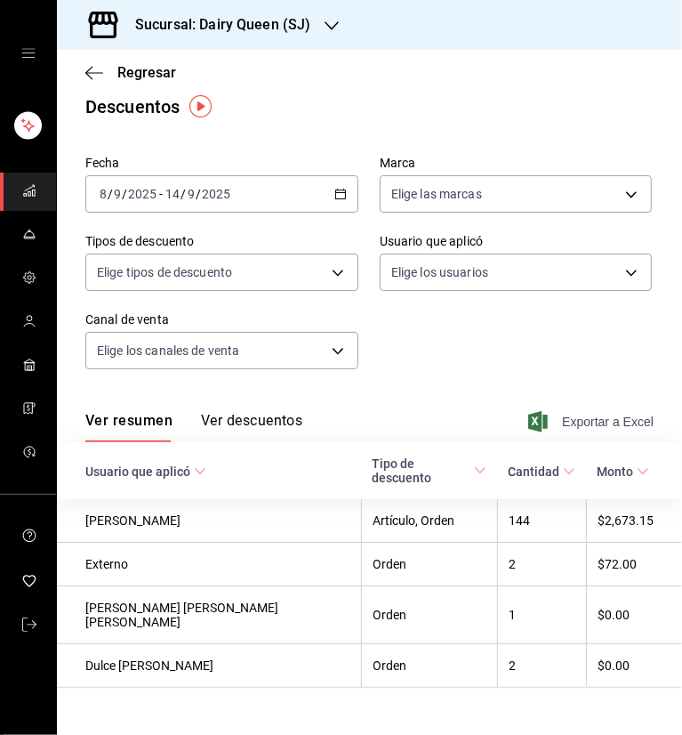
click at [578, 426] on span "Exportar a Excel" at bounding box center [593, 421] width 122 height 21
click at [320, 21] on div "Sucursal: Dairy Queen (SJ)" at bounding box center [208, 25] width 275 height 50
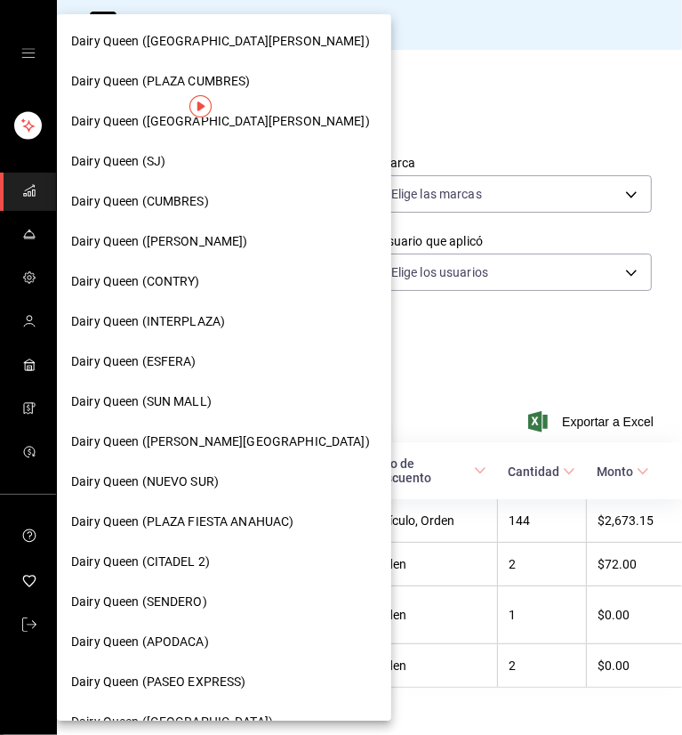
click at [173, 321] on span "Dairy Queen (INTERPLAZA)" at bounding box center [148, 321] width 154 height 19
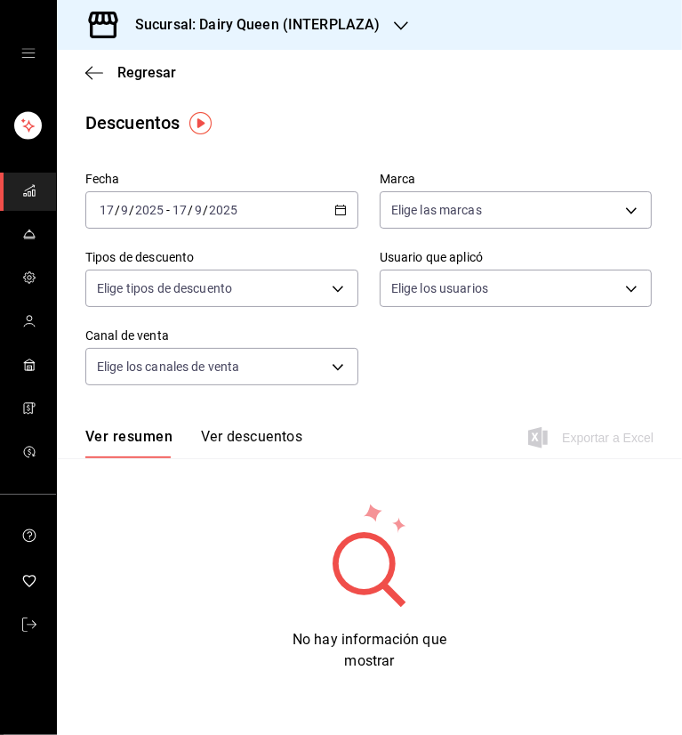
click at [342, 212] on icon "button" at bounding box center [340, 210] width 12 height 12
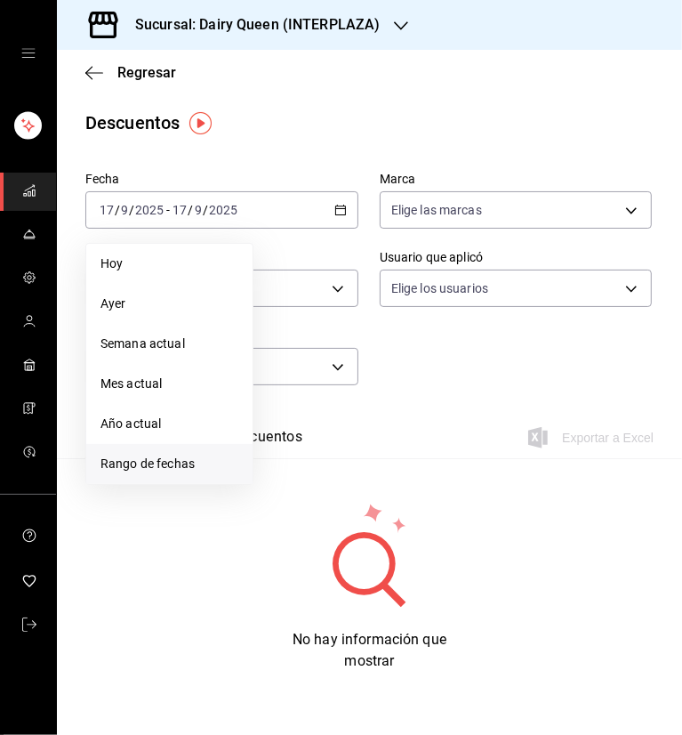
click at [164, 454] on span "Rango de fechas" at bounding box center [169, 463] width 138 height 19
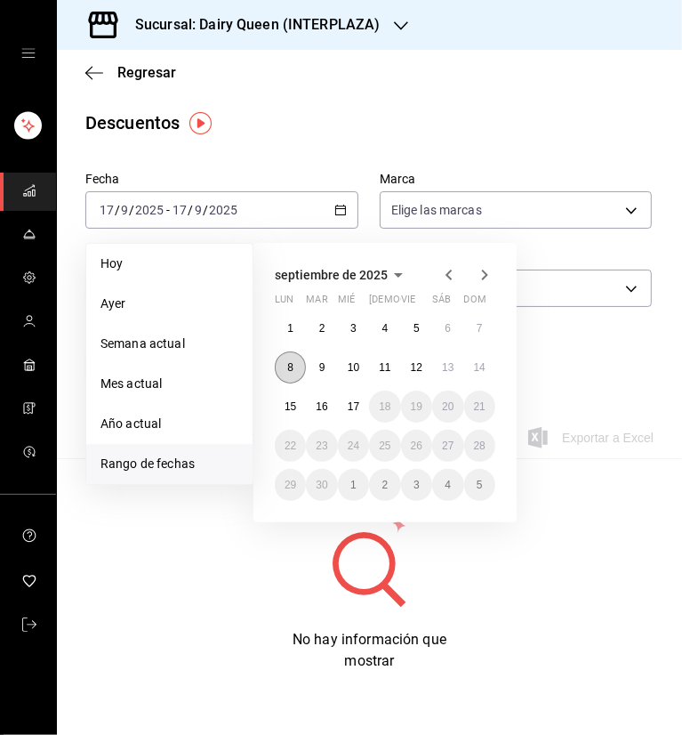
click at [288, 362] on abbr "8" at bounding box center [290, 367] width 6 height 12
click at [482, 365] on abbr "14" at bounding box center [480, 367] width 12 height 12
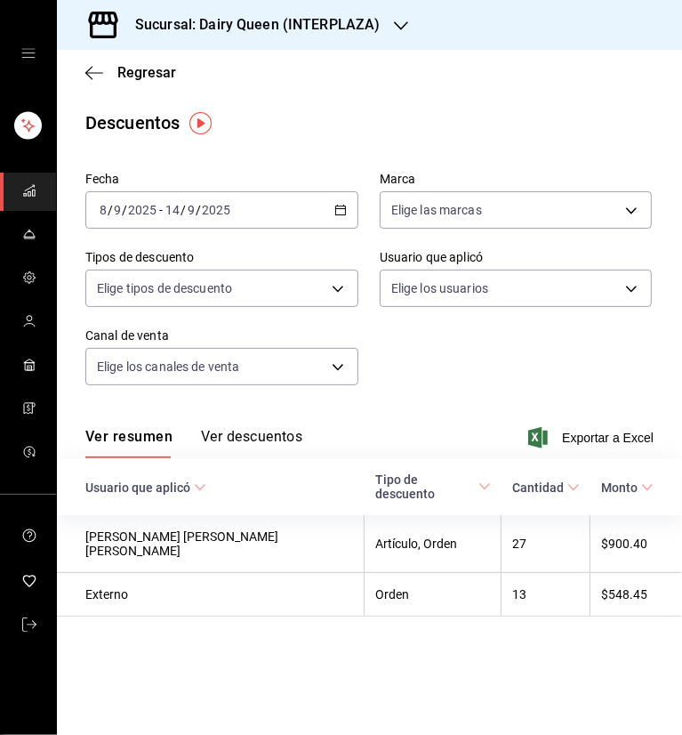
click at [430, 84] on div "Regresar" at bounding box center [369, 72] width 625 height 45
click at [570, 435] on span "Exportar a Excel" at bounding box center [593, 437] width 122 height 21
click at [398, 26] on icon "button" at bounding box center [401, 26] width 14 height 14
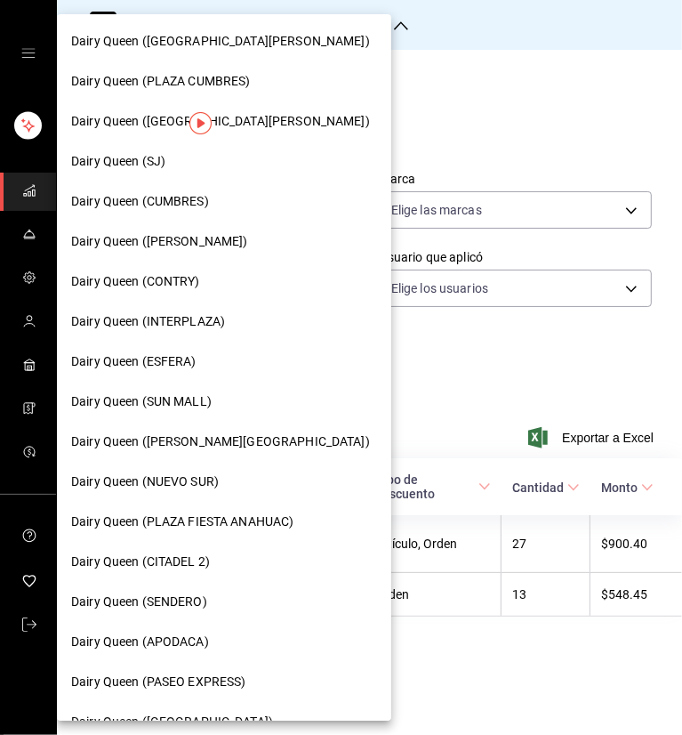
click at [221, 72] on span "Dairy Queen (PLAZA CUMBRES)" at bounding box center [161, 81] width 180 height 19
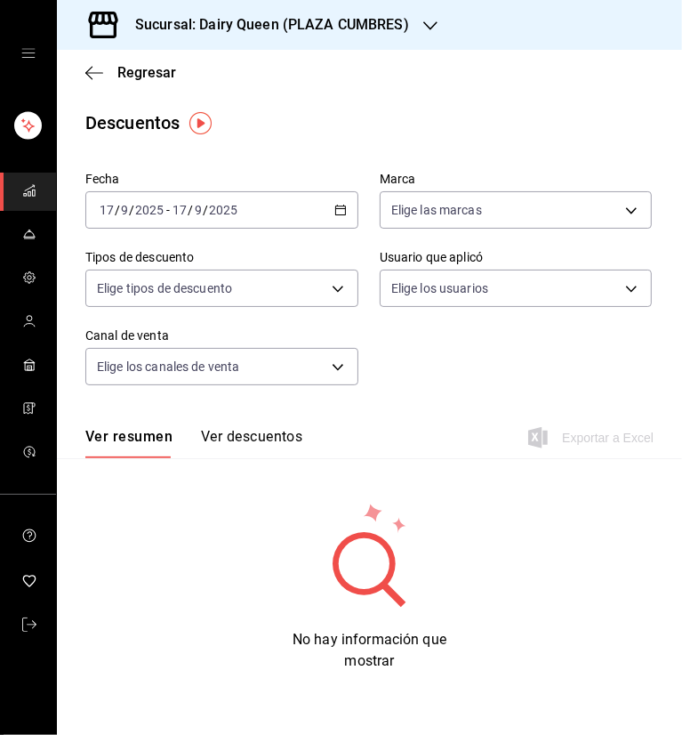
click at [338, 215] on icon "button" at bounding box center [340, 210] width 12 height 12
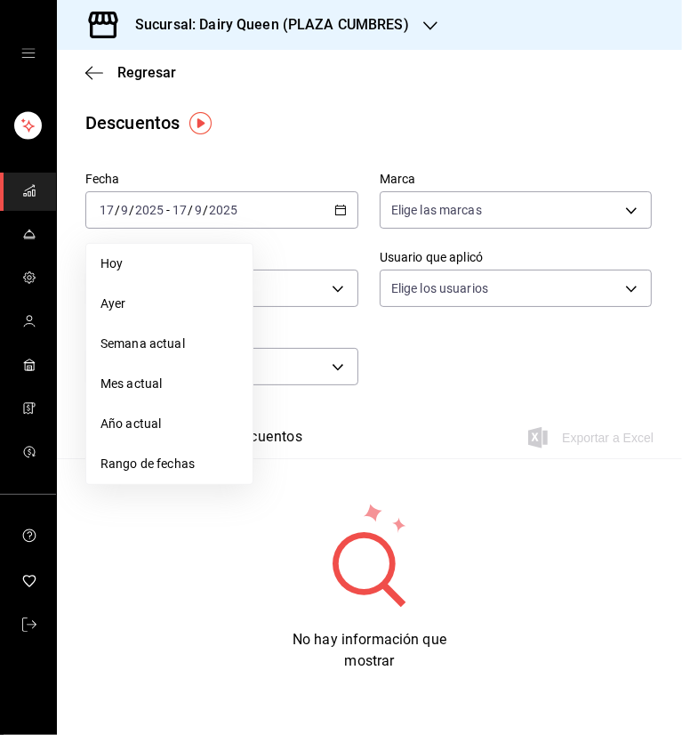
click at [195, 460] on span "Rango de fechas" at bounding box center [169, 463] width 138 height 19
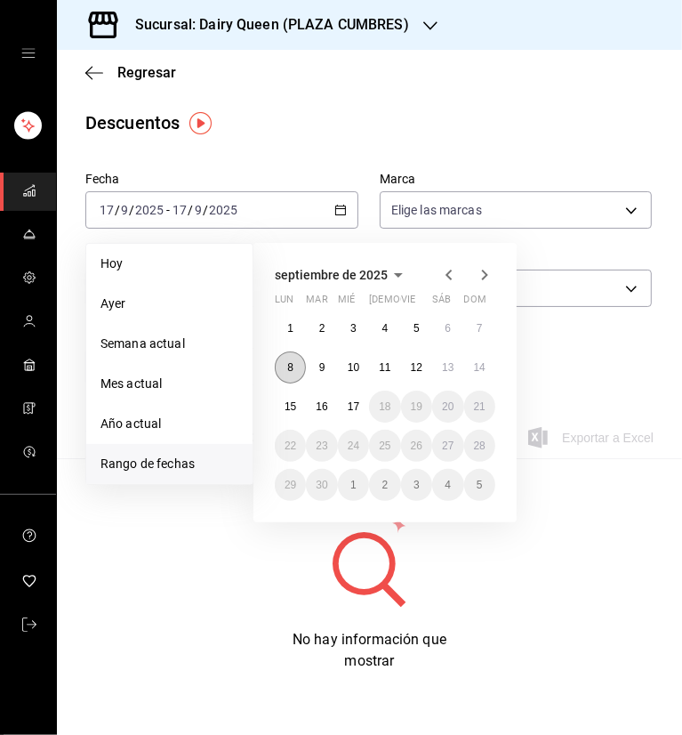
click at [288, 367] on abbr "8" at bounding box center [290, 367] width 6 height 12
click at [486, 364] on button "14" at bounding box center [479, 367] width 31 height 32
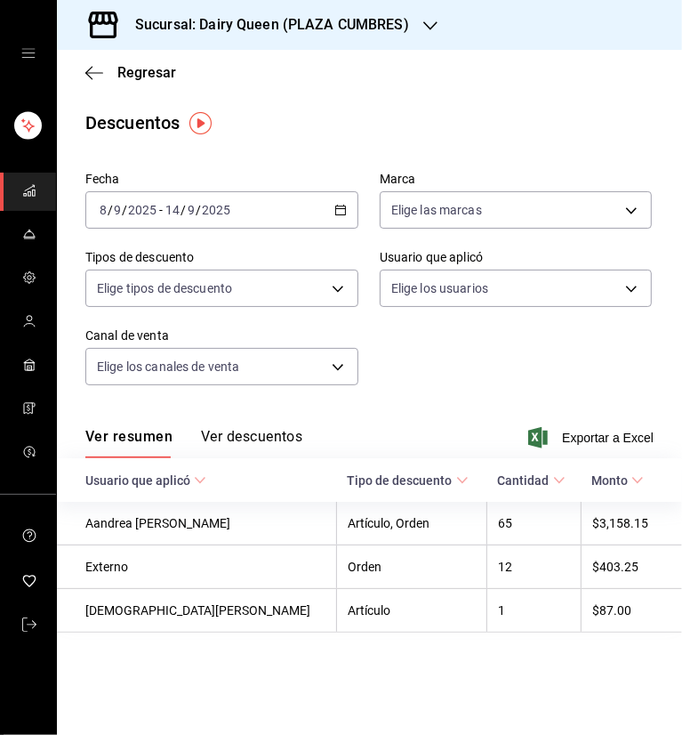
click at [468, 101] on main "Regresar Descuentos Fecha 2025-09-08 8 / 9 / 2025 - 2025-09-14 14 / 9 / 2025 Ma…" at bounding box center [369, 392] width 625 height 685
click at [587, 438] on span "Exportar a Excel" at bounding box center [593, 437] width 122 height 21
click at [419, 21] on div "Sucursal: Dairy Queen (PLAZA CUMBRES)" at bounding box center [258, 25] width 374 height 50
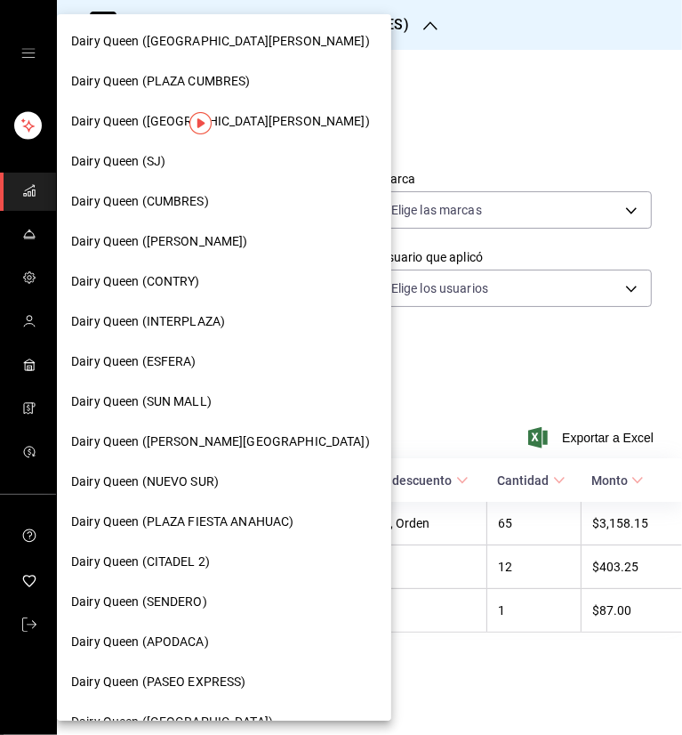
click at [185, 569] on span "Dairy Queen (CITADEL 2)" at bounding box center [140, 561] width 139 height 19
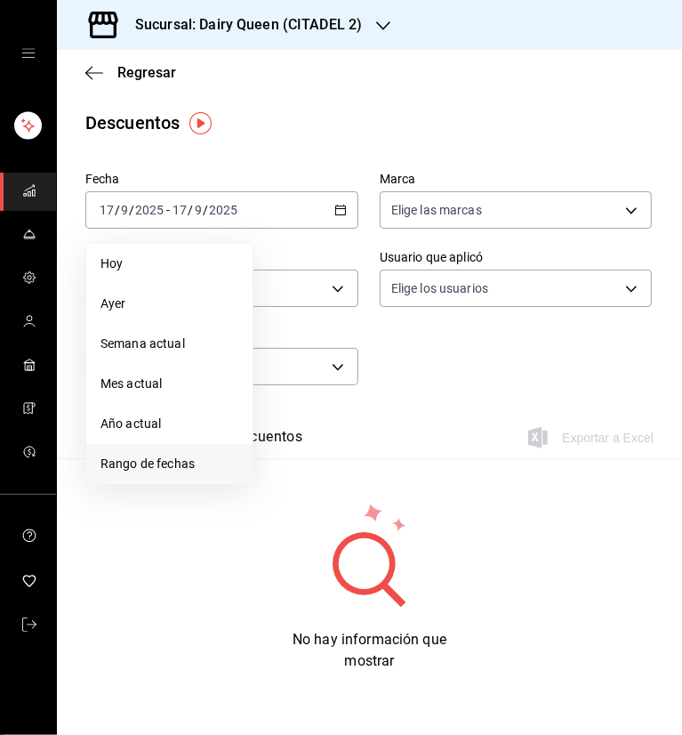
click at [160, 461] on span "Rango de fechas" at bounding box center [169, 463] width 138 height 19
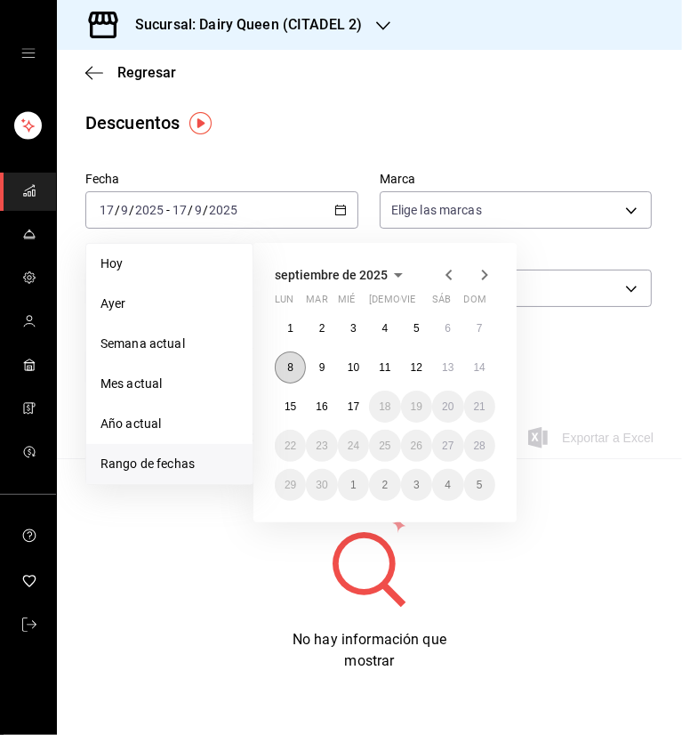
click at [280, 371] on button "8" at bounding box center [290, 367] width 31 height 32
click at [481, 371] on abbr "14" at bounding box center [480, 367] width 12 height 12
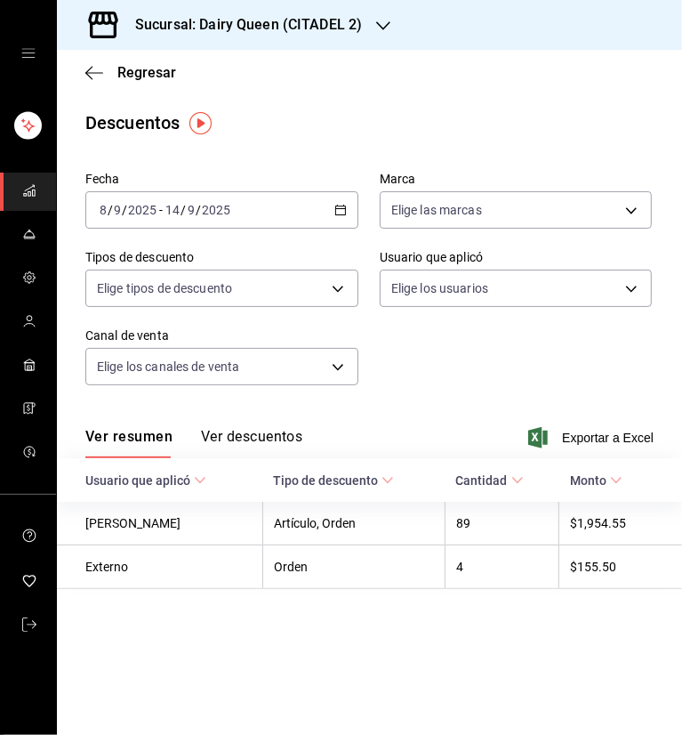
click at [454, 116] on div "Descuentos" at bounding box center [369, 122] width 625 height 27
click at [579, 438] on span "Exportar a Excel" at bounding box center [593, 437] width 122 height 21
click at [378, 17] on div at bounding box center [383, 25] width 14 height 19
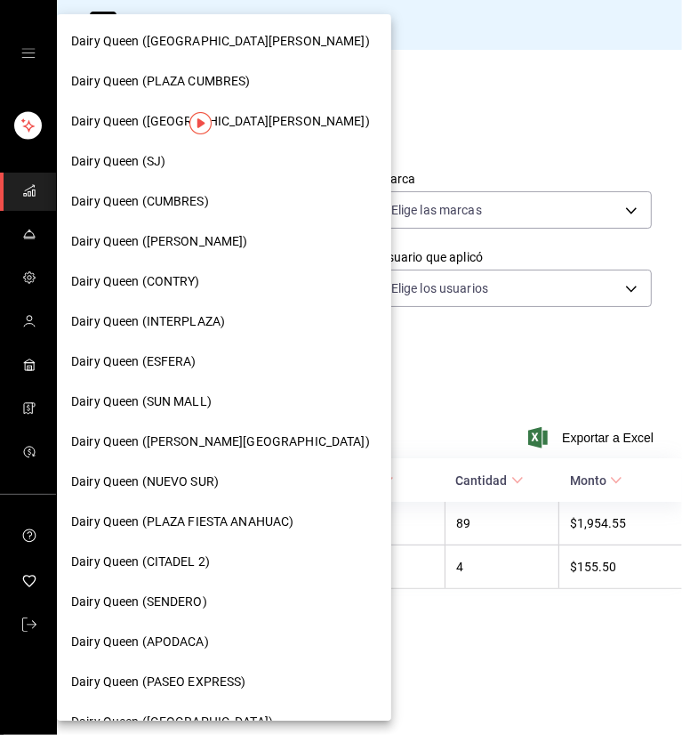
click at [237, 516] on span "Dairy Queen (PLAZA FIESTA ANAHUAC)" at bounding box center [182, 521] width 222 height 19
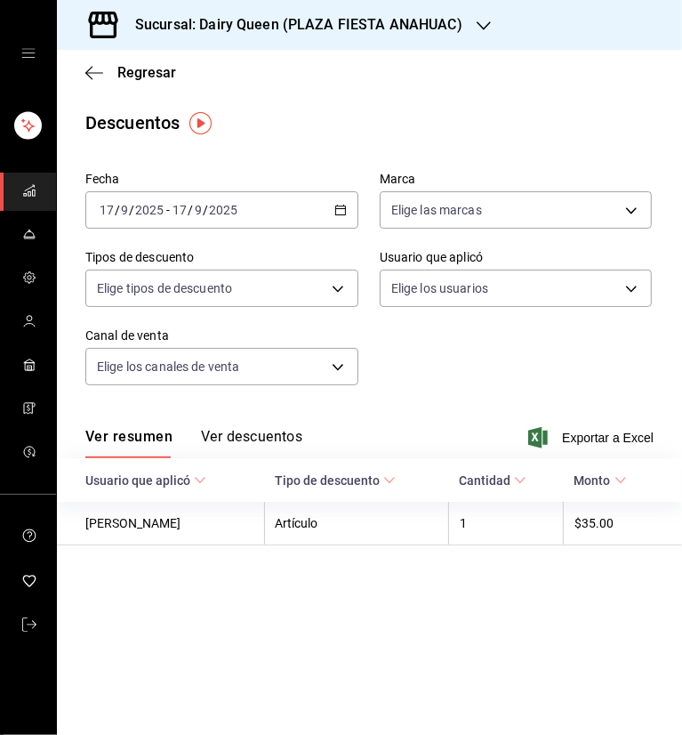
click at [339, 206] on \(Stroke\) "button" at bounding box center [340, 210] width 11 height 10
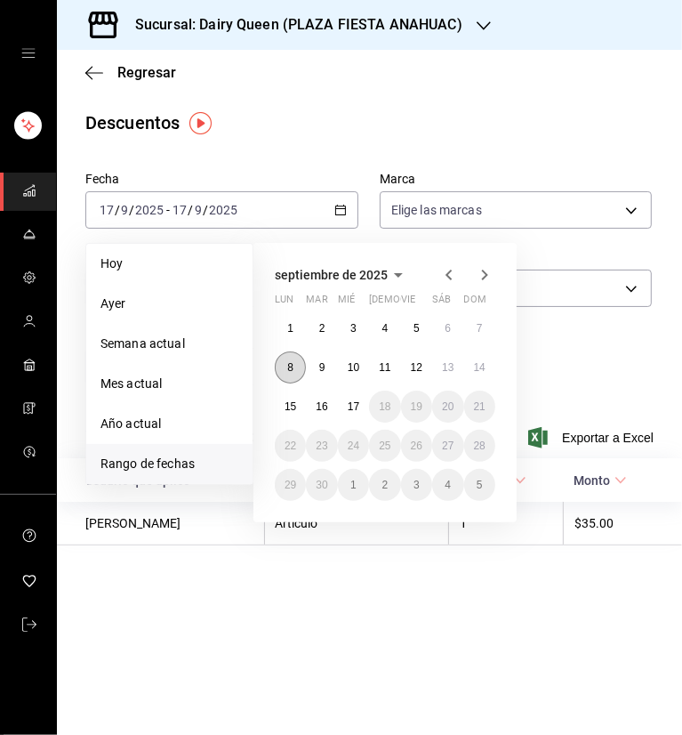
click at [288, 366] on abbr "8" at bounding box center [290, 367] width 6 height 12
click at [484, 368] on abbr "14" at bounding box center [480, 367] width 12 height 12
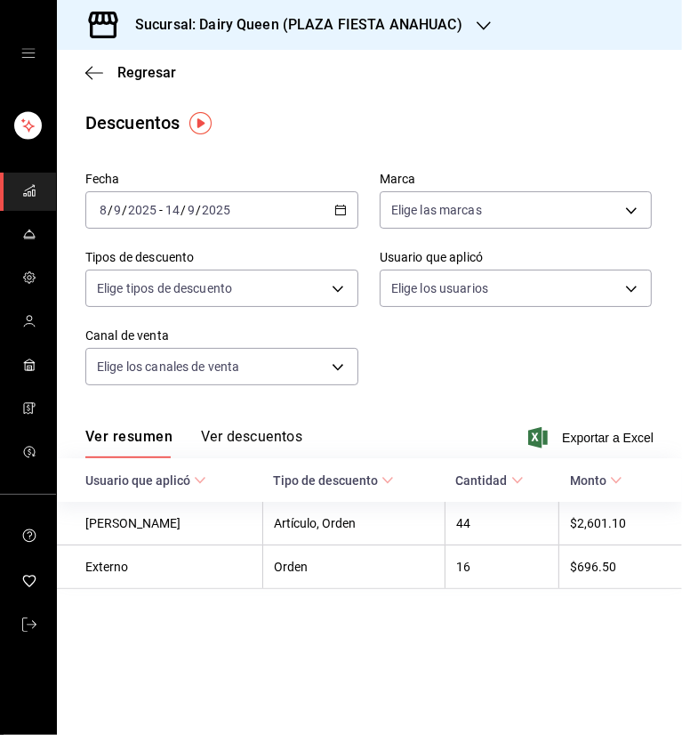
click at [451, 119] on div "Descuentos" at bounding box center [369, 122] width 625 height 27
click at [619, 435] on span "Exportar a Excel" at bounding box center [593, 437] width 122 height 21
click at [468, 26] on div "Sucursal: Dairy Queen (PLAZA FIESTA ANAHUAC)" at bounding box center [284, 25] width 427 height 50
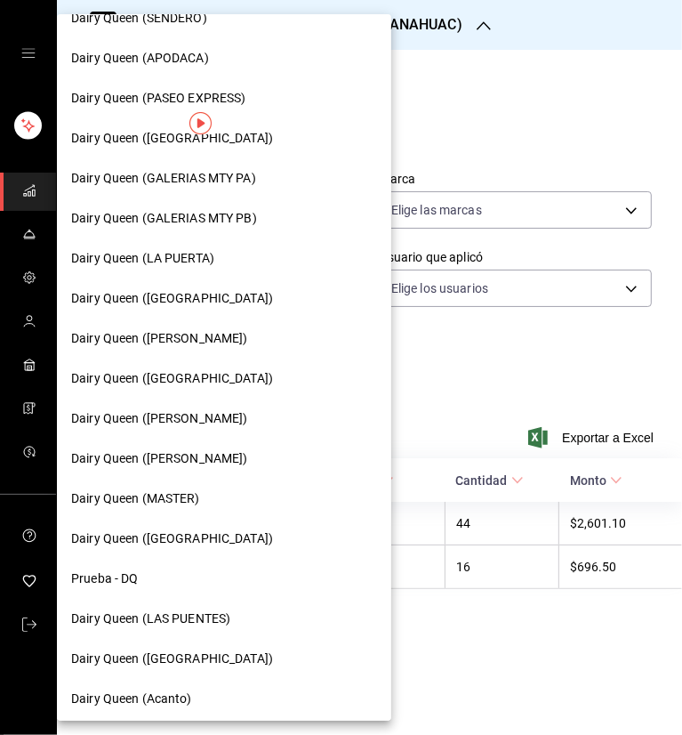
scroll to position [629, 0]
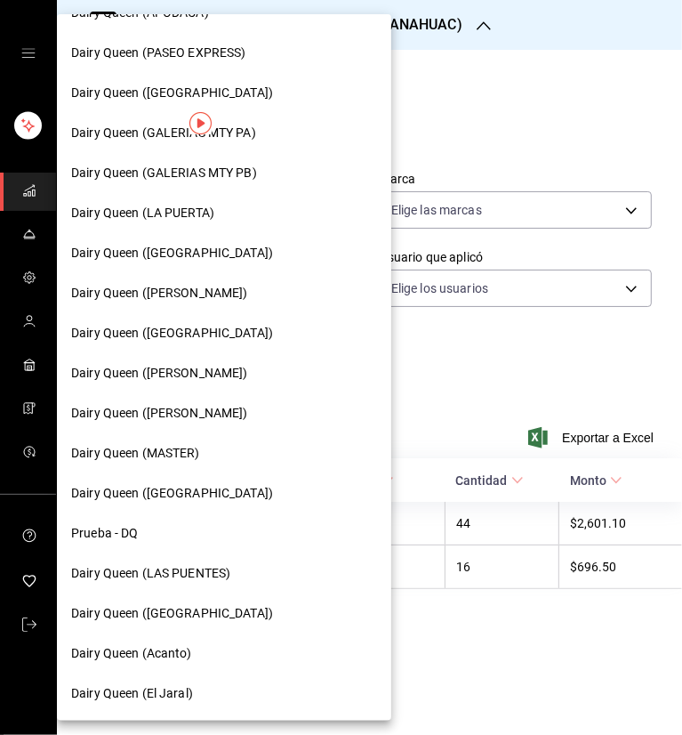
click at [204, 611] on span "Dairy Queen (PLAZA KUNE)" at bounding box center [172, 613] width 202 height 19
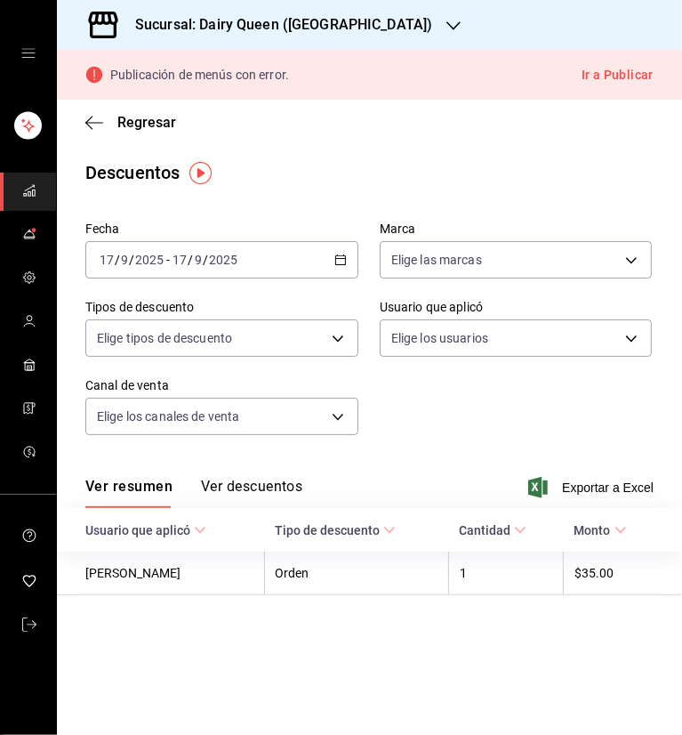
click at [346, 258] on icon "button" at bounding box center [340, 259] width 12 height 12
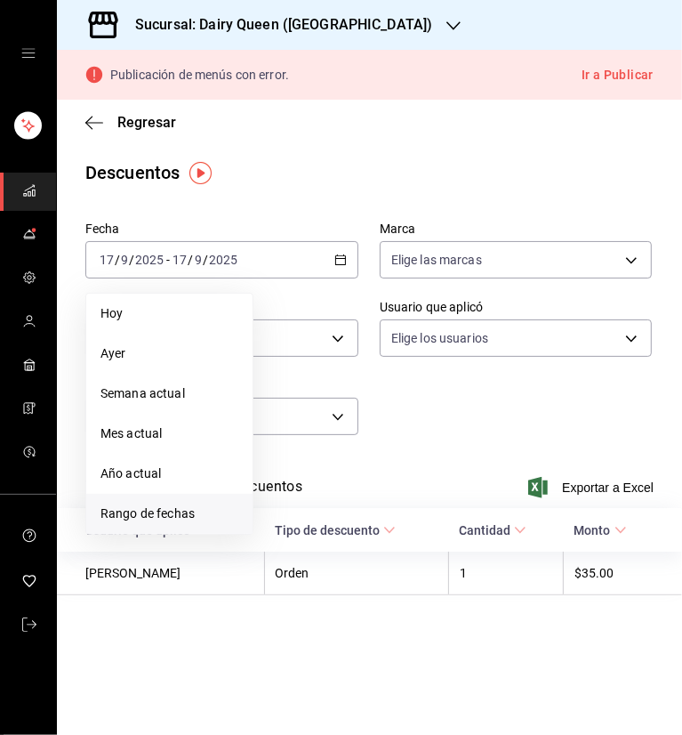
click at [172, 502] on li "Rango de fechas" at bounding box center [169, 514] width 166 height 40
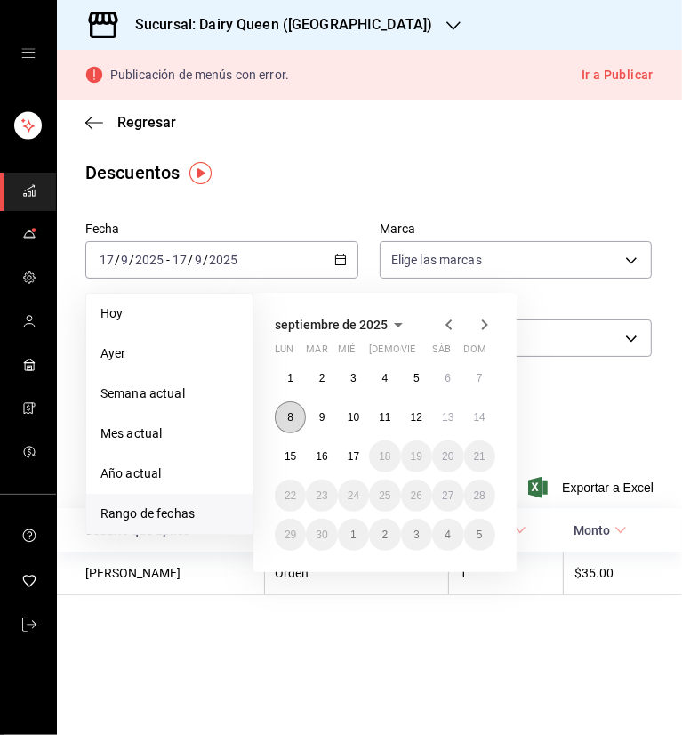
click at [275, 414] on button "8" at bounding box center [290, 417] width 31 height 32
click at [477, 414] on abbr "14" at bounding box center [480, 417] width 12 height 12
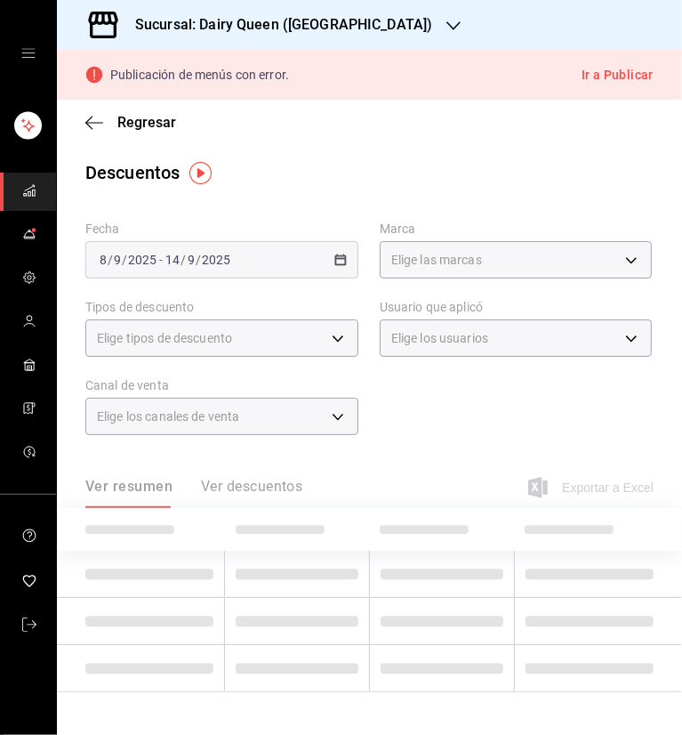
click at [436, 161] on div "Descuentos" at bounding box center [369, 172] width 625 height 27
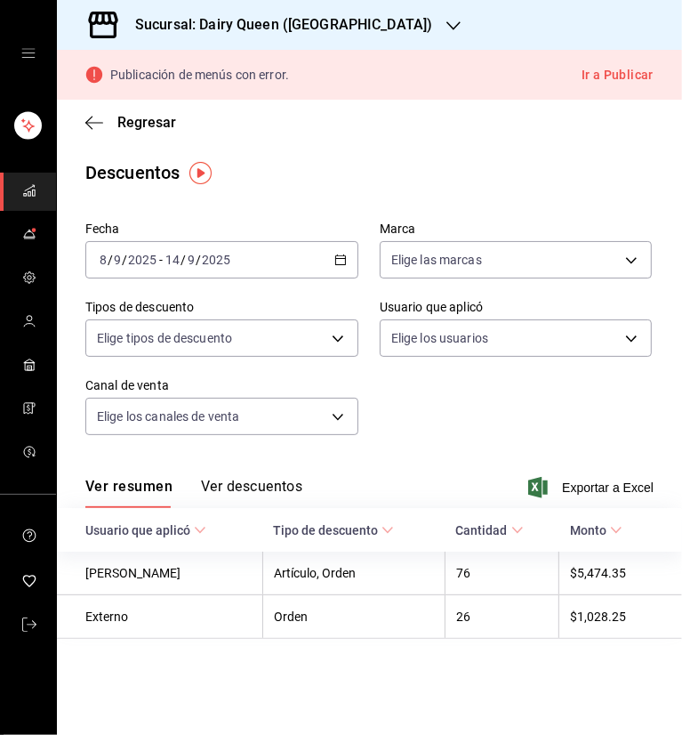
click at [583, 490] on span "Exportar a Excel" at bounding box center [593, 487] width 122 height 21
click at [446, 19] on icon "button" at bounding box center [453, 26] width 14 height 14
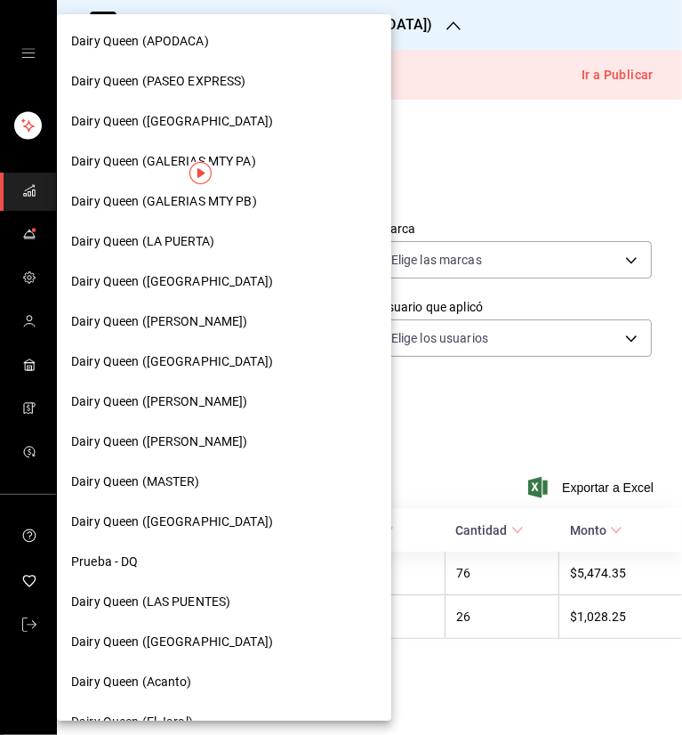
scroll to position [629, 0]
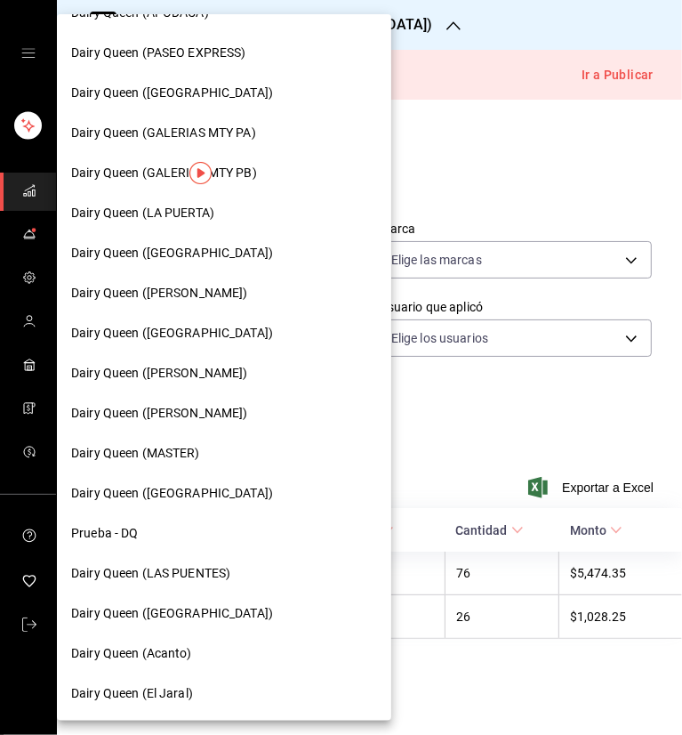
click at [161, 202] on div "Dairy Queen (LA PUERTA)" at bounding box center [224, 213] width 334 height 40
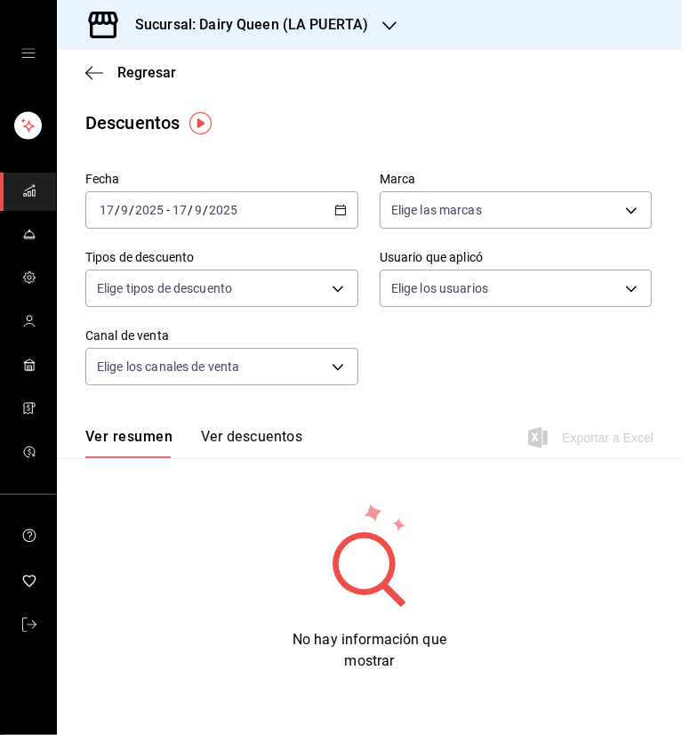
click at [339, 214] on \(Stroke\) "button" at bounding box center [340, 210] width 11 height 10
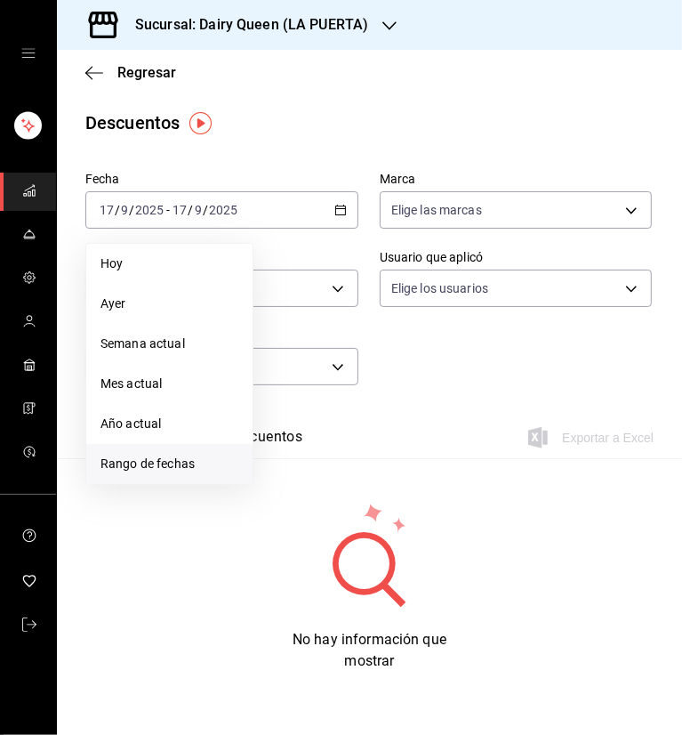
click at [167, 457] on span "Rango de fechas" at bounding box center [169, 463] width 138 height 19
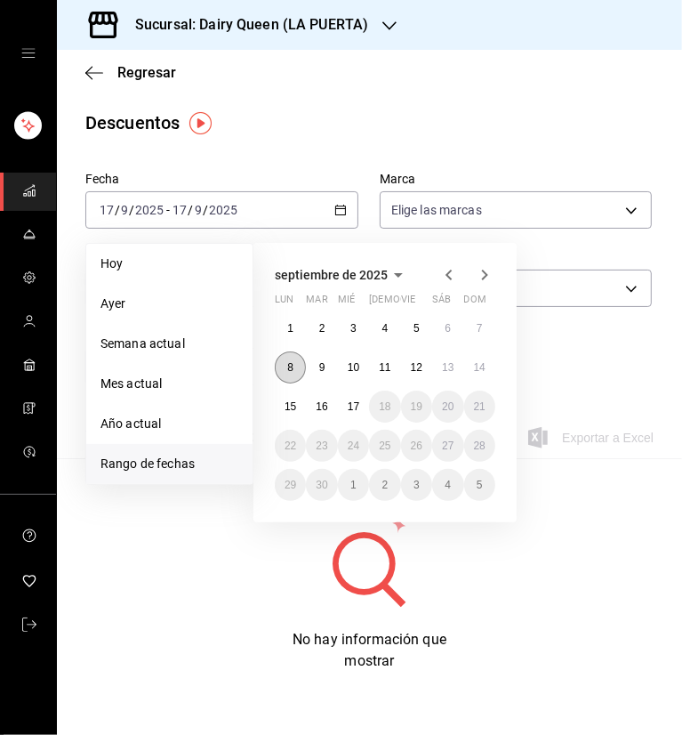
click at [291, 375] on button "8" at bounding box center [290, 367] width 31 height 32
click at [480, 367] on abbr "14" at bounding box center [480, 367] width 12 height 12
click at [293, 374] on button "8" at bounding box center [290, 367] width 31 height 32
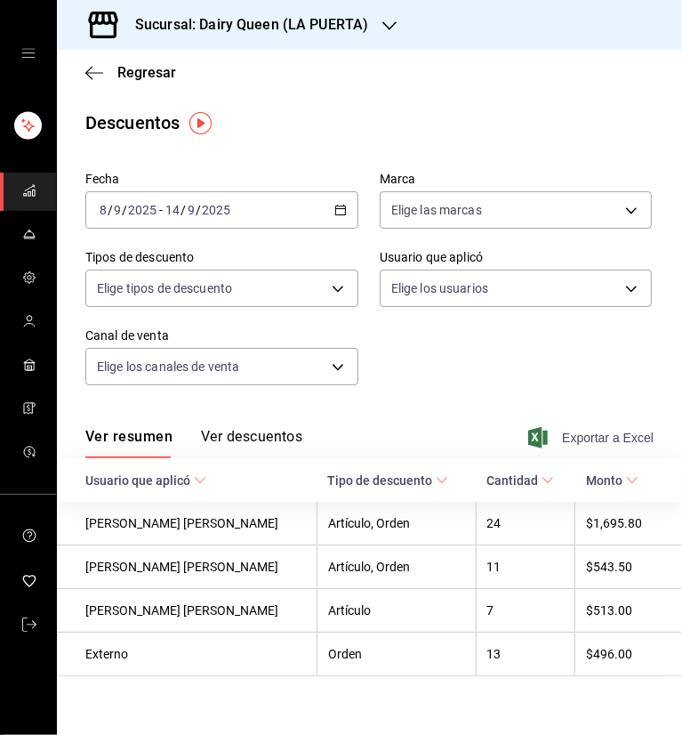
click at [566, 438] on span "Exportar a Excel" at bounding box center [593, 437] width 122 height 21
click at [381, 10] on div "Sucursal: Dairy Queen (LA PUERTA)" at bounding box center [237, 25] width 333 height 50
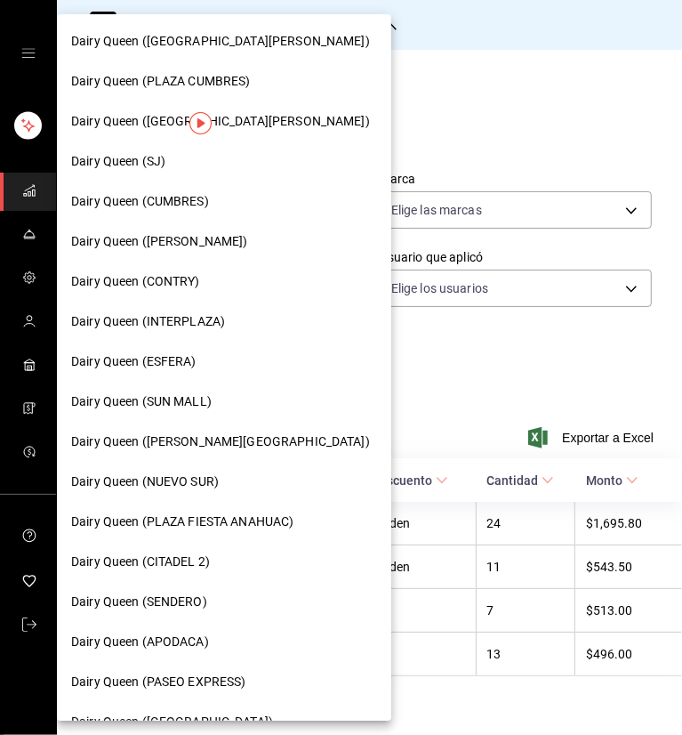
click at [212, 446] on span "Dairy Queen (VALLE ALTO)" at bounding box center [220, 441] width 299 height 19
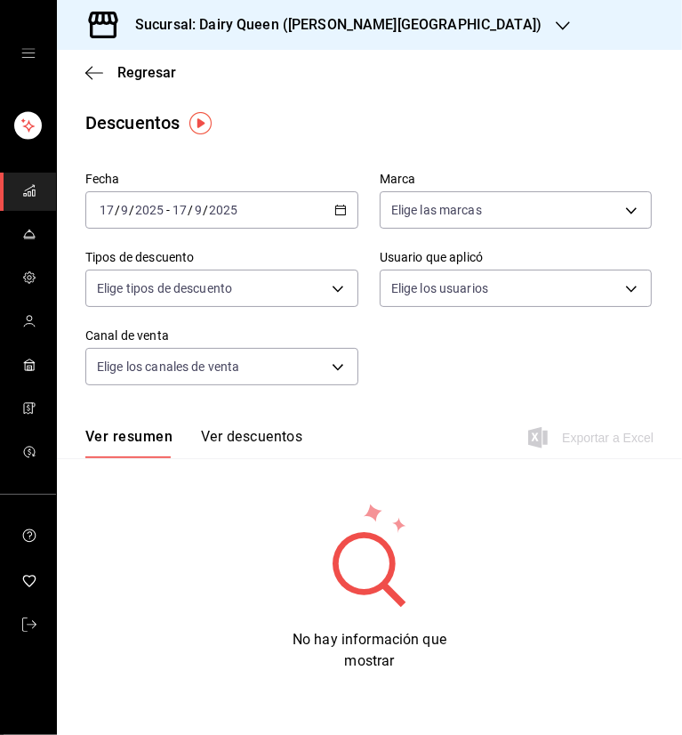
click at [333, 211] on div "[DATE] [DATE] - [DATE] [DATE]" at bounding box center [221, 209] width 273 height 37
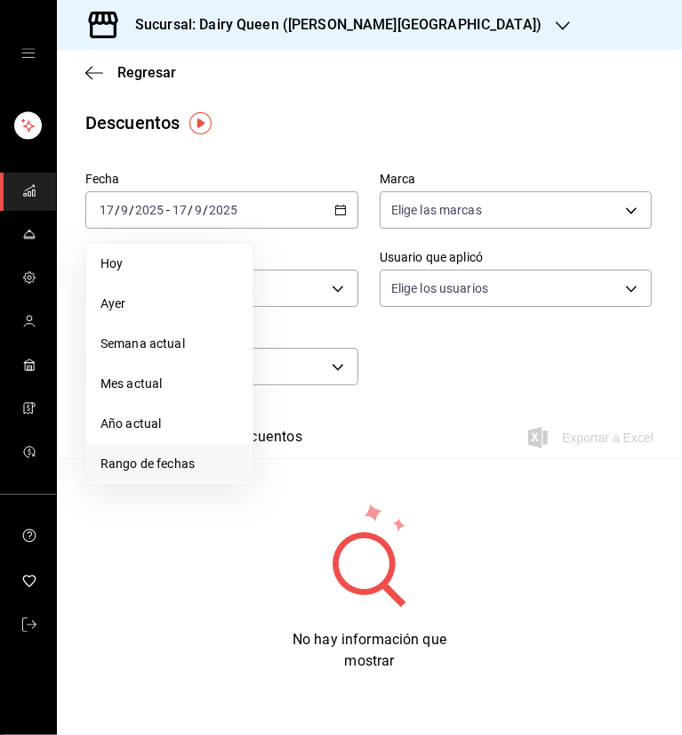
click at [146, 464] on span "Rango de fechas" at bounding box center [169, 463] width 138 height 19
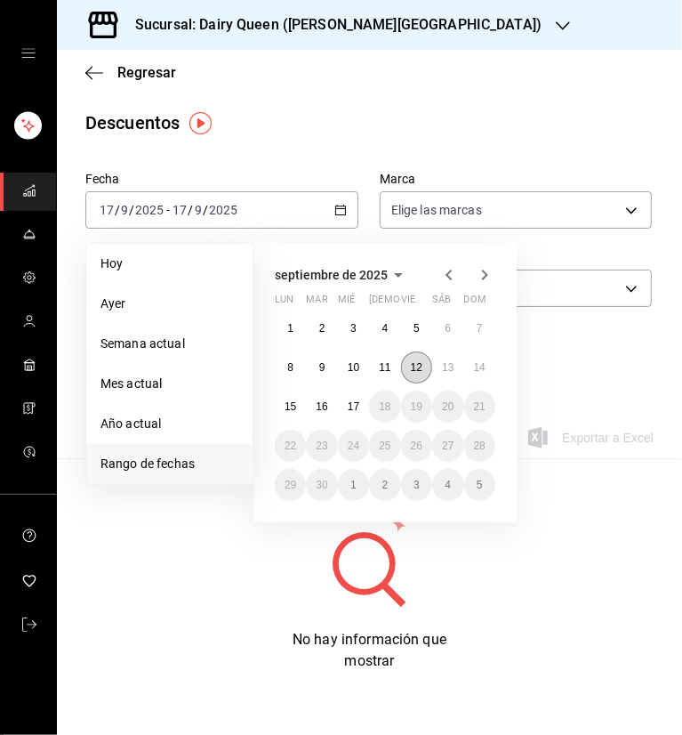
click at [285, 364] on button "8" at bounding box center [290, 367] width 31 height 32
click at [483, 376] on button "14" at bounding box center [479, 367] width 31 height 32
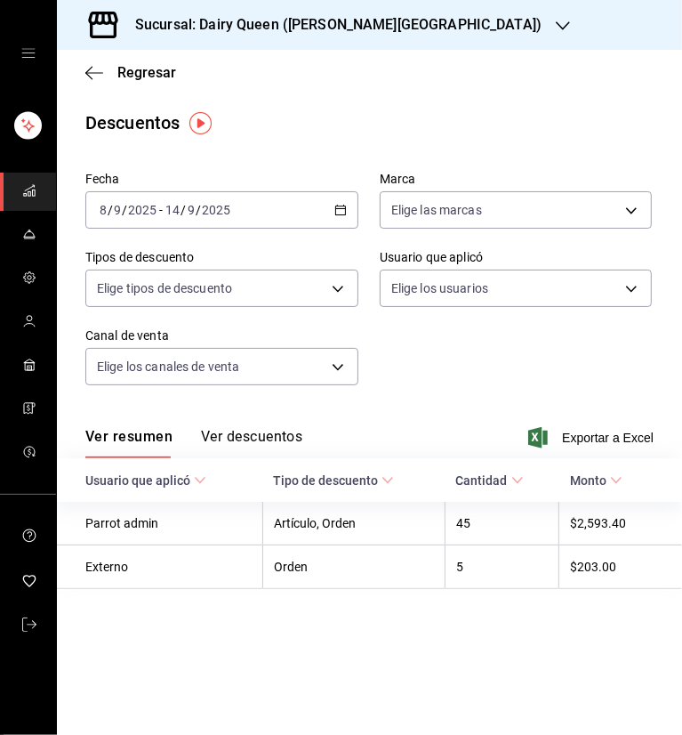
click at [405, 84] on div "Regresar" at bounding box center [369, 72] width 625 height 45
click at [505, 127] on div "Descuentos" at bounding box center [369, 122] width 625 height 27
click at [589, 444] on span "Exportar a Excel" at bounding box center [593, 437] width 122 height 21
click at [376, 73] on div "Regresar" at bounding box center [369, 72] width 625 height 45
click at [556, 29] on icon "button" at bounding box center [563, 26] width 14 height 14
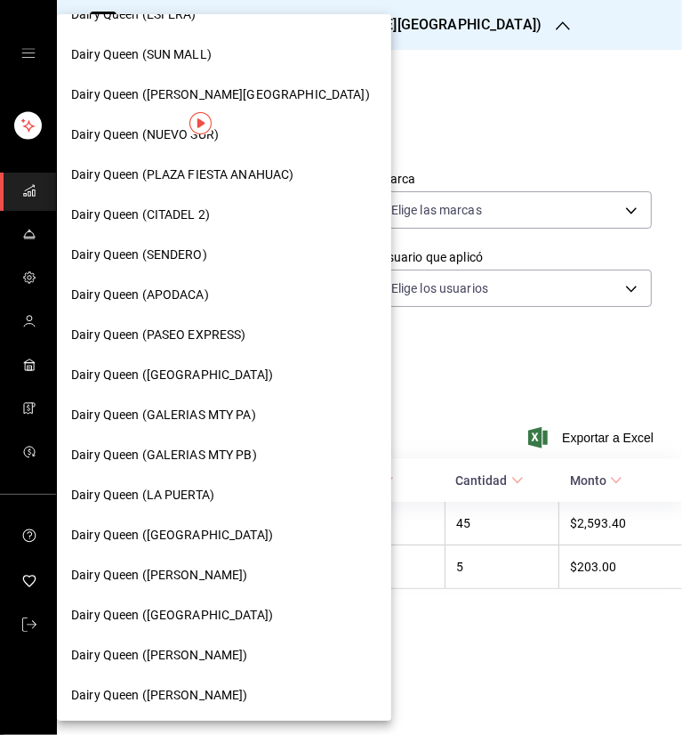
scroll to position [356, 0]
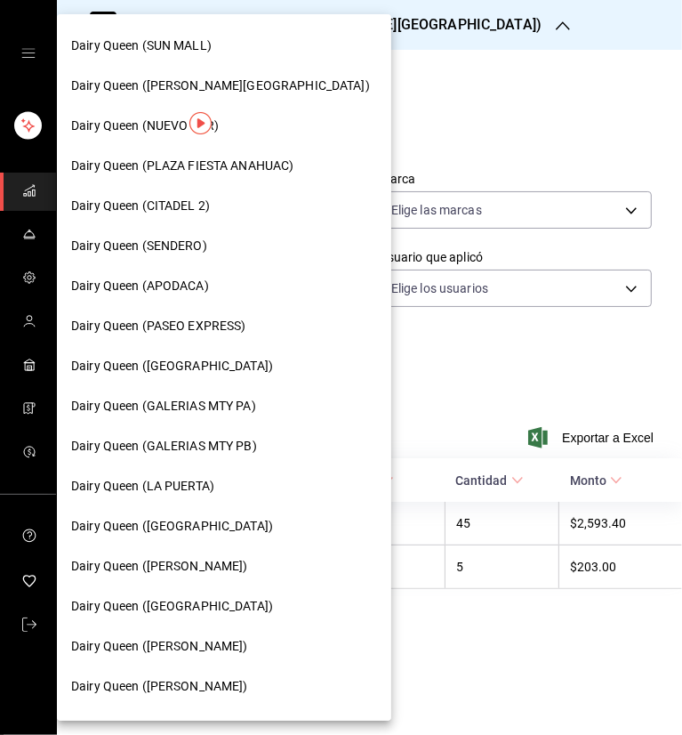
click at [231, 455] on div "Dairy Queen (GALERIAS MTY PB)" at bounding box center [224, 446] width 334 height 40
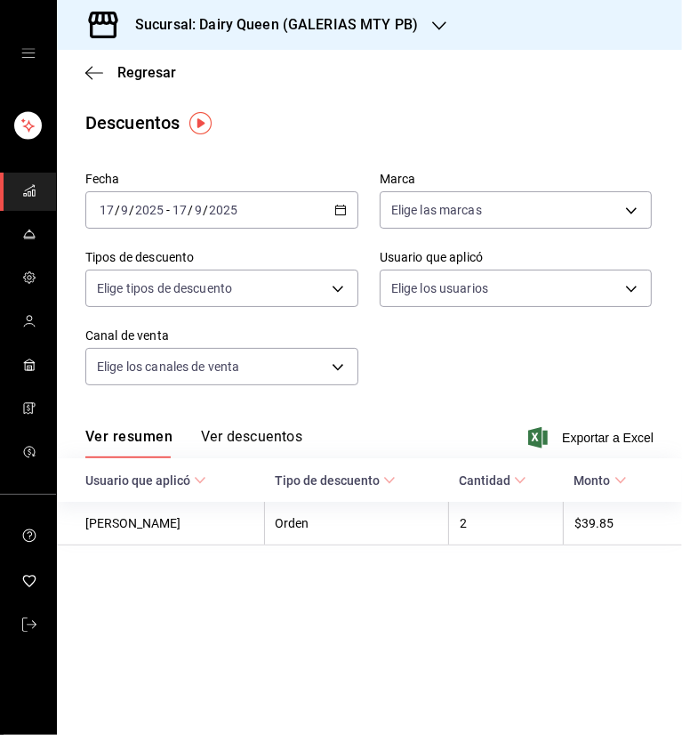
click at [330, 209] on div "[DATE] [DATE] - [DATE] [DATE]" at bounding box center [221, 209] width 273 height 37
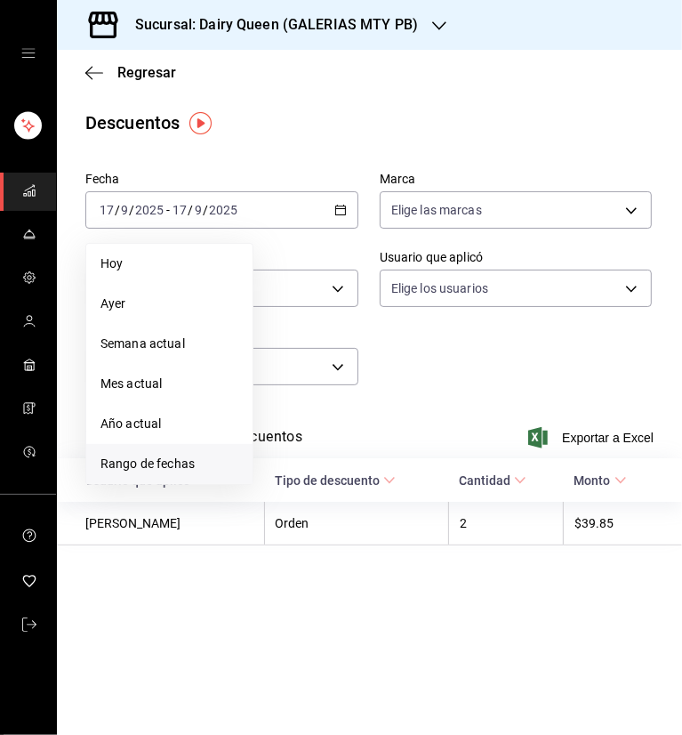
click at [139, 465] on span "Rango de fechas" at bounding box center [169, 463] width 138 height 19
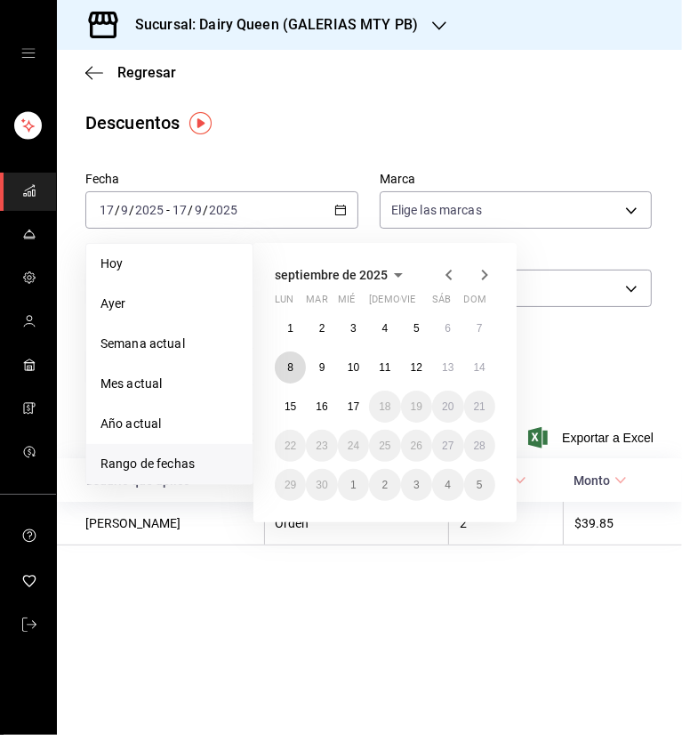
click at [287, 364] on abbr "8" at bounding box center [290, 367] width 6 height 12
click at [483, 364] on abbr "14" at bounding box center [480, 367] width 12 height 12
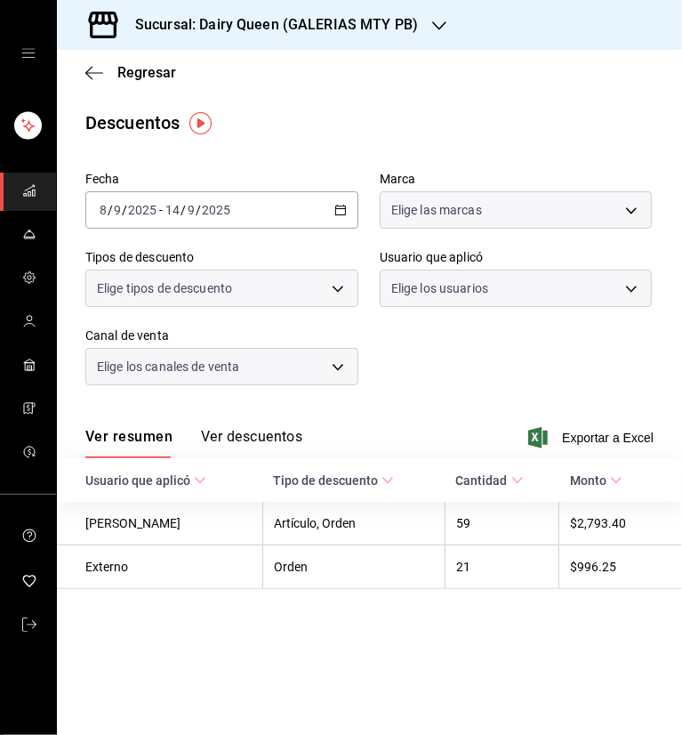
click at [434, 65] on div "Regresar" at bounding box center [369, 72] width 625 height 45
click at [576, 438] on span "Exportar a Excel" at bounding box center [593, 437] width 122 height 21
click at [432, 27] on icon "button" at bounding box center [439, 26] width 14 height 14
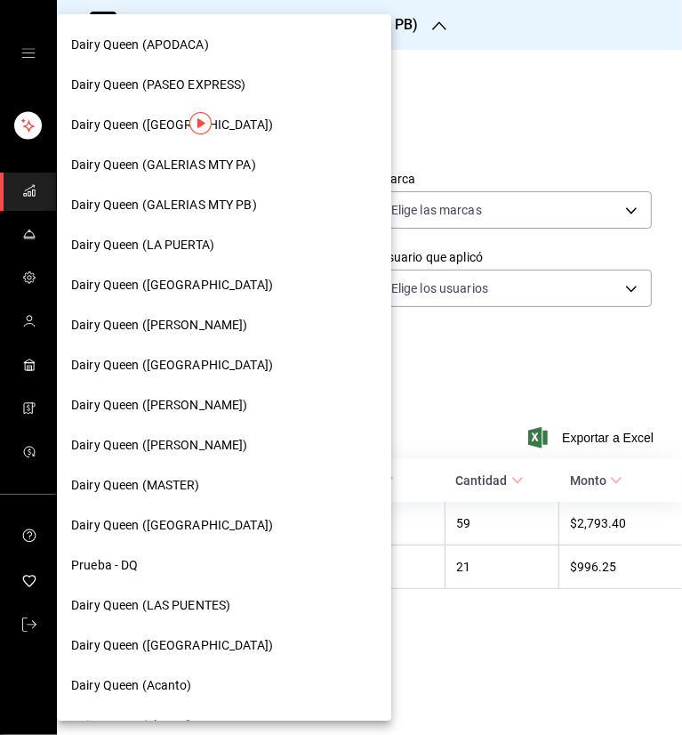
scroll to position [629, 0]
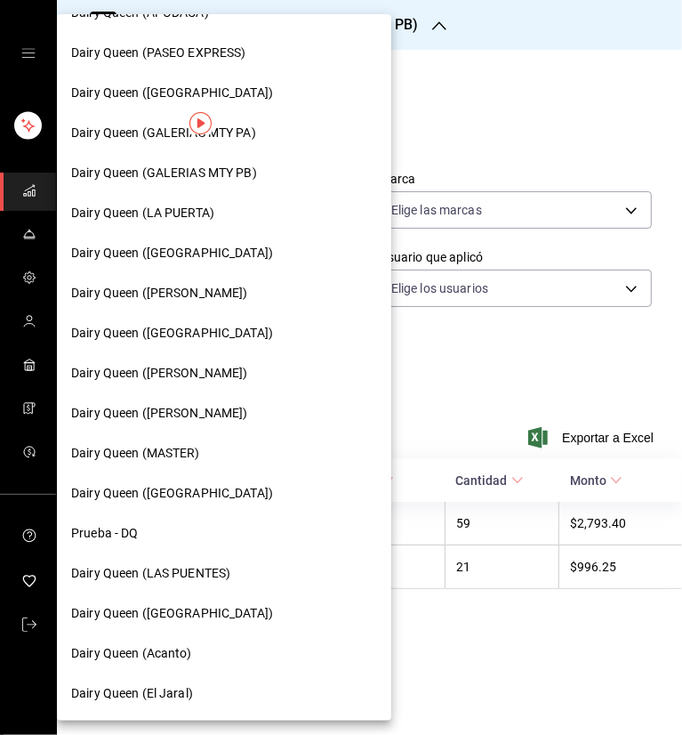
click at [151, 92] on span "Dairy Queen (CONCORDIA)" at bounding box center [172, 93] width 202 height 19
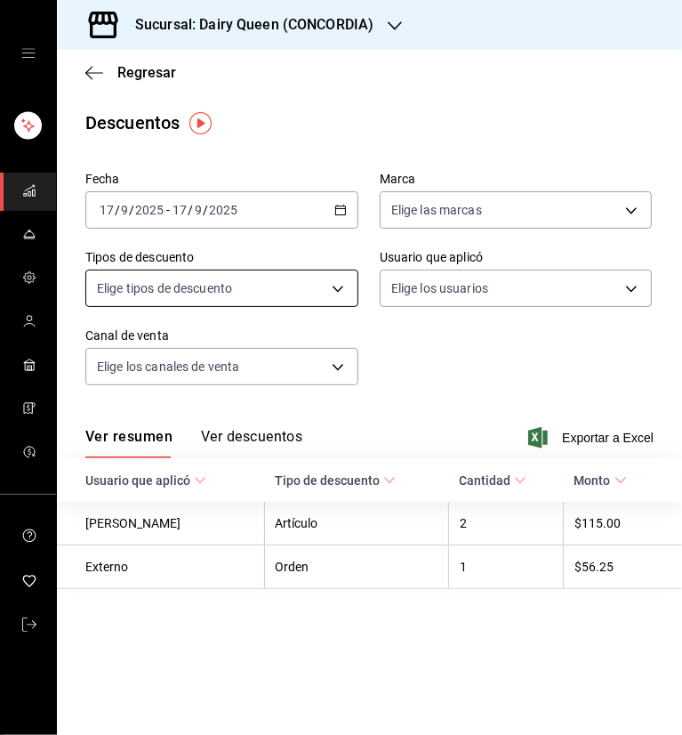
click at [344, 212] on icon "button" at bounding box center [340, 210] width 12 height 12
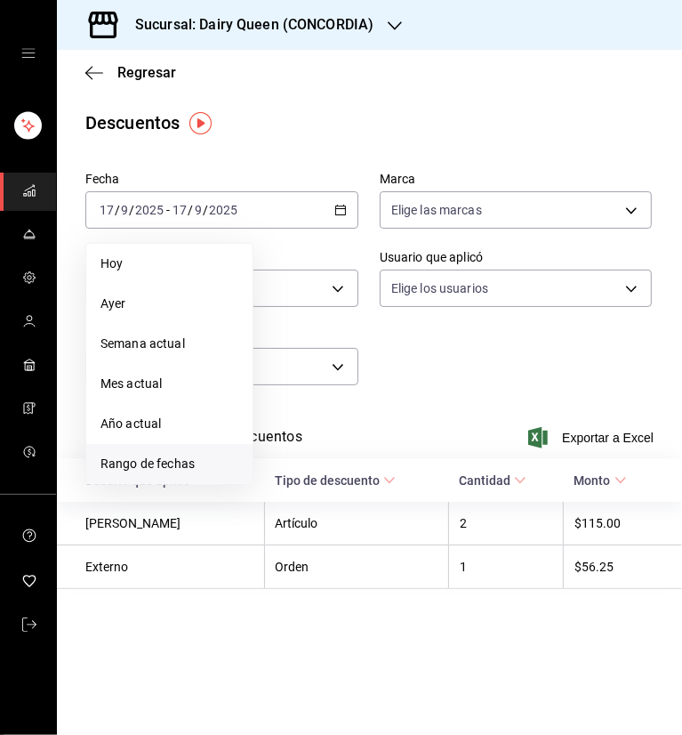
click at [174, 462] on span "Rango de fechas" at bounding box center [169, 463] width 138 height 19
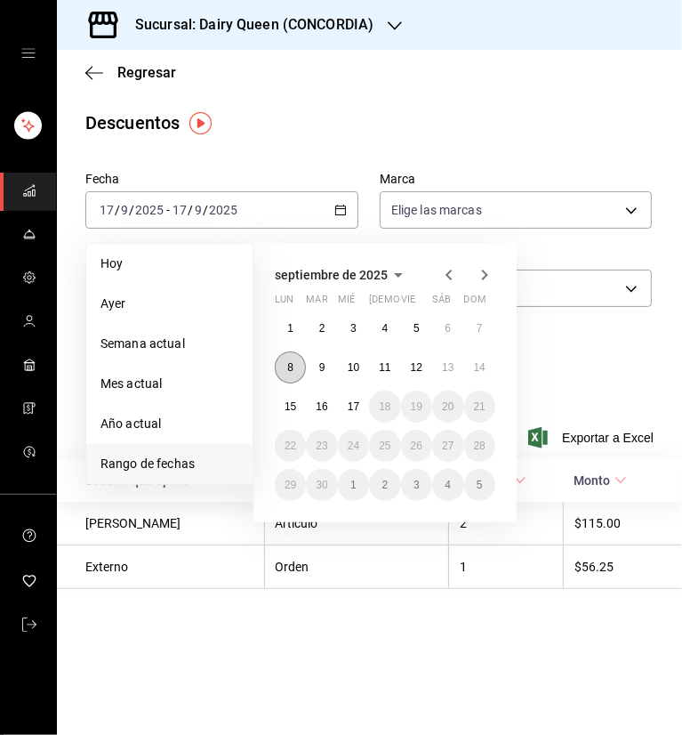
click at [293, 357] on button "8" at bounding box center [290, 367] width 31 height 32
click at [490, 367] on button "14" at bounding box center [479, 367] width 31 height 32
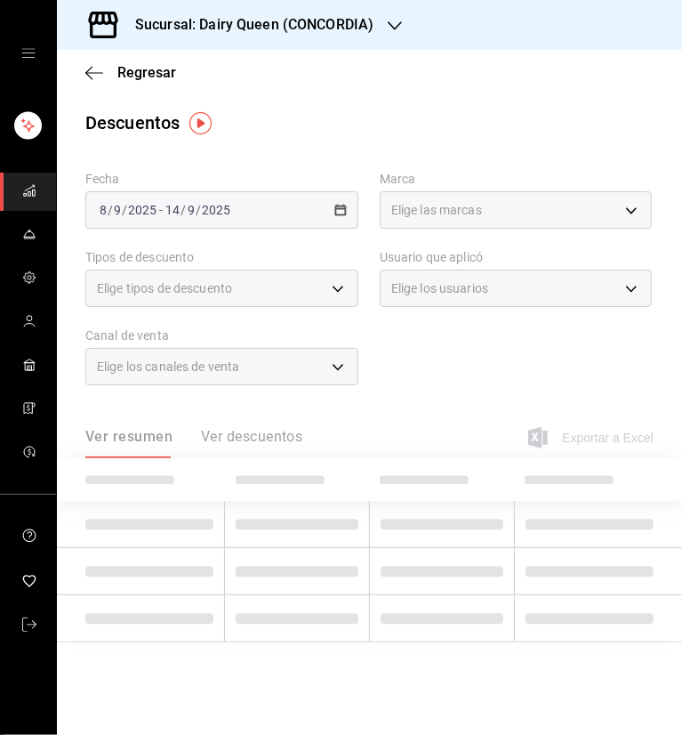
click at [463, 108] on main "Regresar Descuentos Fecha [DATE] [DATE] - [DATE] [DATE] Marca Elige las marcas …" at bounding box center [369, 392] width 625 height 685
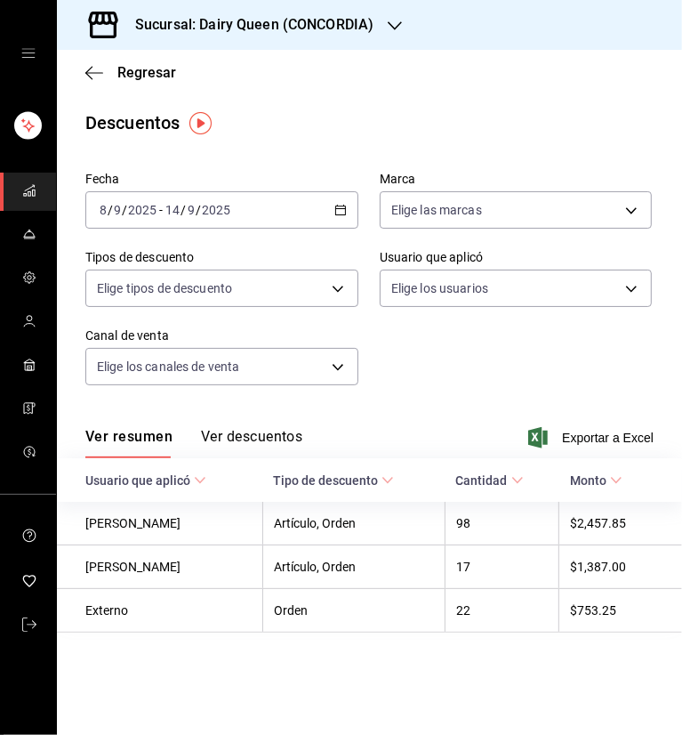
click at [485, 358] on div "Fecha 2025-09-08 8 / 9 / 2025 - 2025-09-14 14 / 9 / 2025 Marca Elige las marcas…" at bounding box center [369, 286] width 568 height 242
drag, startPoint x: 338, startPoint y: 57, endPoint x: 382, endPoint y: 142, distance: 95.9
click at [338, 57] on div "Regresar" at bounding box center [369, 72] width 625 height 45
drag, startPoint x: 595, startPoint y: 438, endPoint x: 582, endPoint y: 412, distance: 29.8
click at [595, 438] on span "Exportar a Excel" at bounding box center [593, 437] width 122 height 21
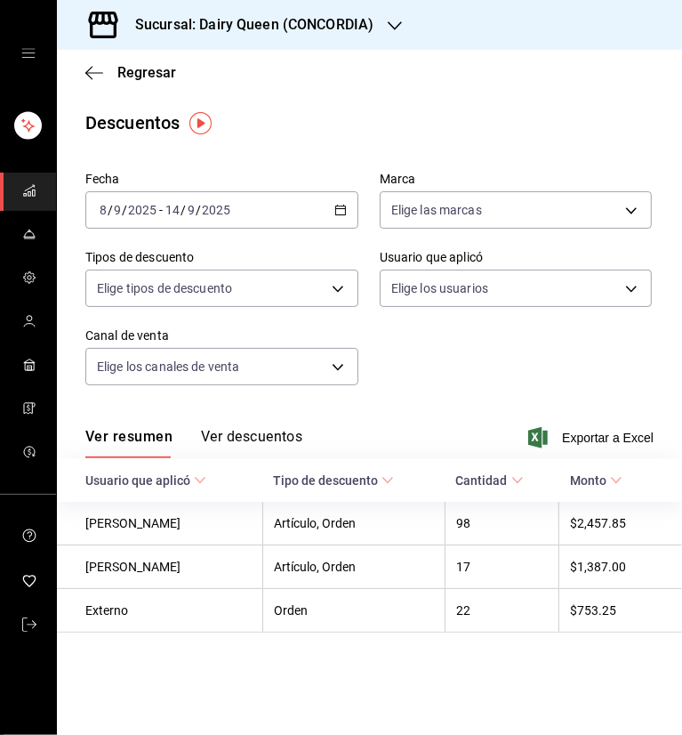
click at [401, 12] on div "Sucursal: Dairy Queen (CONCORDIA)" at bounding box center [240, 25] width 338 height 50
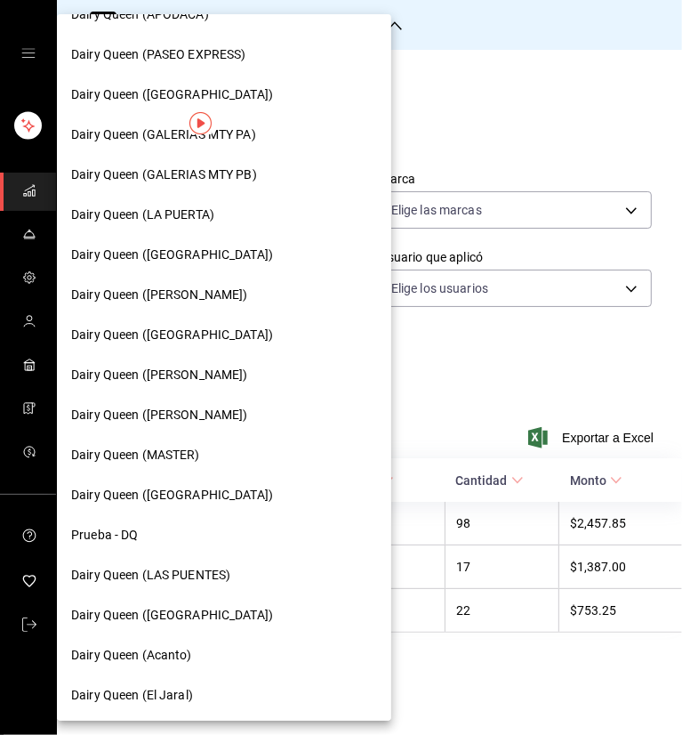
scroll to position [629, 0]
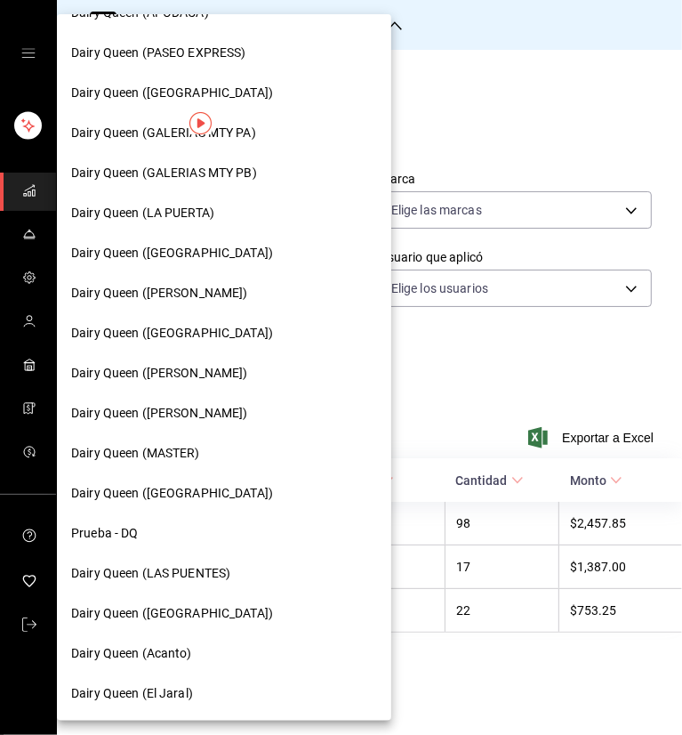
click at [258, 132] on div "Dairy Queen (GALERIAS MTY PA)" at bounding box center [224, 133] width 306 height 19
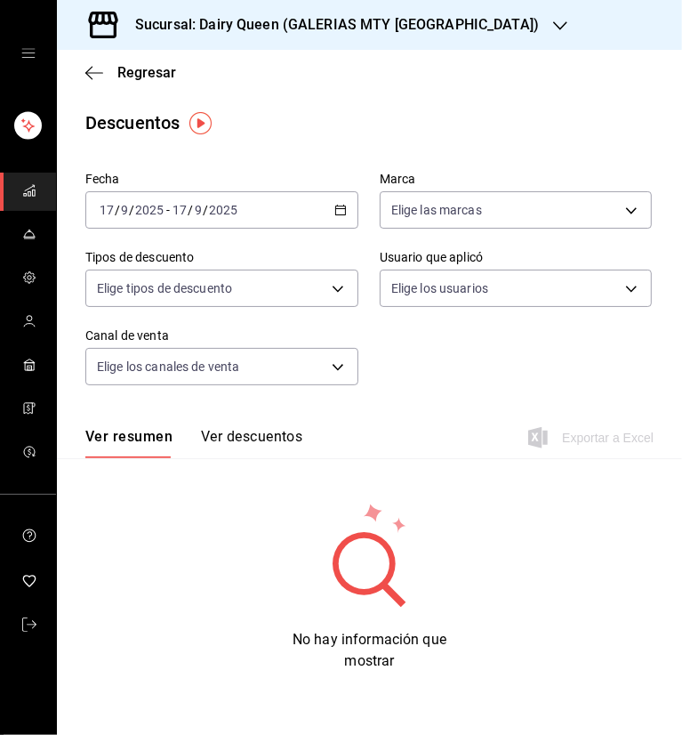
click at [342, 205] on icon "button" at bounding box center [340, 210] width 12 height 12
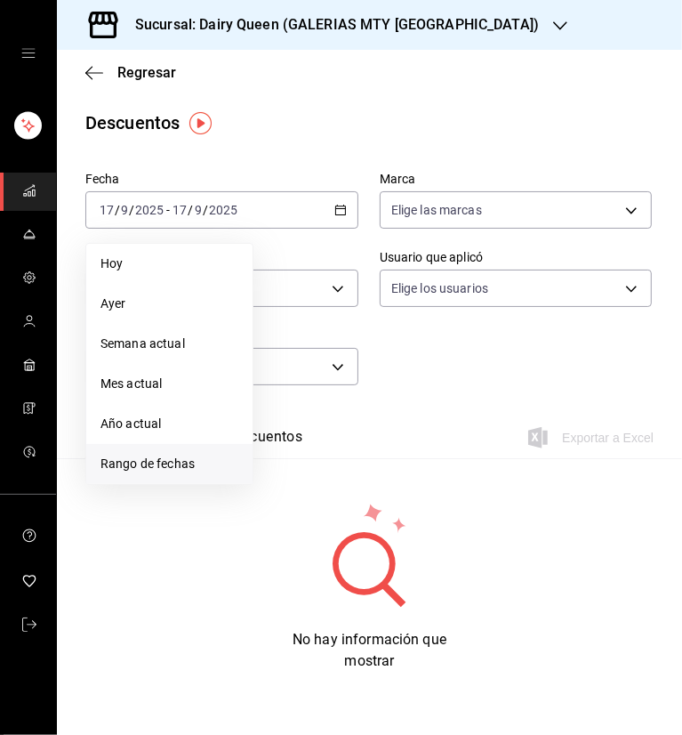
click at [162, 469] on span "Rango de fechas" at bounding box center [169, 463] width 138 height 19
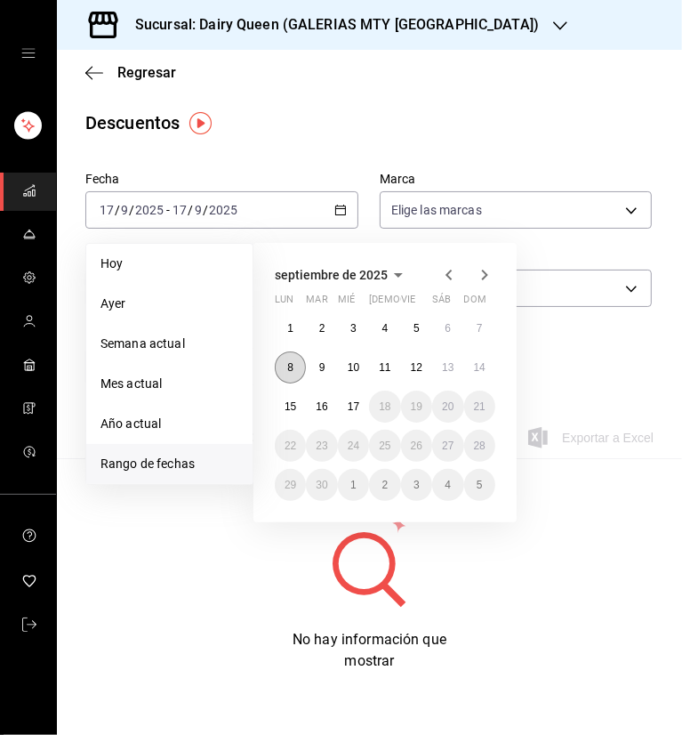
click at [292, 361] on abbr "8" at bounding box center [290, 367] width 6 height 12
click at [489, 366] on button "14" at bounding box center [479, 367] width 31 height 32
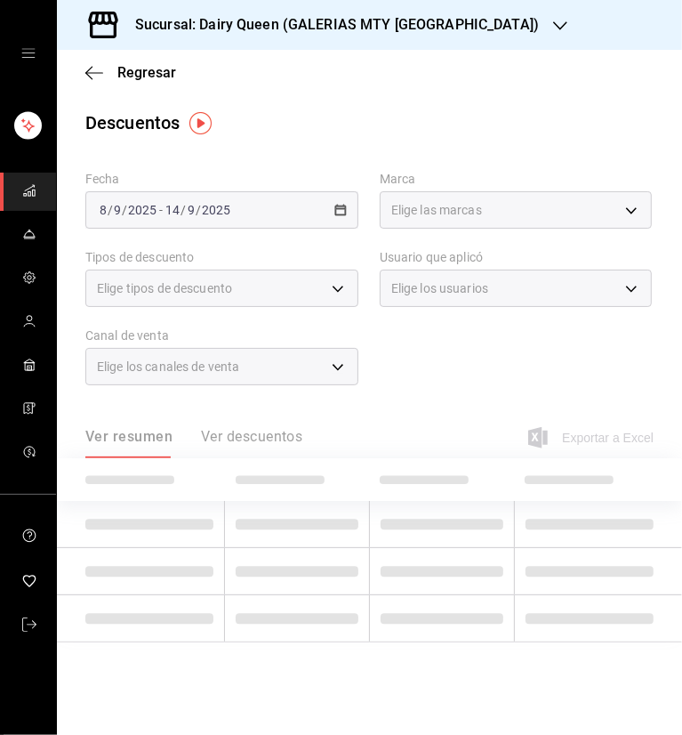
click at [445, 88] on div "Regresar" at bounding box center [369, 72] width 625 height 45
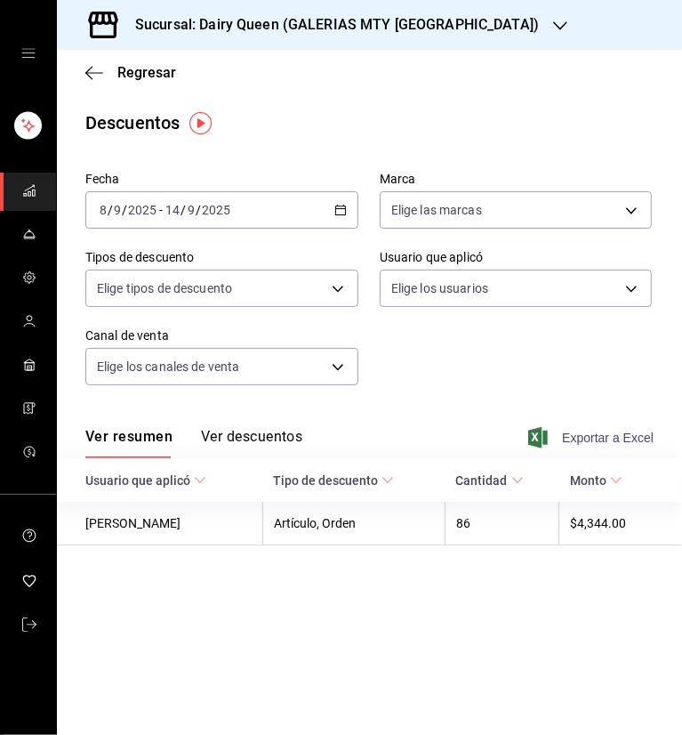
click at [588, 435] on span "Exportar a Excel" at bounding box center [593, 437] width 122 height 21
click at [553, 20] on icon "button" at bounding box center [560, 26] width 14 height 14
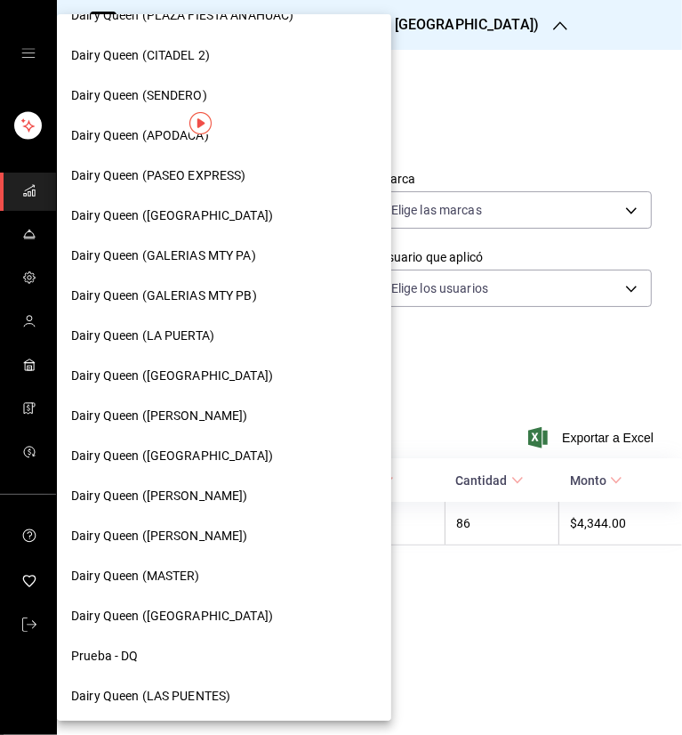
scroll to position [534, 0]
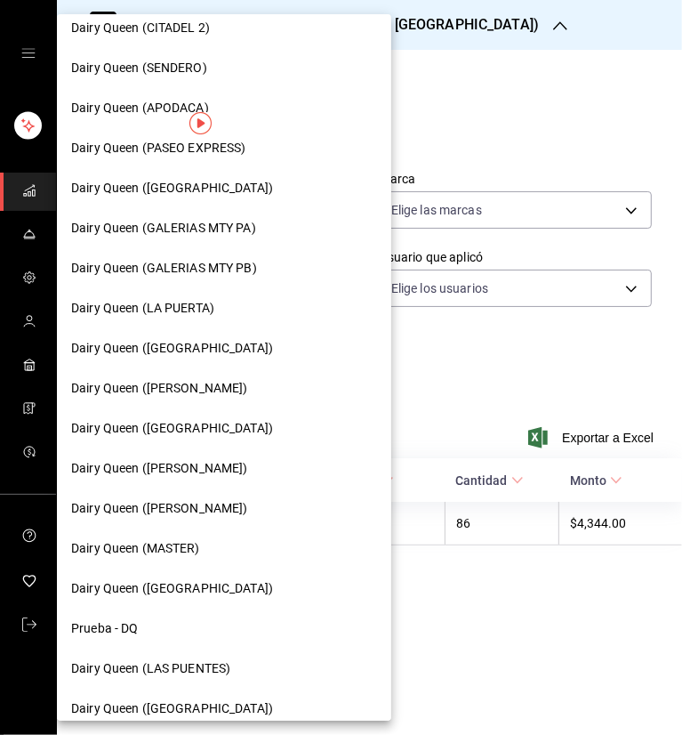
click at [205, 432] on span "Dairy Queen (Plaza Paraíso)" at bounding box center [172, 428] width 202 height 19
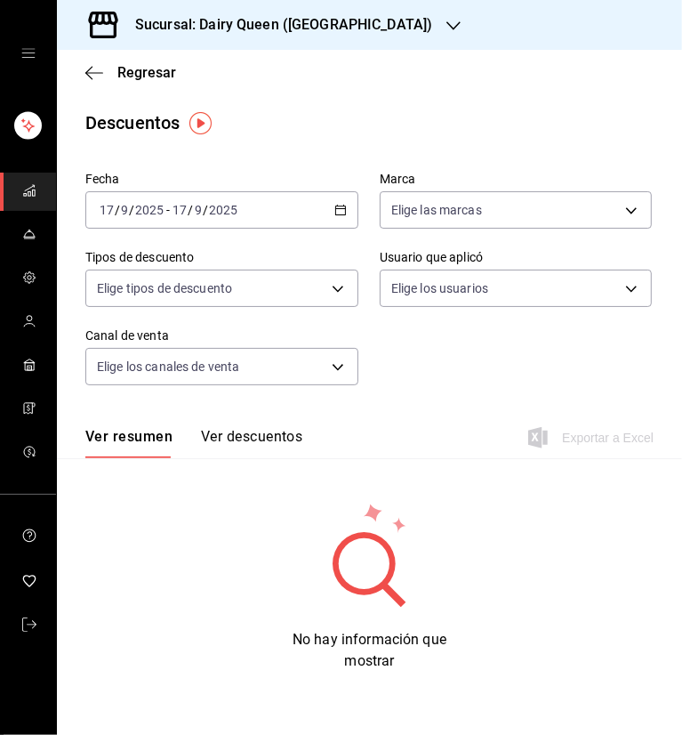
click at [339, 207] on icon "button" at bounding box center [340, 210] width 12 height 12
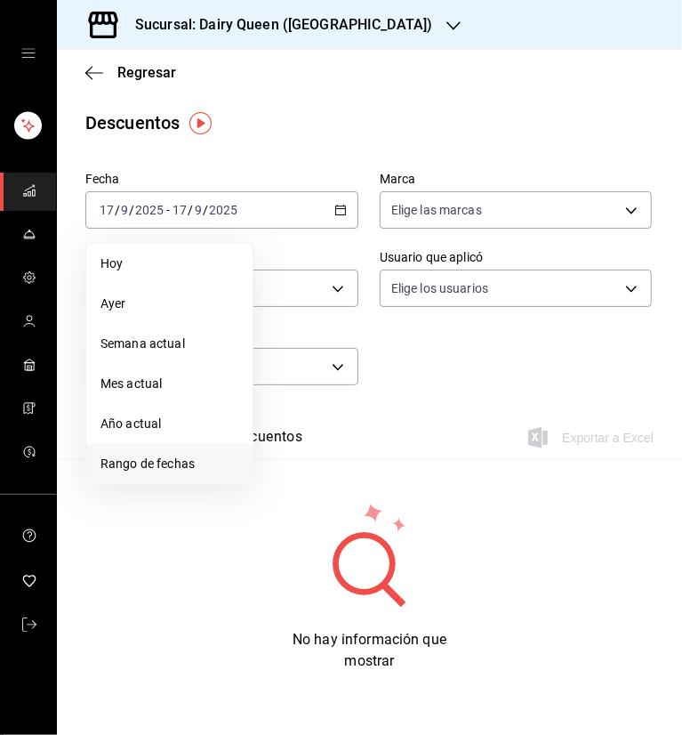
click at [183, 461] on span "Rango de fechas" at bounding box center [169, 463] width 138 height 19
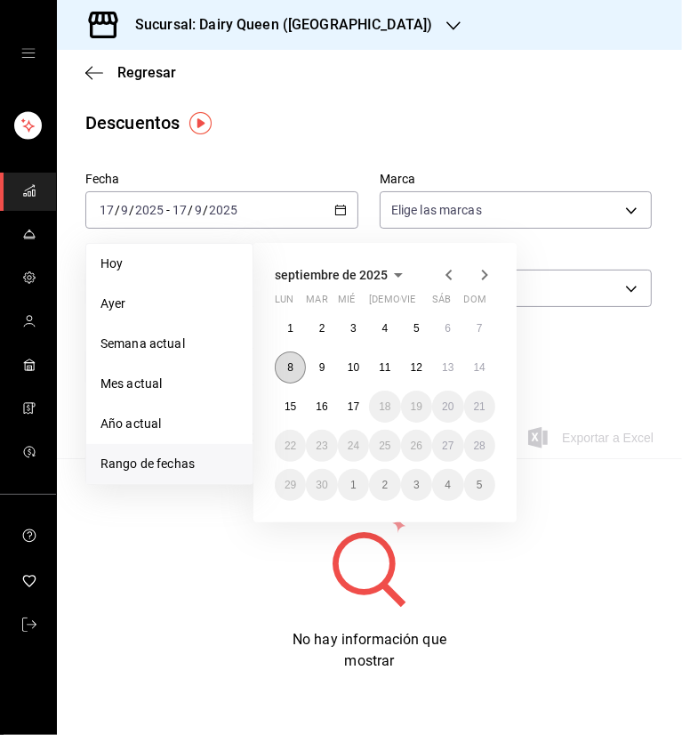
click at [292, 370] on abbr "8" at bounding box center [290, 367] width 6 height 12
click at [486, 364] on button "14" at bounding box center [479, 367] width 31 height 32
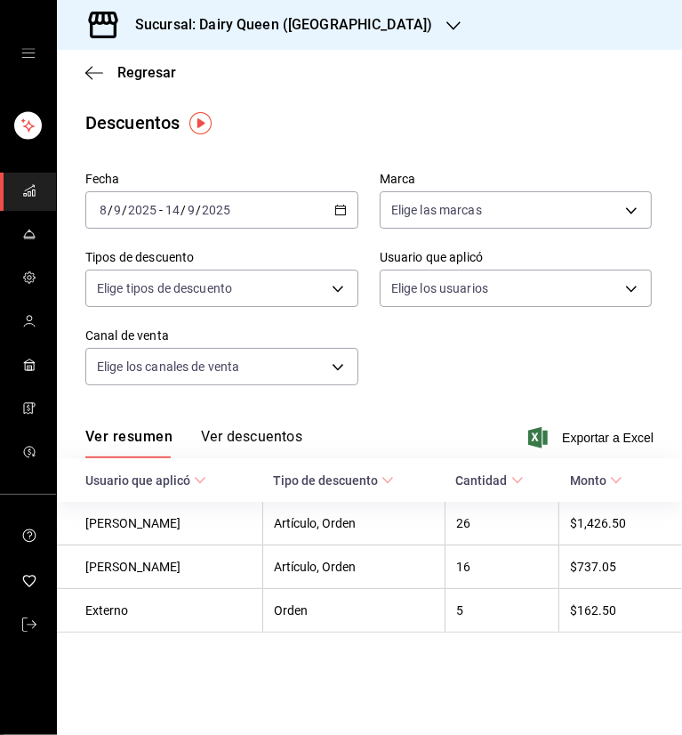
click at [440, 126] on div "Descuentos" at bounding box center [369, 122] width 625 height 27
click at [612, 437] on span "Exportar a Excel" at bounding box center [593, 437] width 122 height 21
click at [398, 13] on div "Sucursal: Dairy Queen (Plaza Paraíso)" at bounding box center [269, 25] width 397 height 50
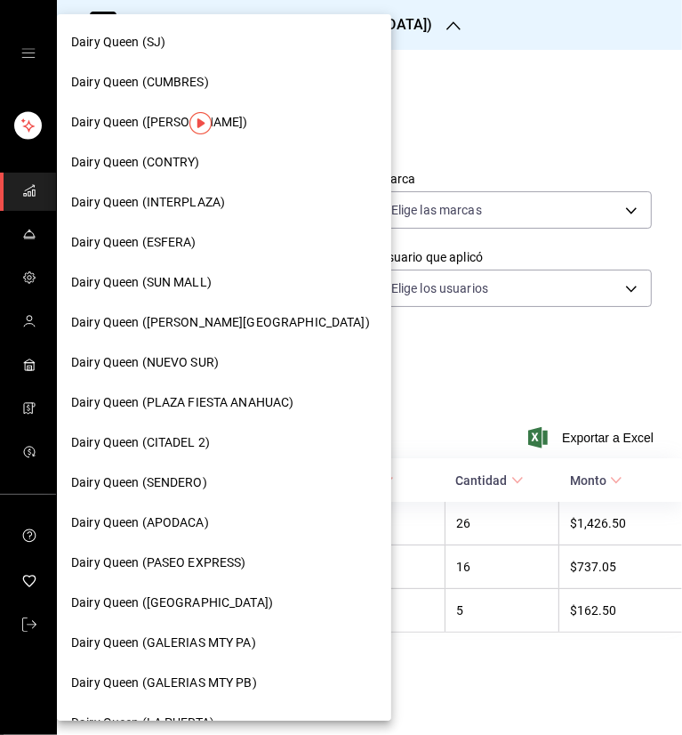
scroll to position [629, 0]
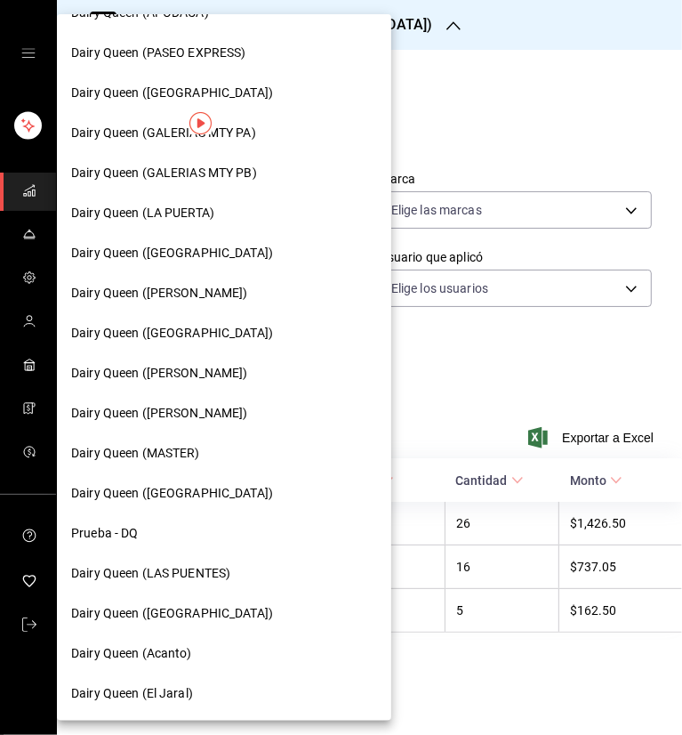
click at [213, 365] on span "Dairy Queen (Citadina Escobedo)" at bounding box center [159, 373] width 177 height 19
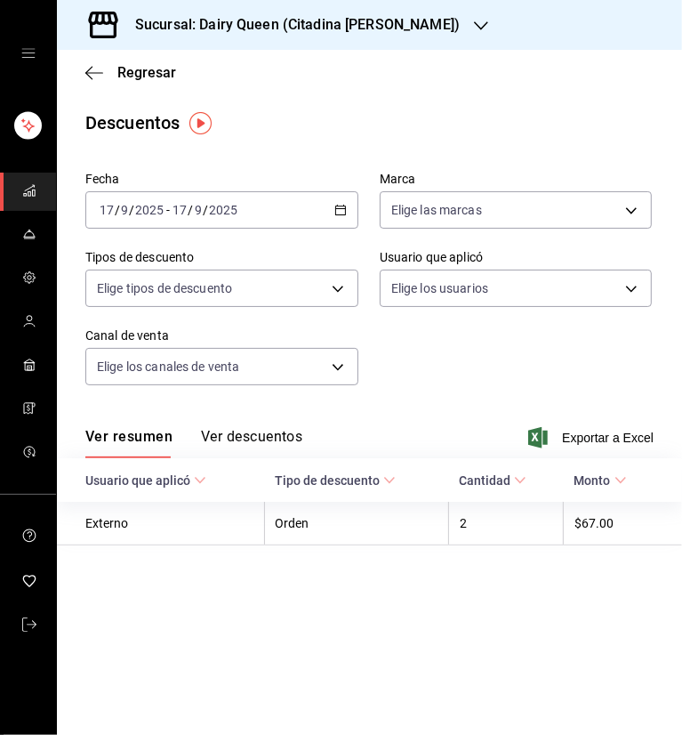
click at [340, 209] on icon "button" at bounding box center [340, 210] width 12 height 12
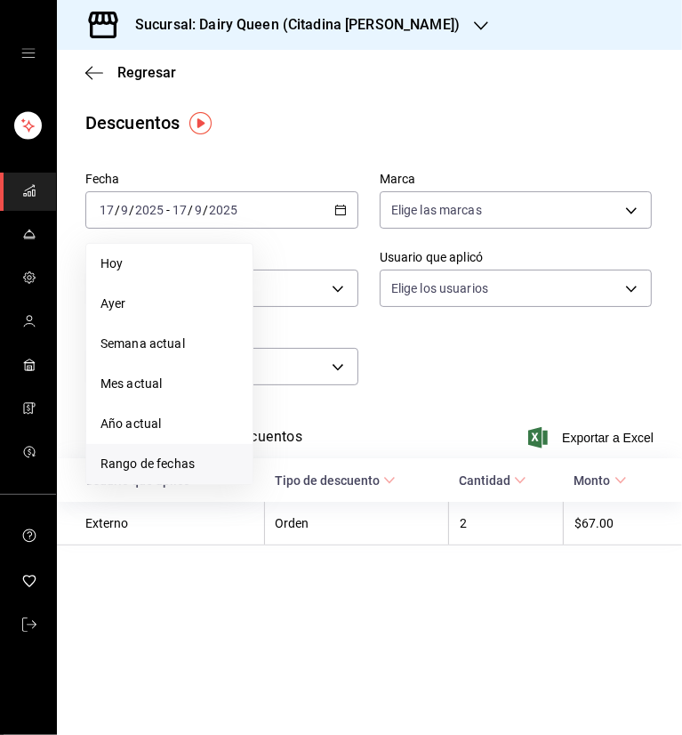
click at [145, 469] on span "Rango de fechas" at bounding box center [169, 463] width 138 height 19
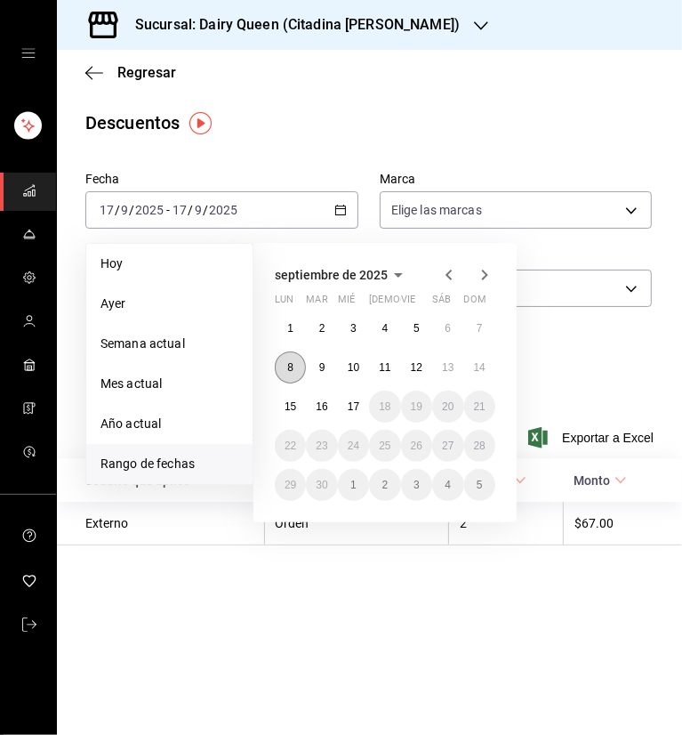
click at [293, 366] on button "8" at bounding box center [290, 367] width 31 height 32
click at [476, 365] on abbr "14" at bounding box center [480, 367] width 12 height 12
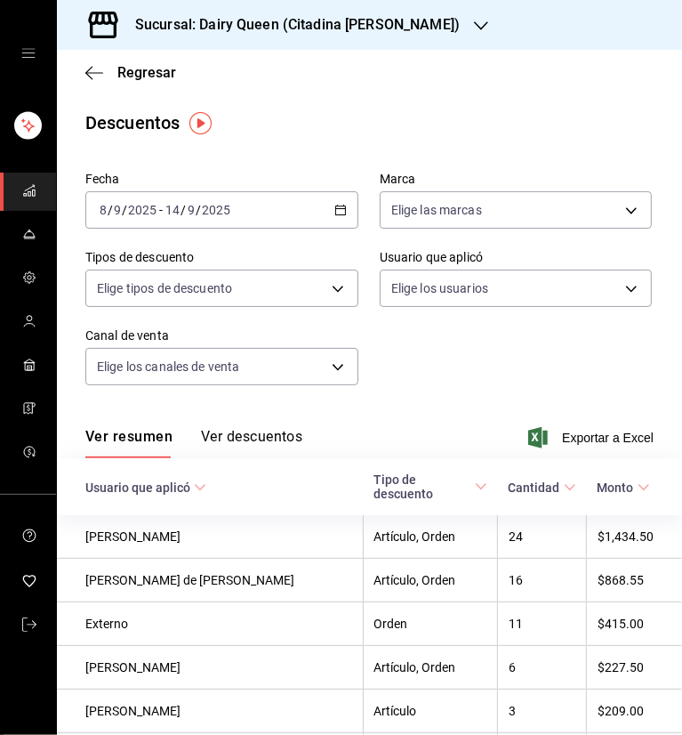
click at [462, 133] on div "Descuentos" at bounding box center [369, 122] width 625 height 27
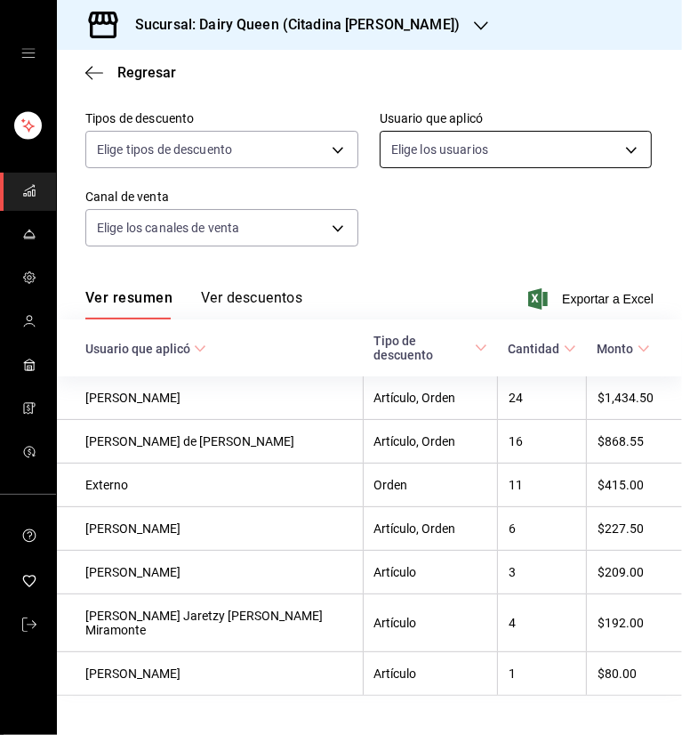
scroll to position [149, 0]
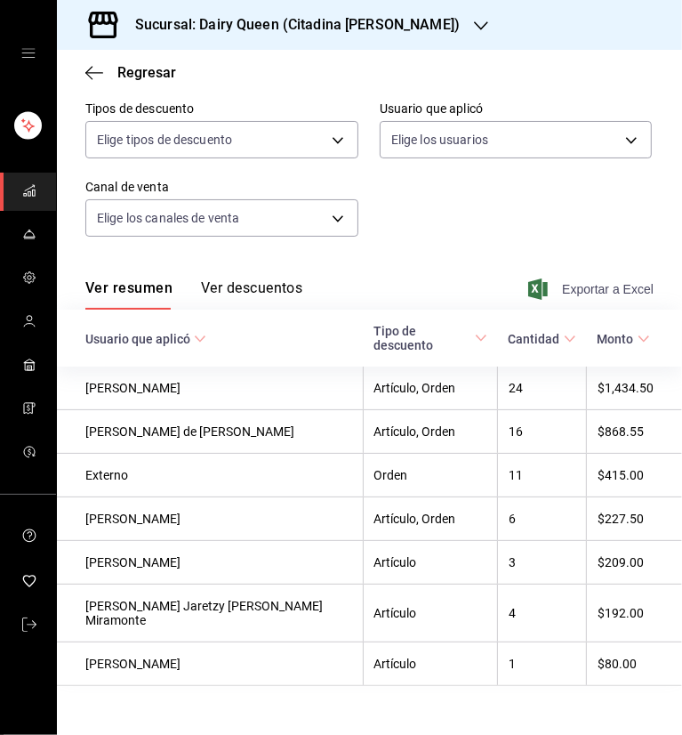
click at [573, 293] on span "Exportar a Excel" at bounding box center [593, 288] width 122 height 21
click at [474, 28] on icon "button" at bounding box center [481, 26] width 14 height 14
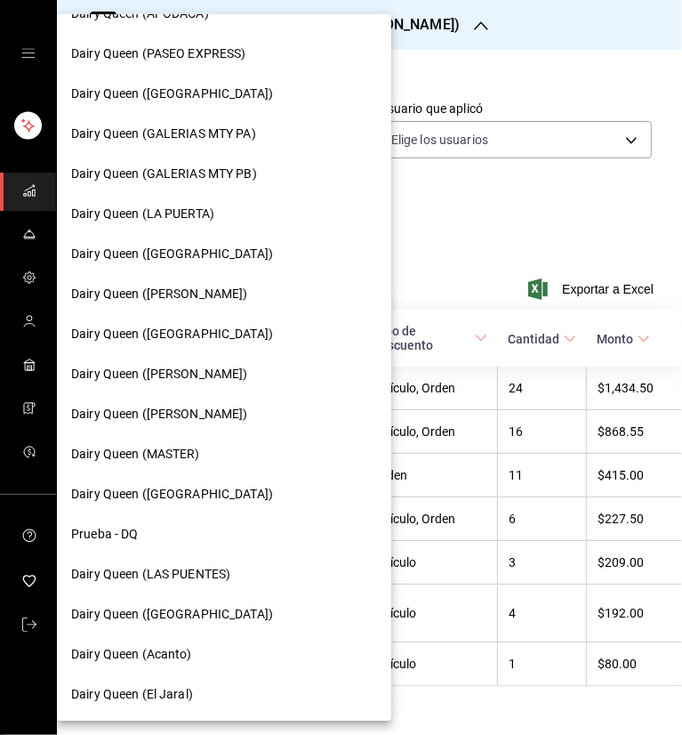
scroll to position [629, 0]
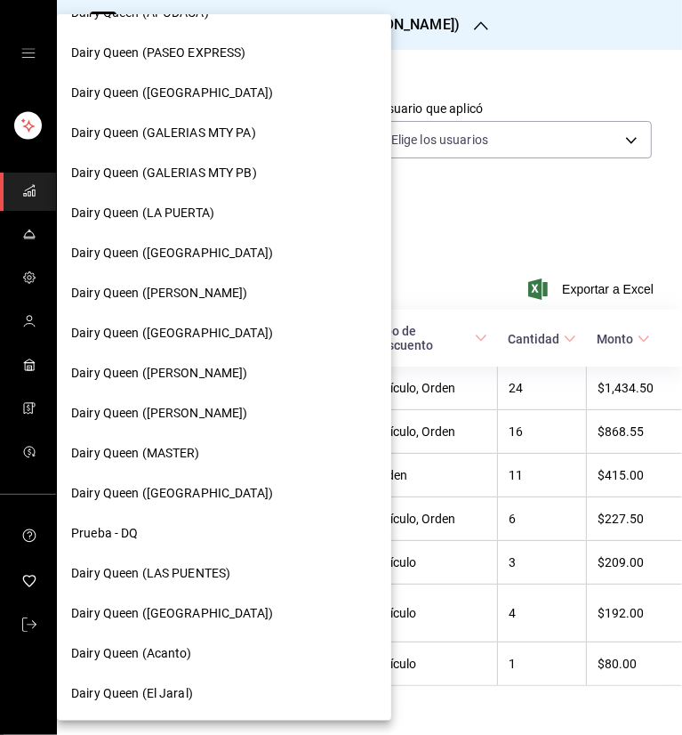
click at [208, 418] on span "Dairy Queen (Romulo Garza)" at bounding box center [159, 413] width 177 height 19
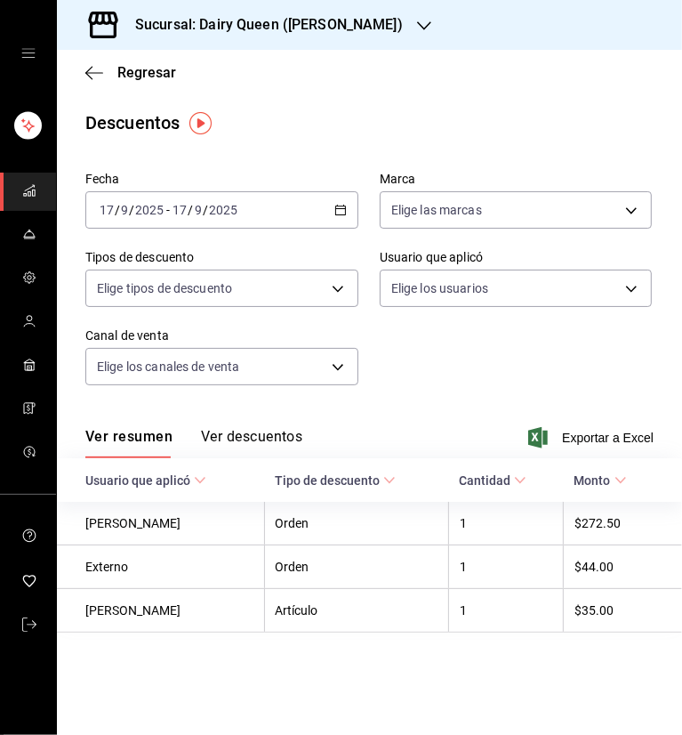
click at [342, 213] on icon "button" at bounding box center [340, 210] width 12 height 12
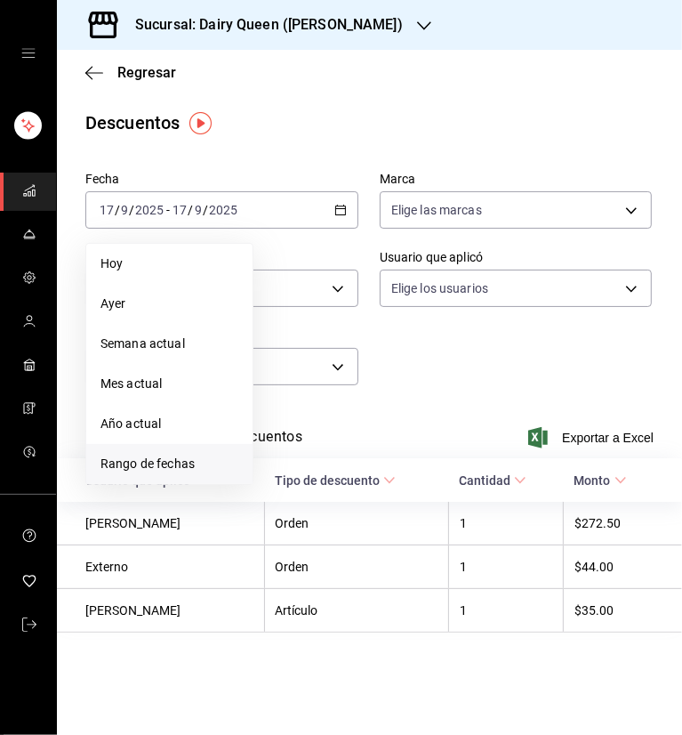
click at [182, 470] on span "Rango de fechas" at bounding box center [169, 463] width 138 height 19
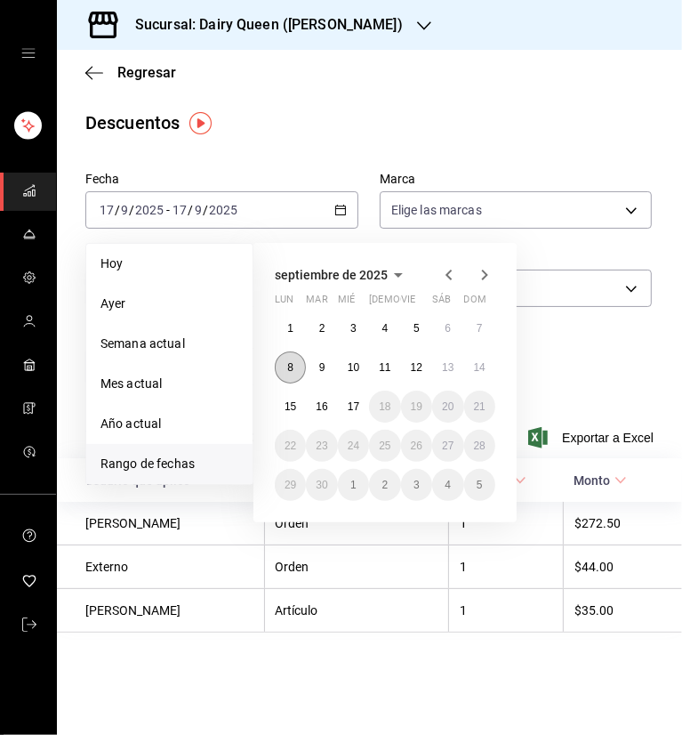
click at [298, 376] on button "8" at bounding box center [290, 367] width 31 height 32
click at [484, 362] on abbr "14" at bounding box center [480, 367] width 12 height 12
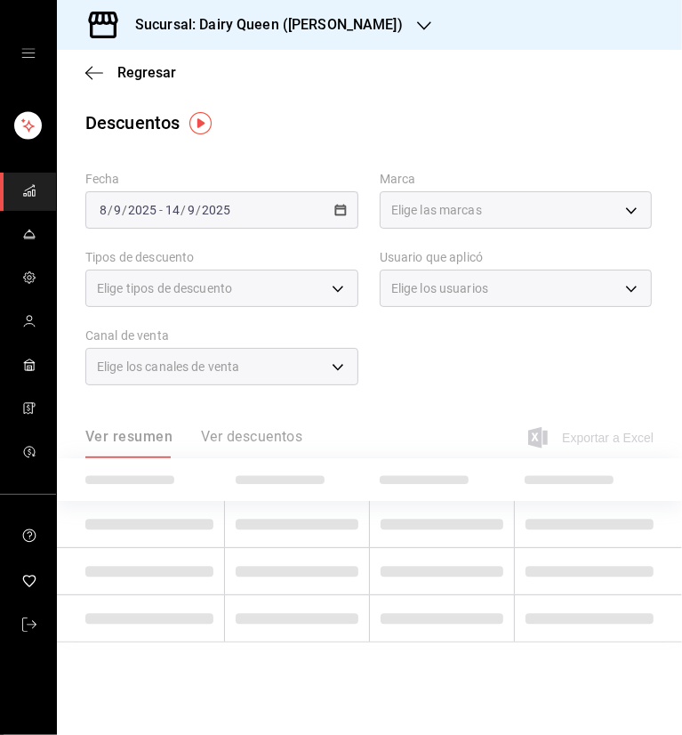
click at [469, 78] on div "Regresar" at bounding box center [369, 72] width 625 height 45
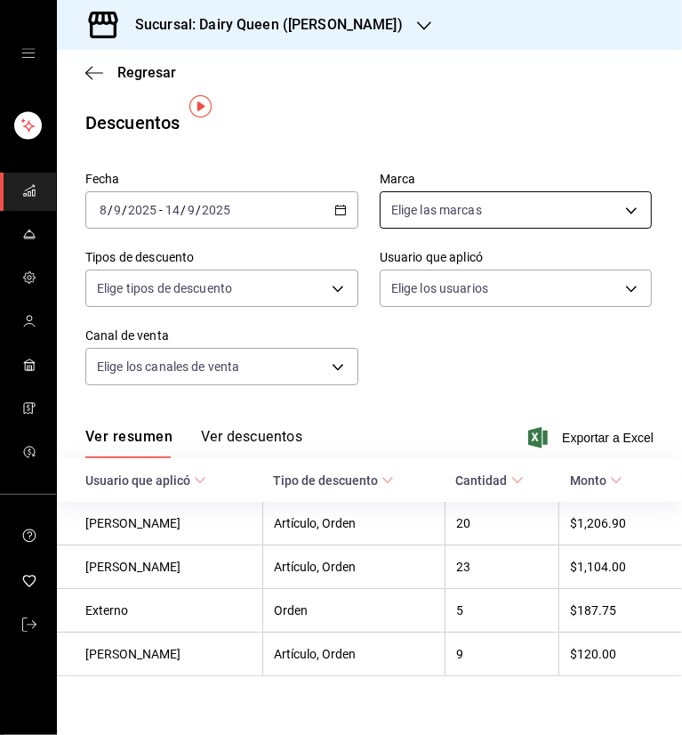
scroll to position [16, 0]
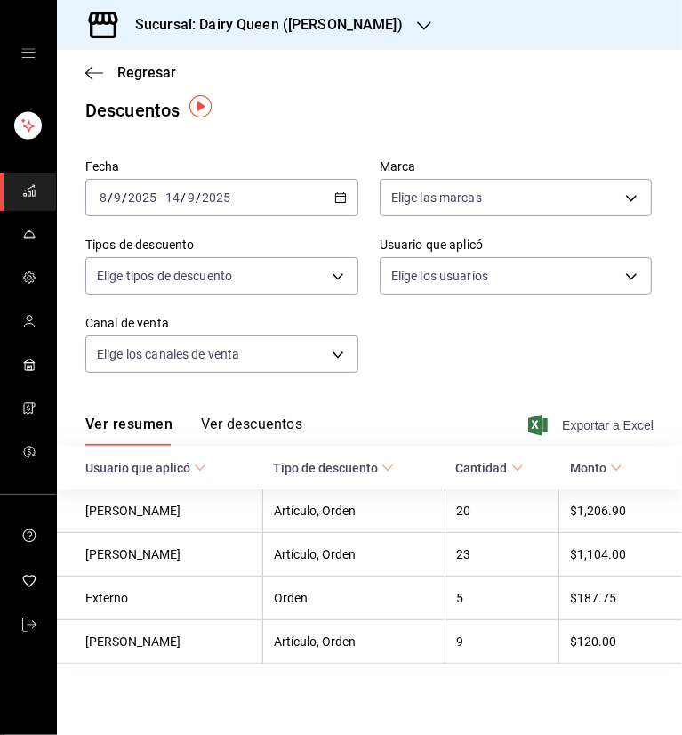
click at [583, 421] on span "Exportar a Excel" at bounding box center [593, 424] width 122 height 21
click at [433, 382] on div "Fecha 2025-09-08 8 / 9 / 2025 - 2025-09-14 14 / 9 / 2025 Marca Elige las marcas…" at bounding box center [369, 273] width 568 height 242
click at [381, 12] on div "Sucursal: Dairy Queen (Romulo Garza)" at bounding box center [254, 25] width 367 height 50
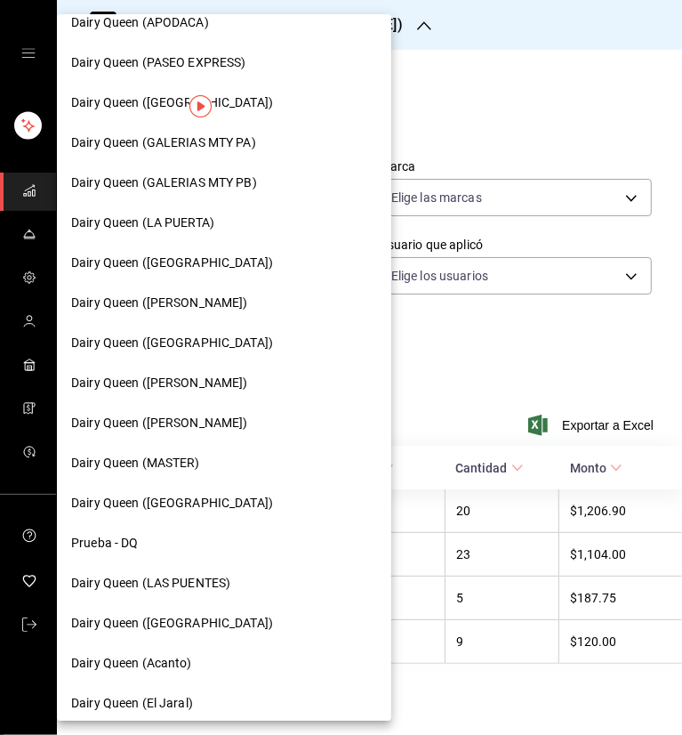
scroll to position [629, 0]
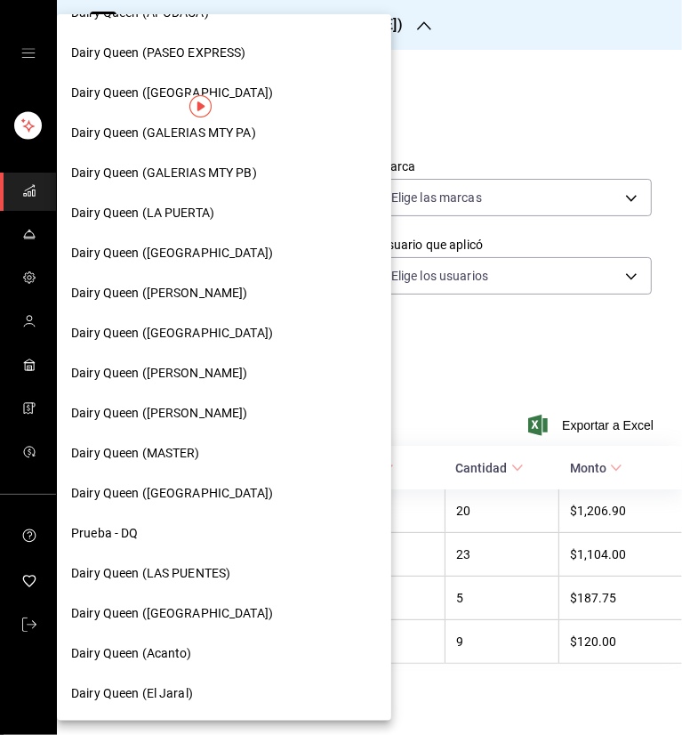
click at [214, 502] on div "Dairy Queen (Riviera del sol)" at bounding box center [224, 493] width 334 height 40
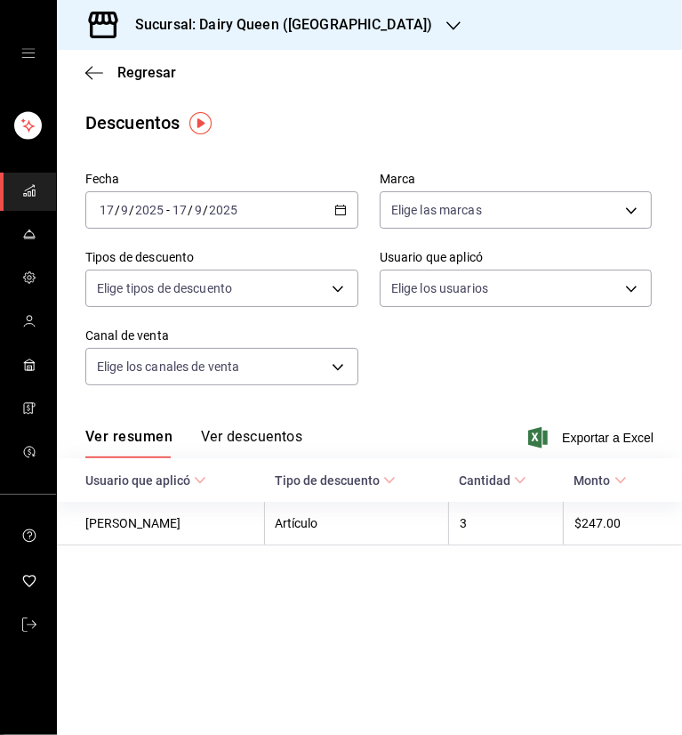
drag, startPoint x: 338, startPoint y: 221, endPoint x: 340, endPoint y: 232, distance: 10.8
click at [338, 221] on div "[DATE] [DATE] - [DATE] [DATE]" at bounding box center [221, 209] width 273 height 37
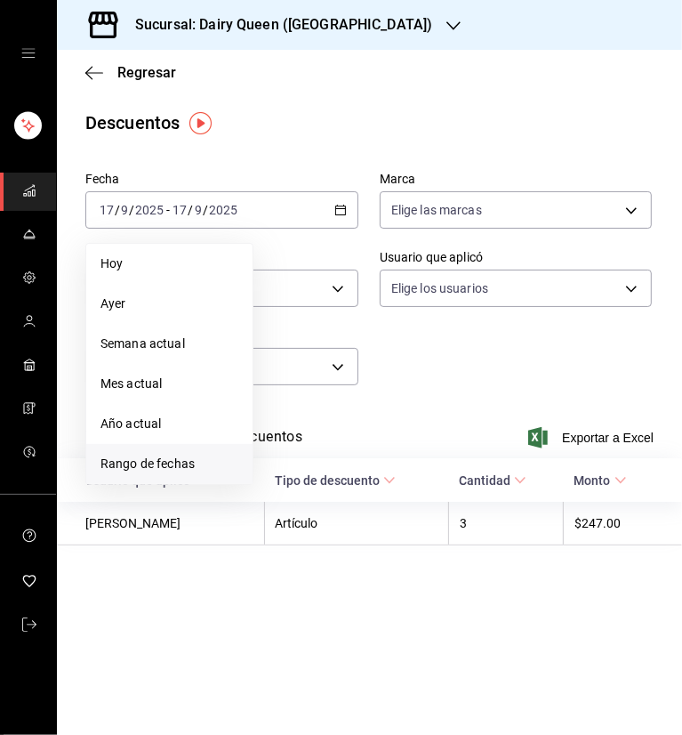
click at [185, 461] on span "Rango de fechas" at bounding box center [169, 463] width 138 height 19
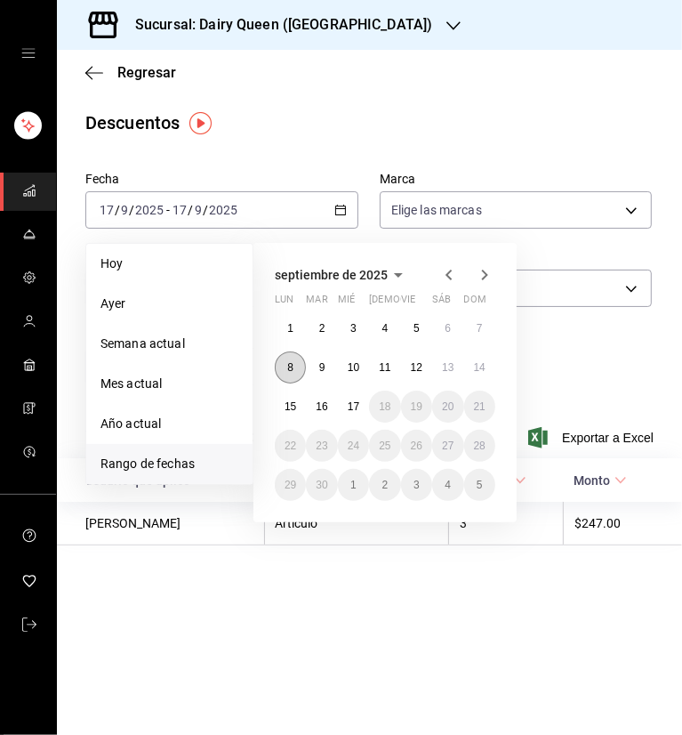
click at [287, 366] on abbr "8" at bounding box center [290, 367] width 6 height 12
click at [484, 368] on abbr "14" at bounding box center [480, 367] width 12 height 12
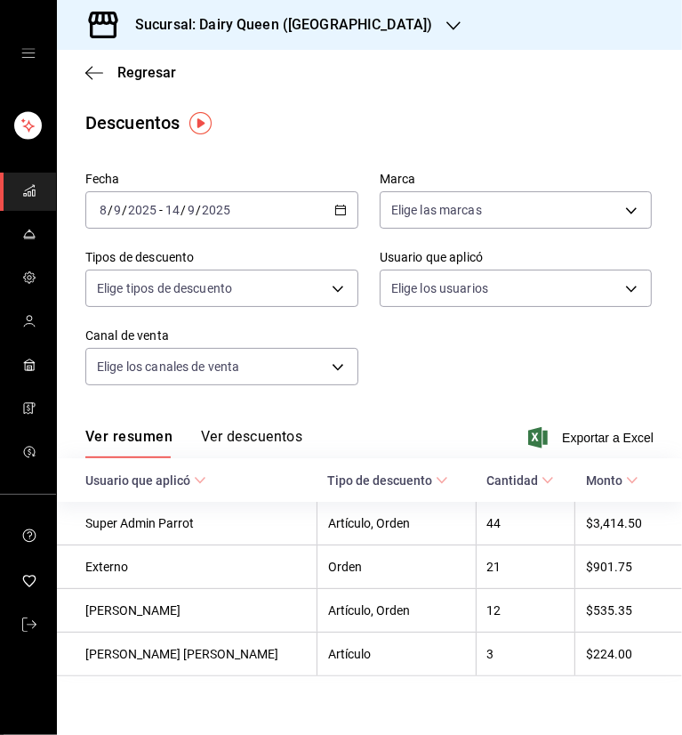
click at [471, 96] on main "Regresar Descuentos Fecha 2025-09-08 8 / 9 / 2025 - 2025-09-14 14 / 9 / 2025 Ma…" at bounding box center [369, 398] width 625 height 697
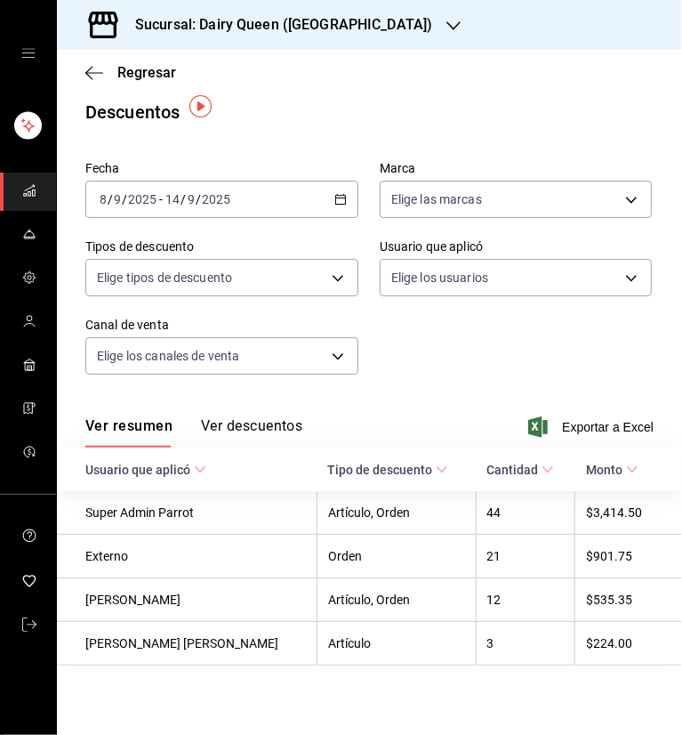
scroll to position [16, 0]
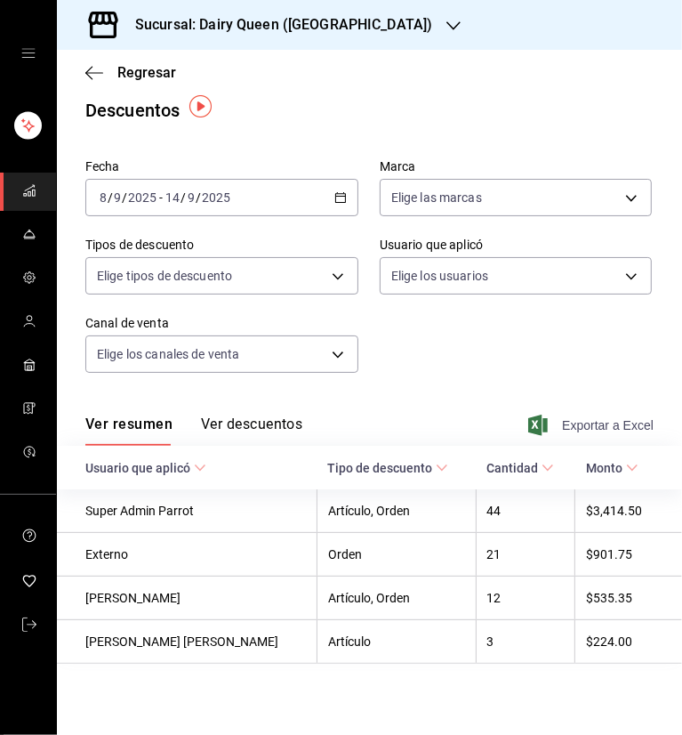
click at [573, 414] on span "Exportar a Excel" at bounding box center [593, 424] width 122 height 21
click at [446, 27] on icon "button" at bounding box center [453, 26] width 14 height 14
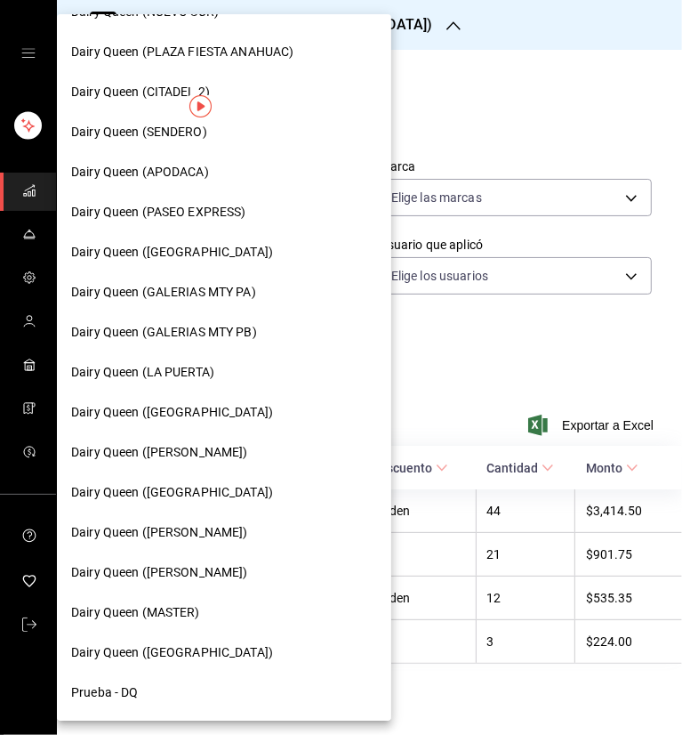
scroll to position [629, 0]
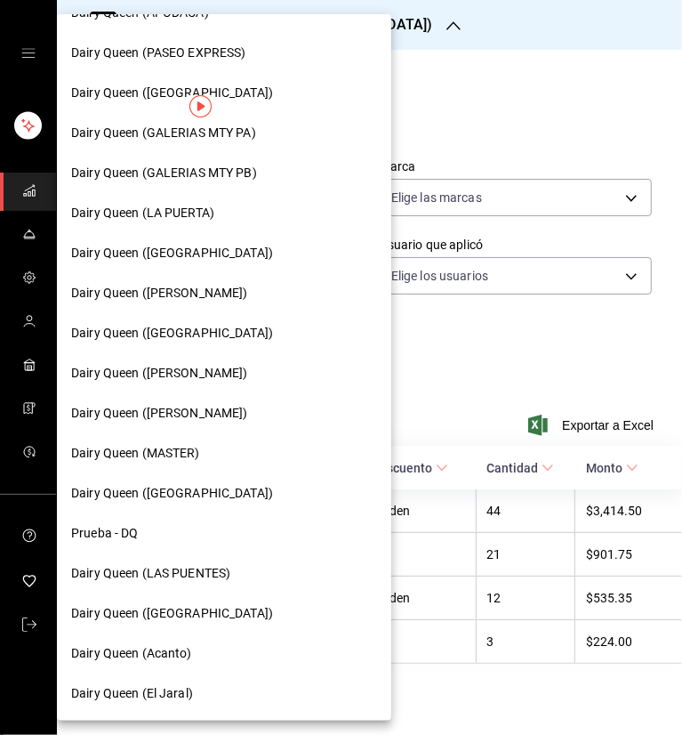
click at [180, 646] on span "Dairy Queen (Acanto)" at bounding box center [131, 653] width 121 height 19
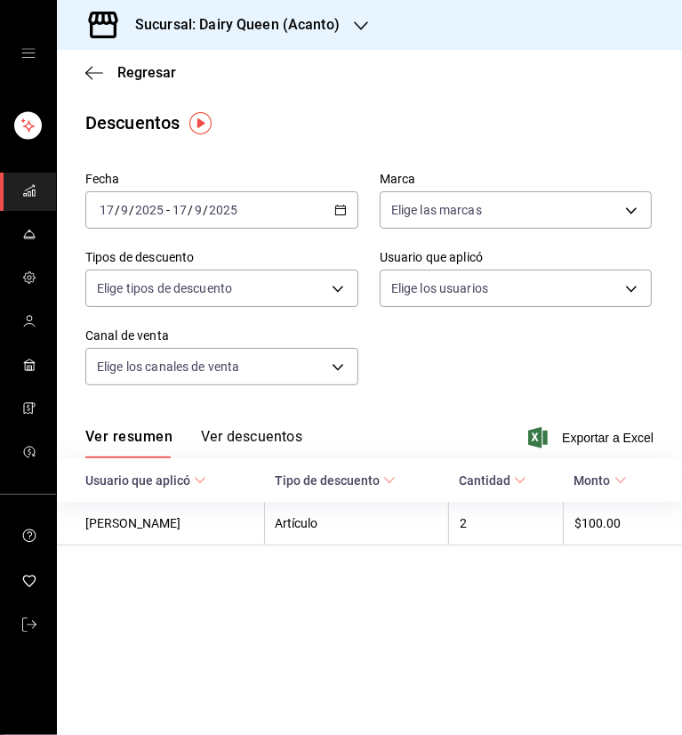
click at [327, 204] on div "[DATE] [DATE] - [DATE] [DATE]" at bounding box center [221, 209] width 273 height 37
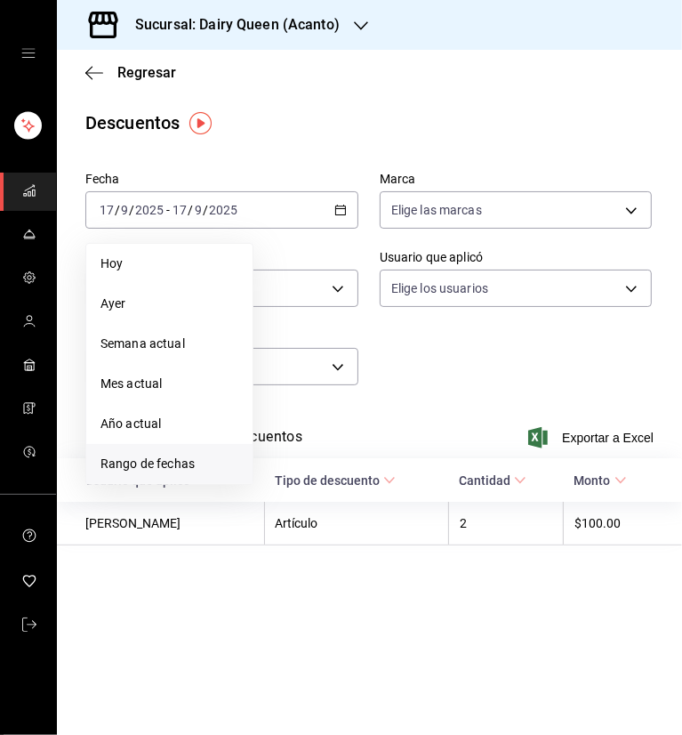
click at [139, 463] on span "Rango de fechas" at bounding box center [169, 463] width 138 height 19
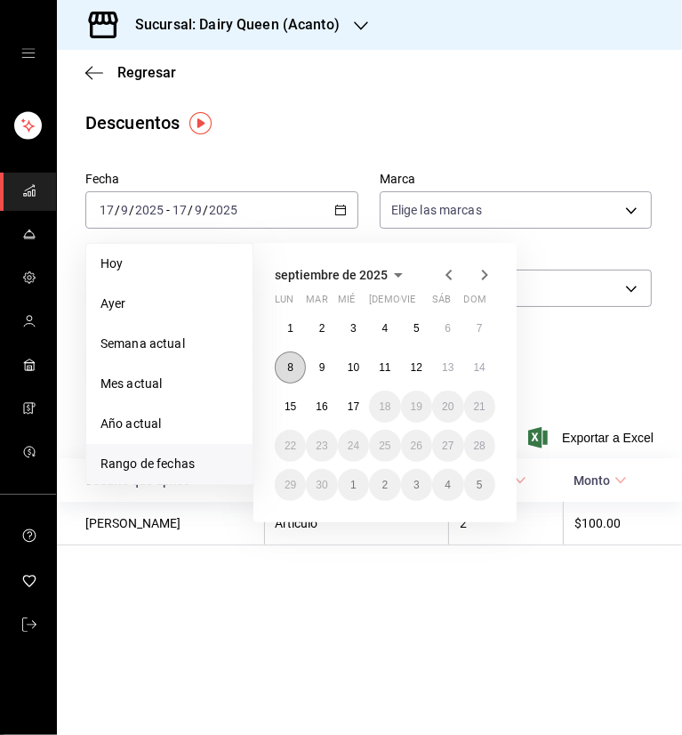
click at [294, 368] on button "8" at bounding box center [290, 367] width 31 height 32
click at [477, 370] on abbr "14" at bounding box center [480, 367] width 12 height 12
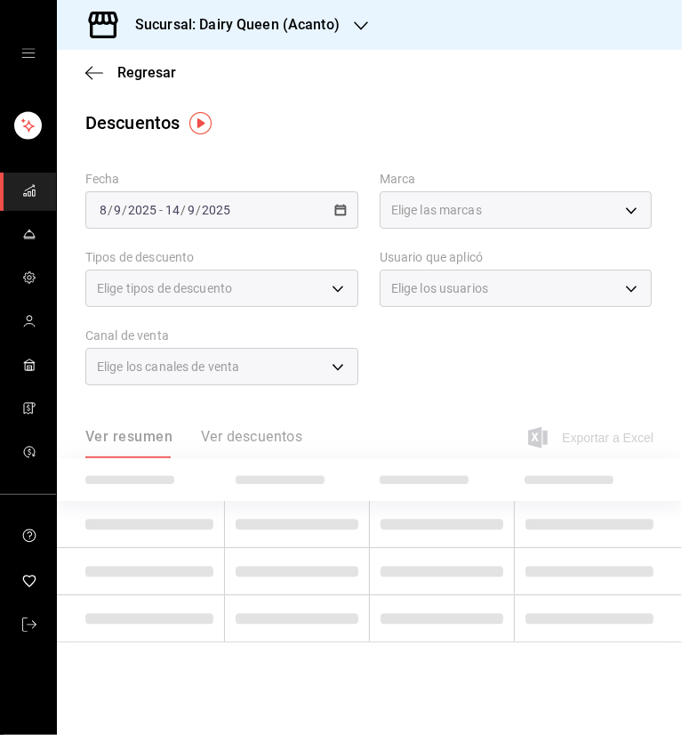
click at [415, 104] on main "Regresar Descuentos Fecha [DATE] [DATE] - [DATE] [DATE] Marca Elige las marcas …" at bounding box center [369, 392] width 625 height 685
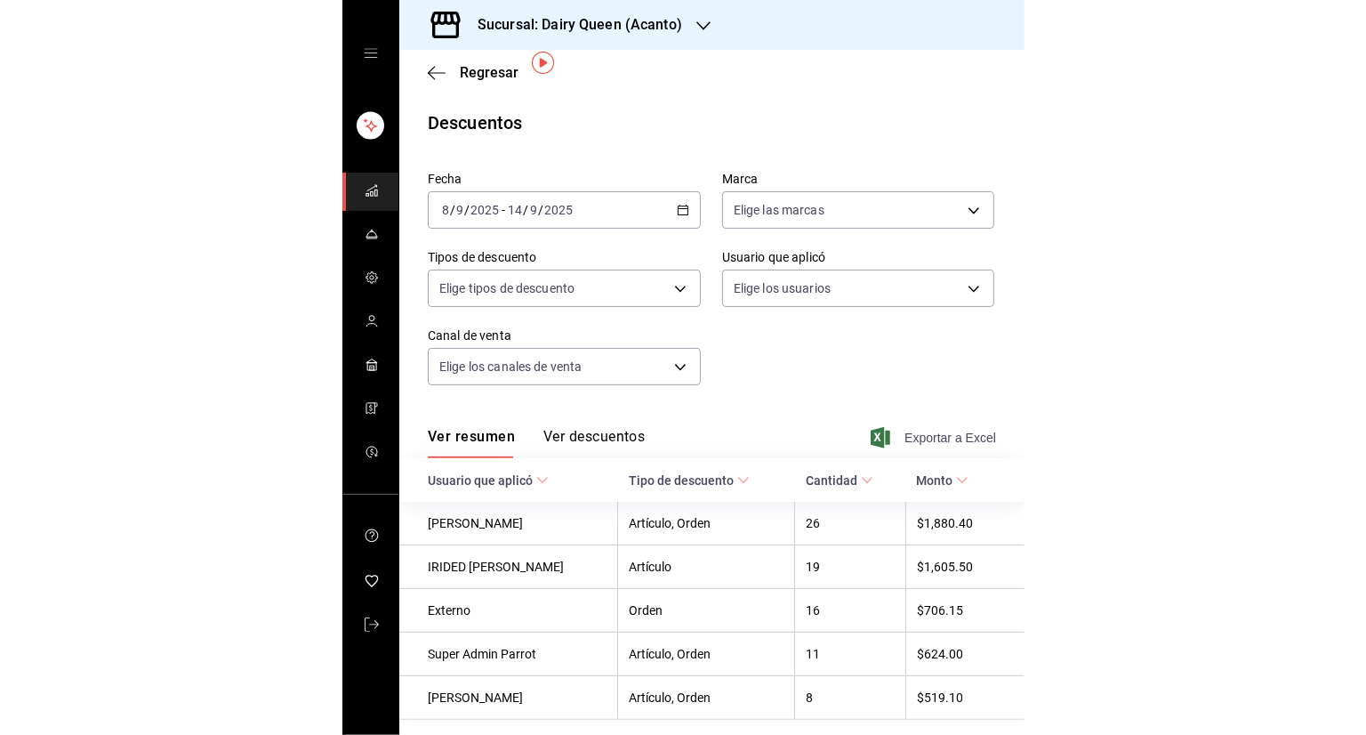
scroll to position [60, 0]
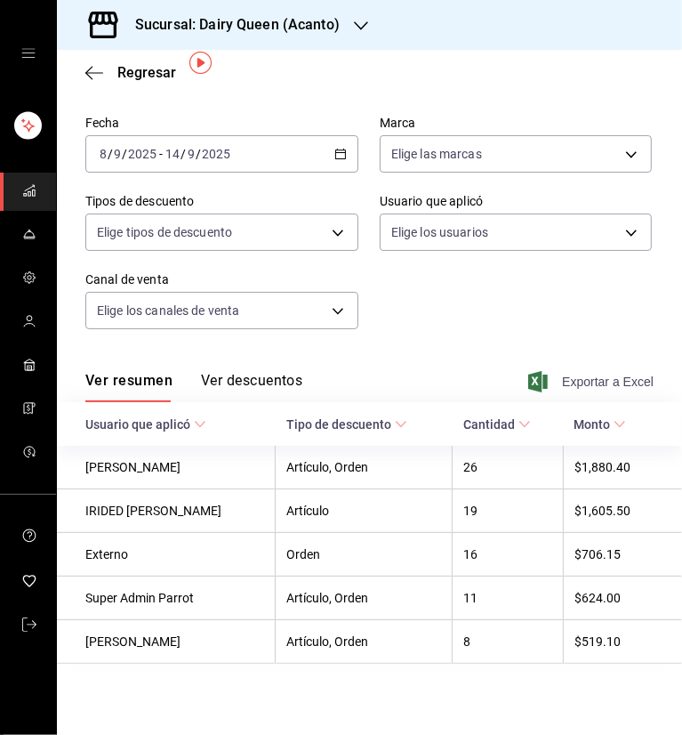
click at [591, 378] on span "Exportar a Excel" at bounding box center [593, 381] width 122 height 21
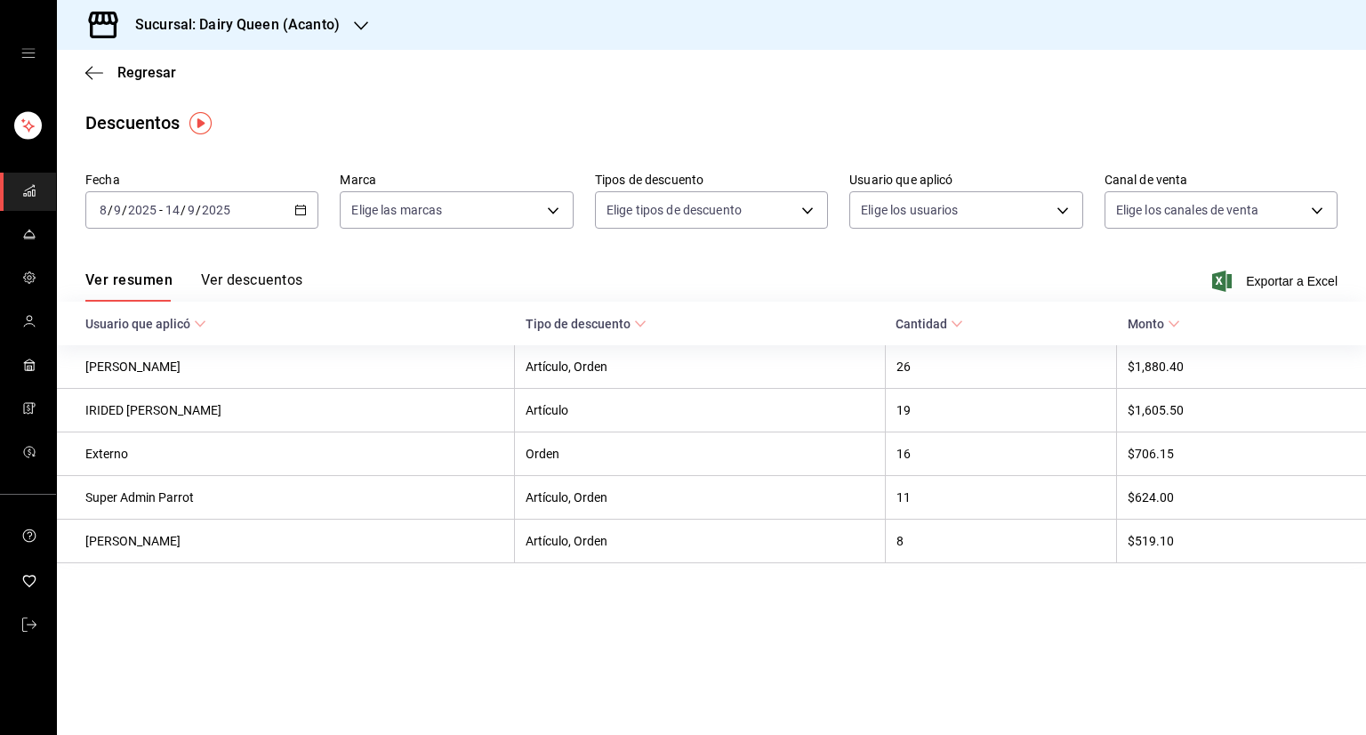
scroll to position [0, 0]
drag, startPoint x: 581, startPoint y: 118, endPoint x: 705, endPoint y: 187, distance: 142.1
click at [581, 118] on div "Descuentos" at bounding box center [711, 122] width 1309 height 27
click at [473, 115] on div "Descuentos" at bounding box center [711, 122] width 1309 height 27
